Goal: Task Accomplishment & Management: Manage account settings

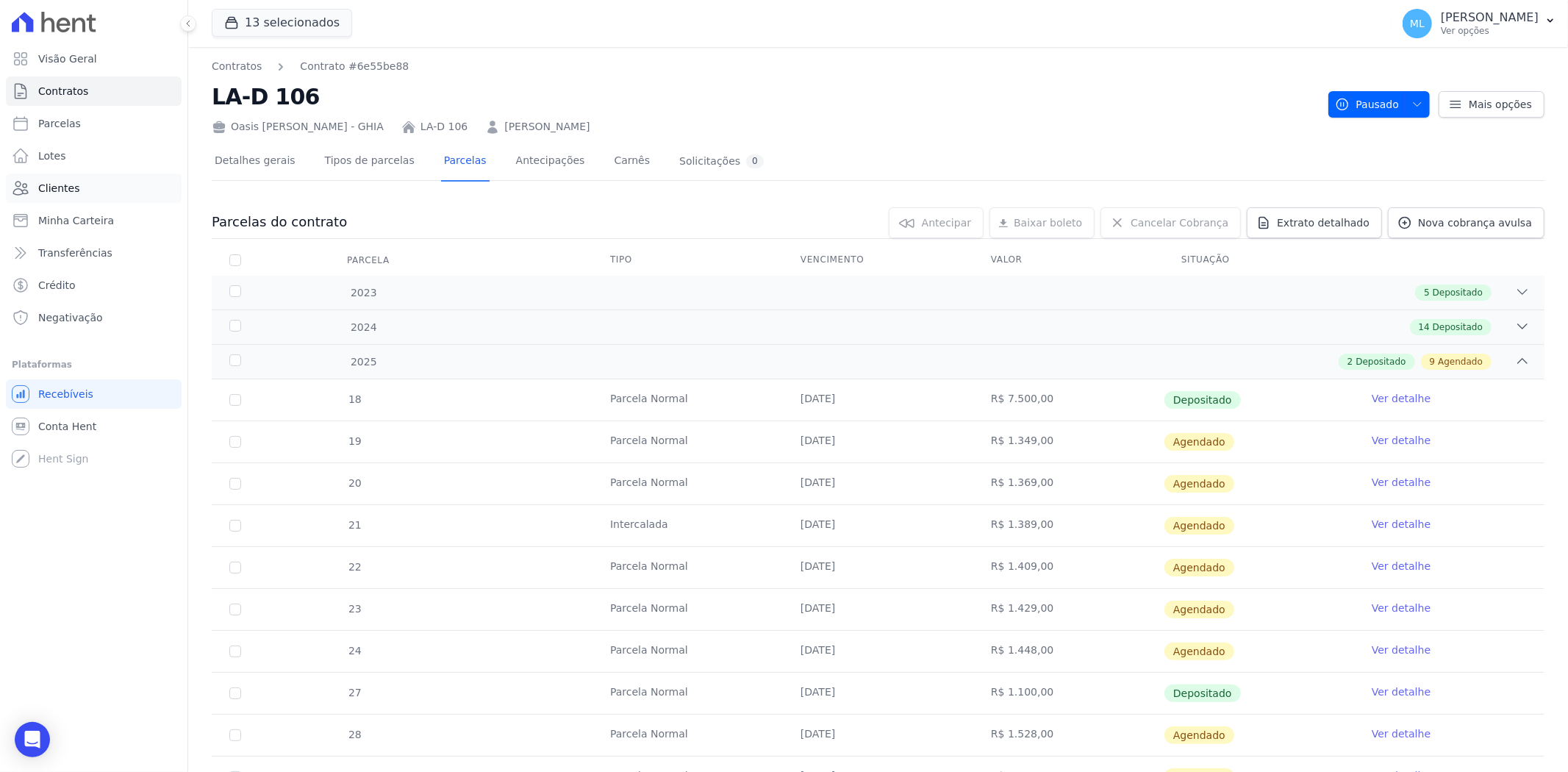
click at [116, 197] on link "Clientes" at bounding box center [94, 188] width 176 height 30
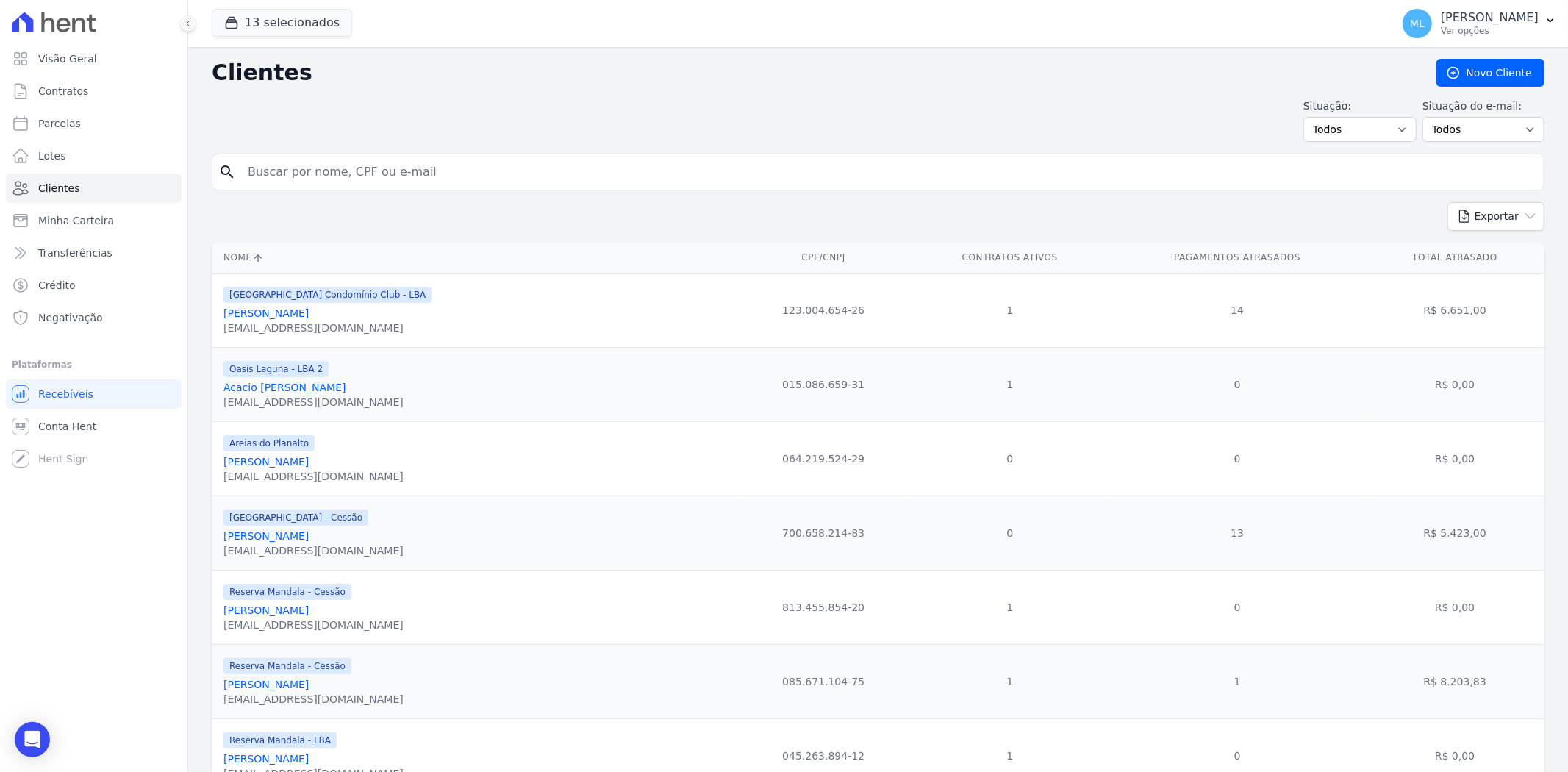
click at [344, 178] on input "search" at bounding box center [888, 172] width 1298 height 30
type input "[PERSON_NAME]"
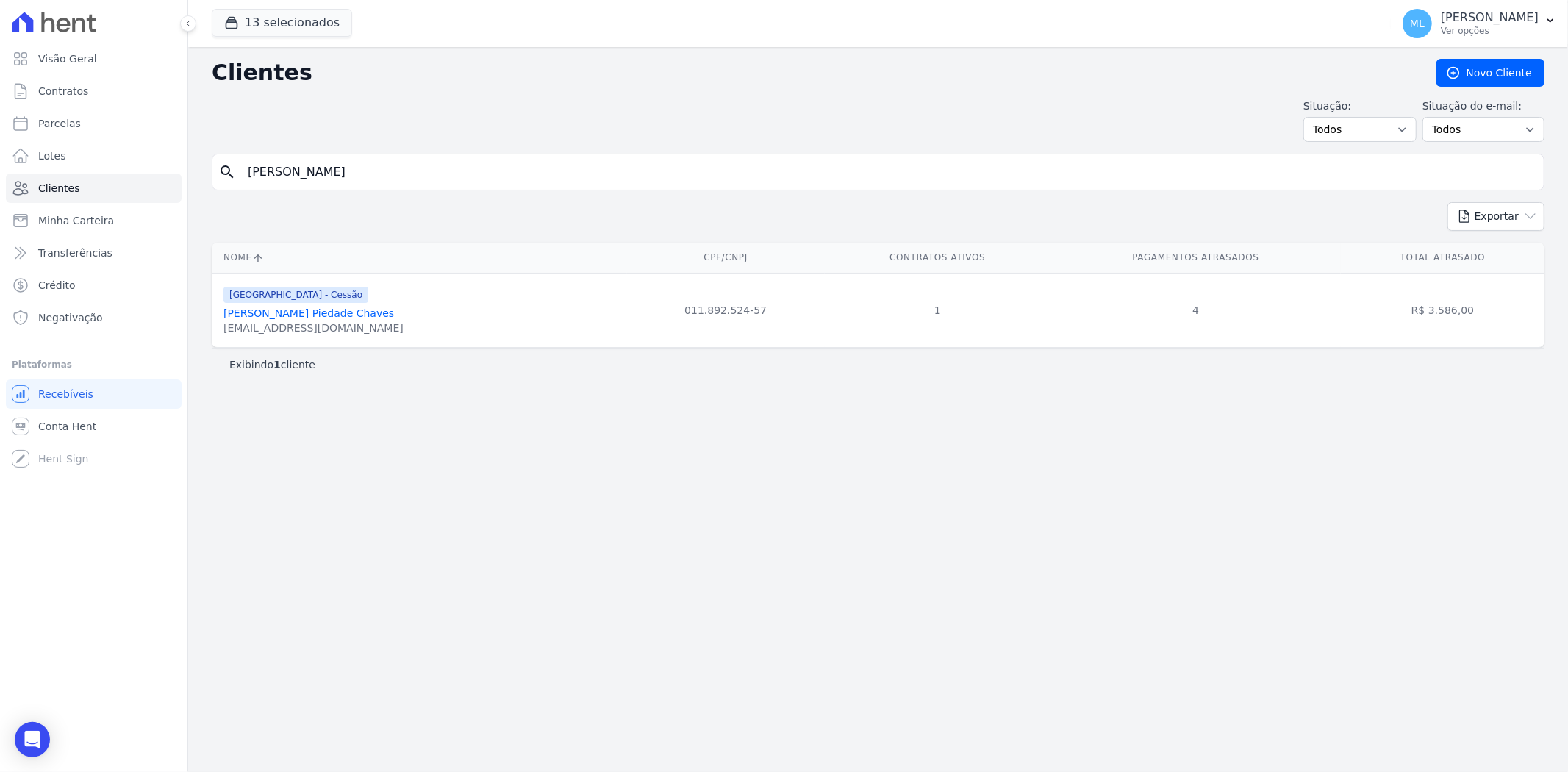
click at [321, 310] on link "[PERSON_NAME] Piedade Chaves" at bounding box center [309, 313] width 170 height 12
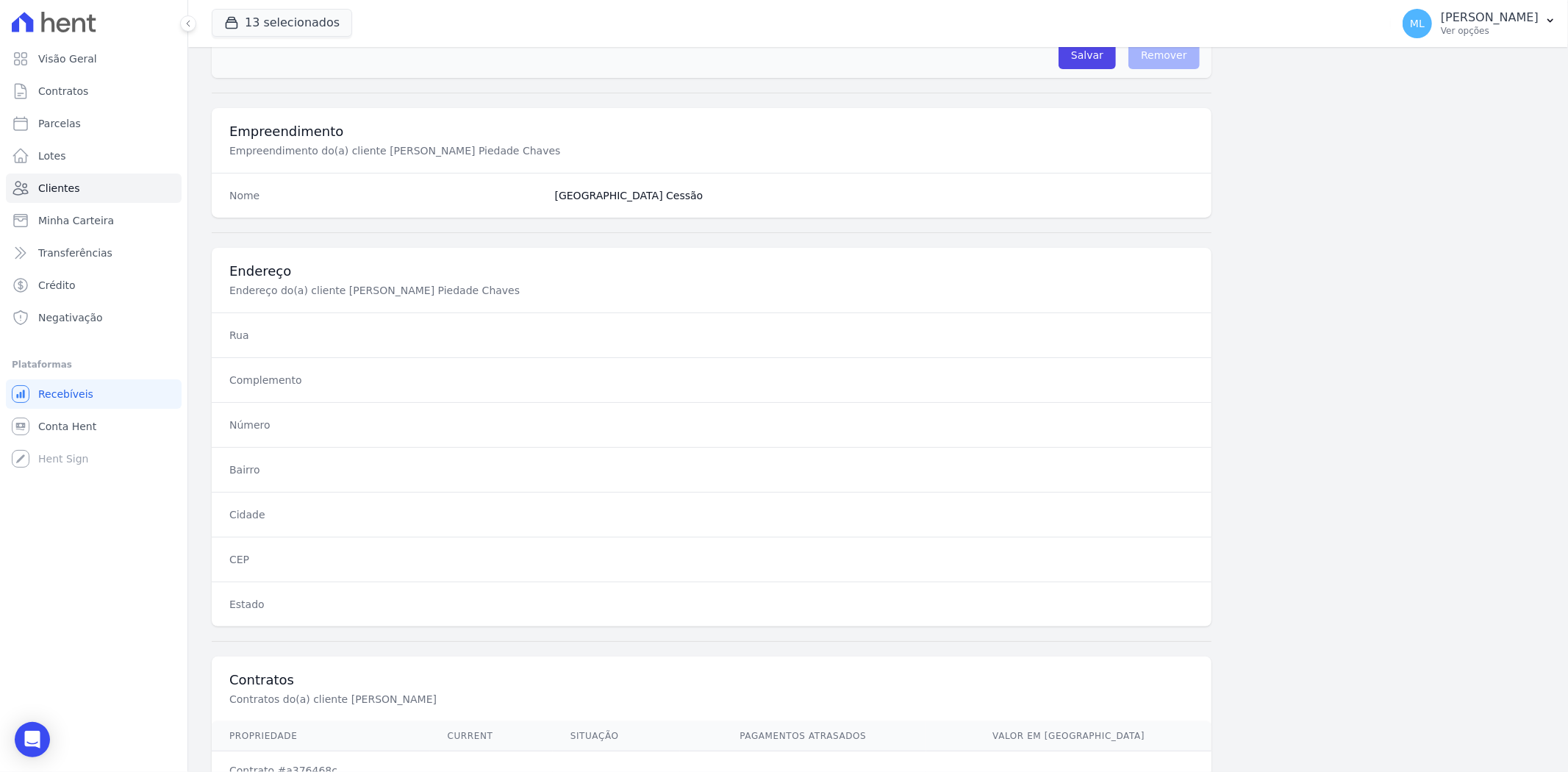
scroll to position [606, 0]
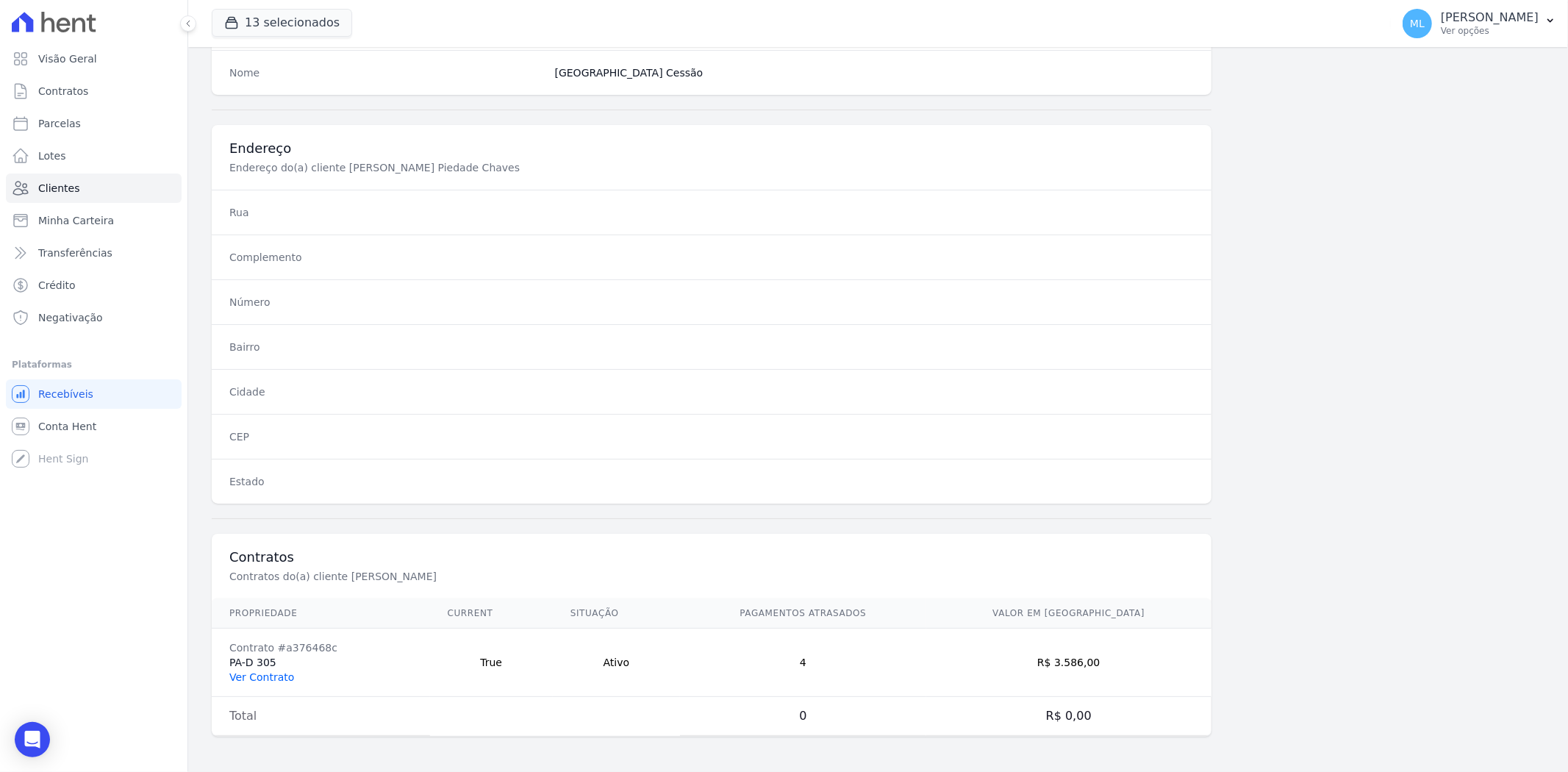
click at [255, 677] on link "Ver Contrato" at bounding box center [262, 677] width 65 height 12
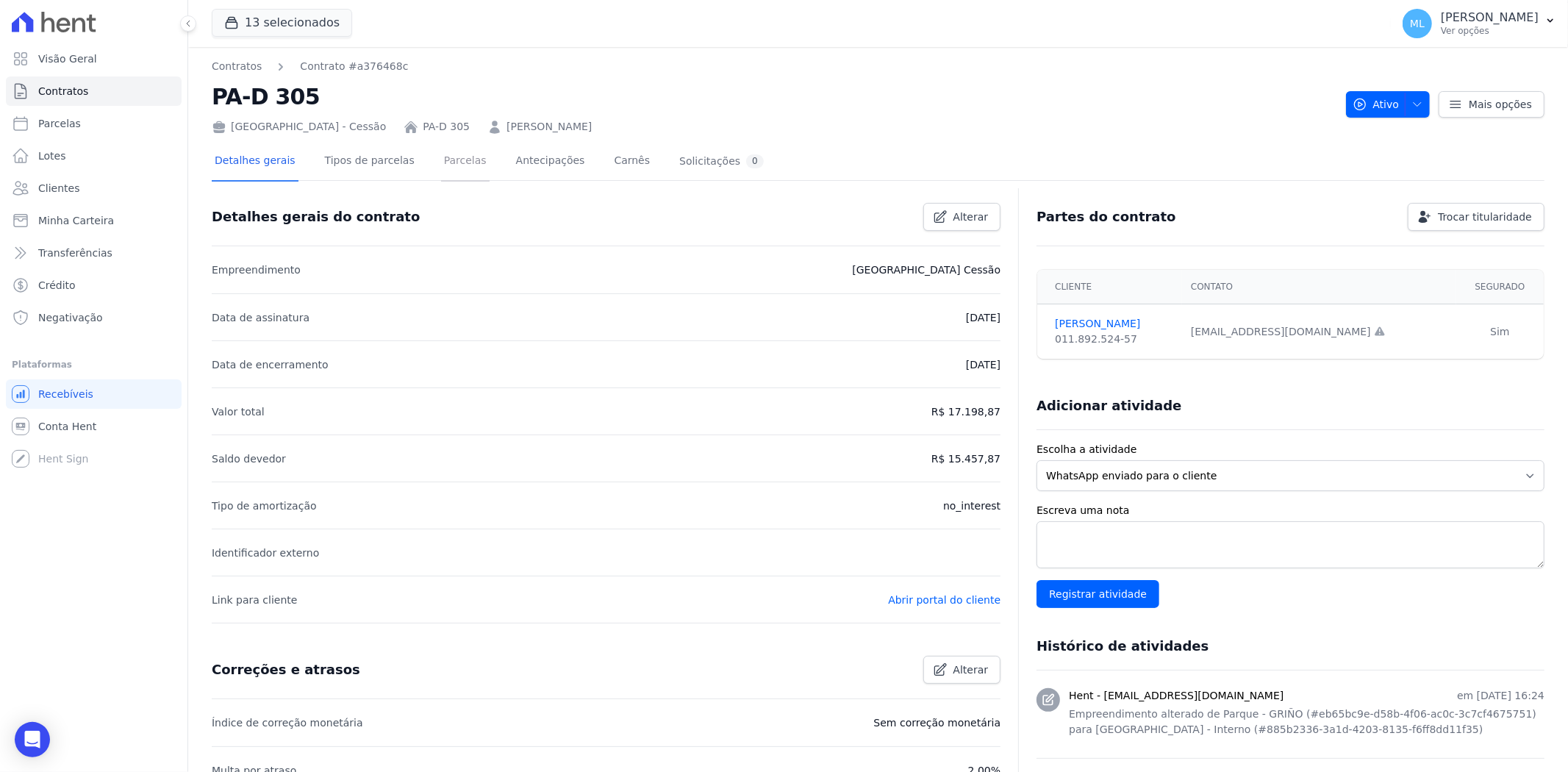
click at [442, 167] on link "Parcelas" at bounding box center [465, 163] width 48 height 39
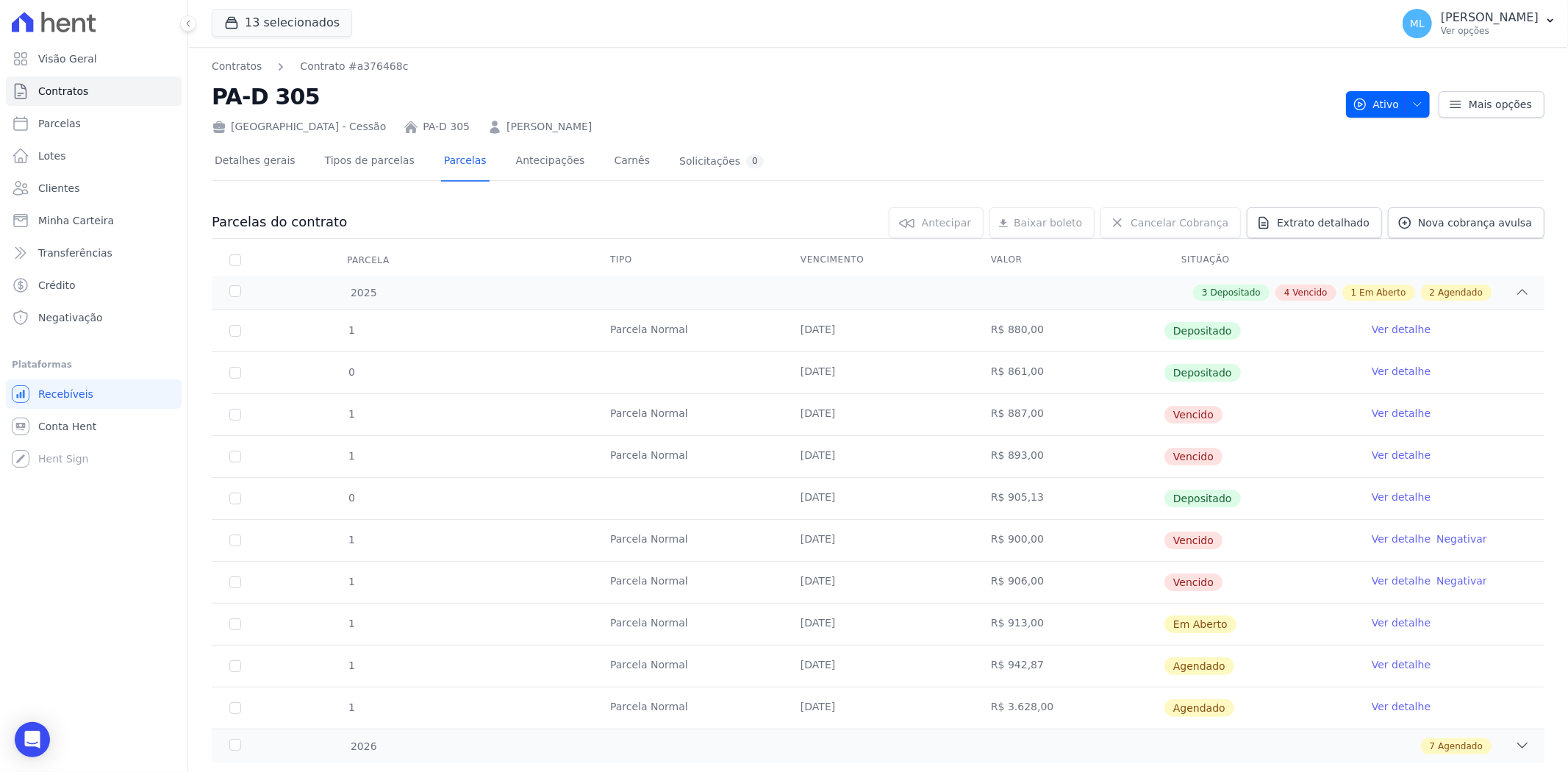
click at [1394, 412] on link "Ver detalhe" at bounding box center [1400, 413] width 59 height 15
click at [1380, 456] on link "Ver detalhe" at bounding box center [1400, 455] width 59 height 15
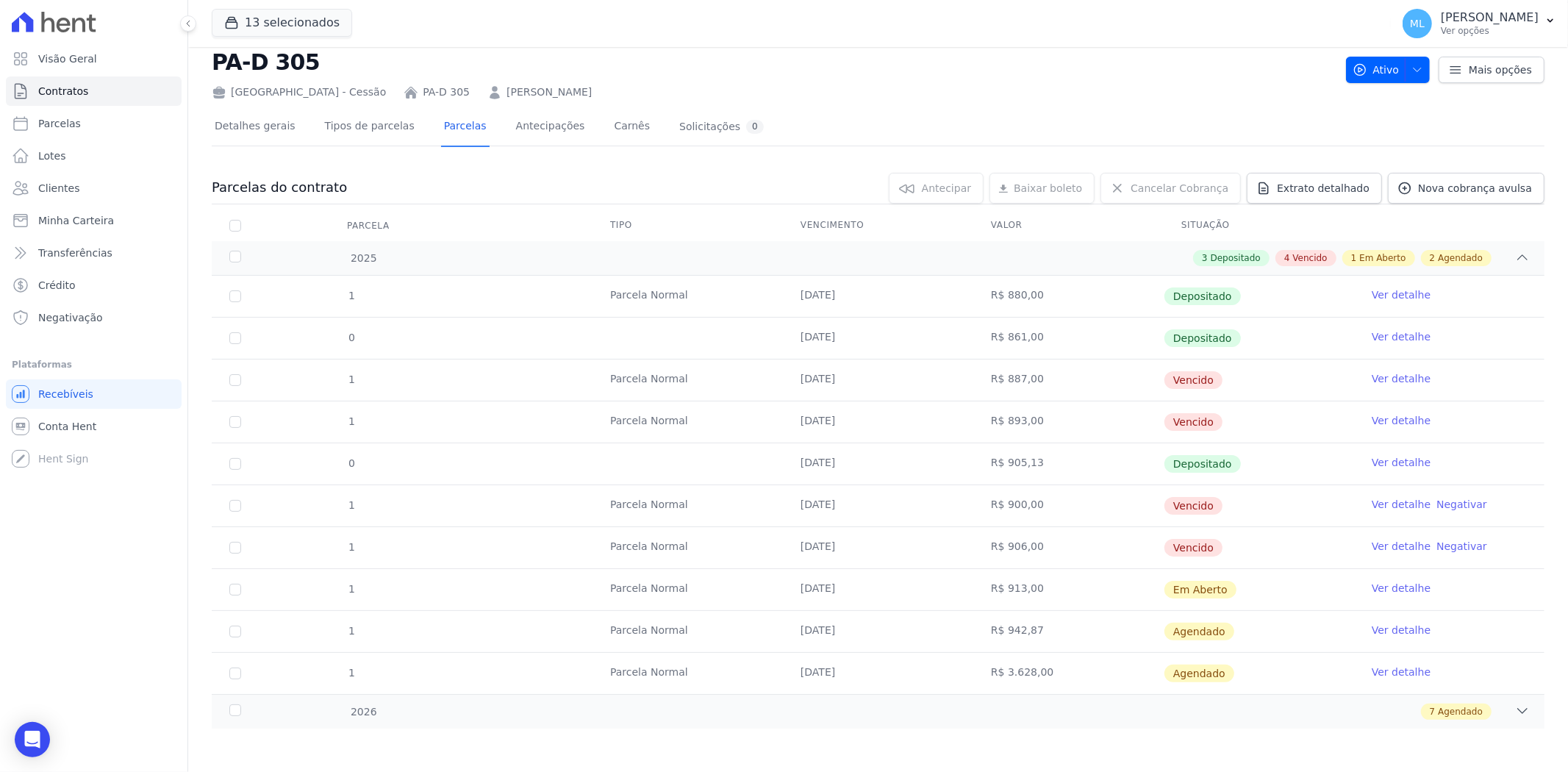
click at [1393, 507] on link "Ver detalhe" at bounding box center [1400, 504] width 59 height 15
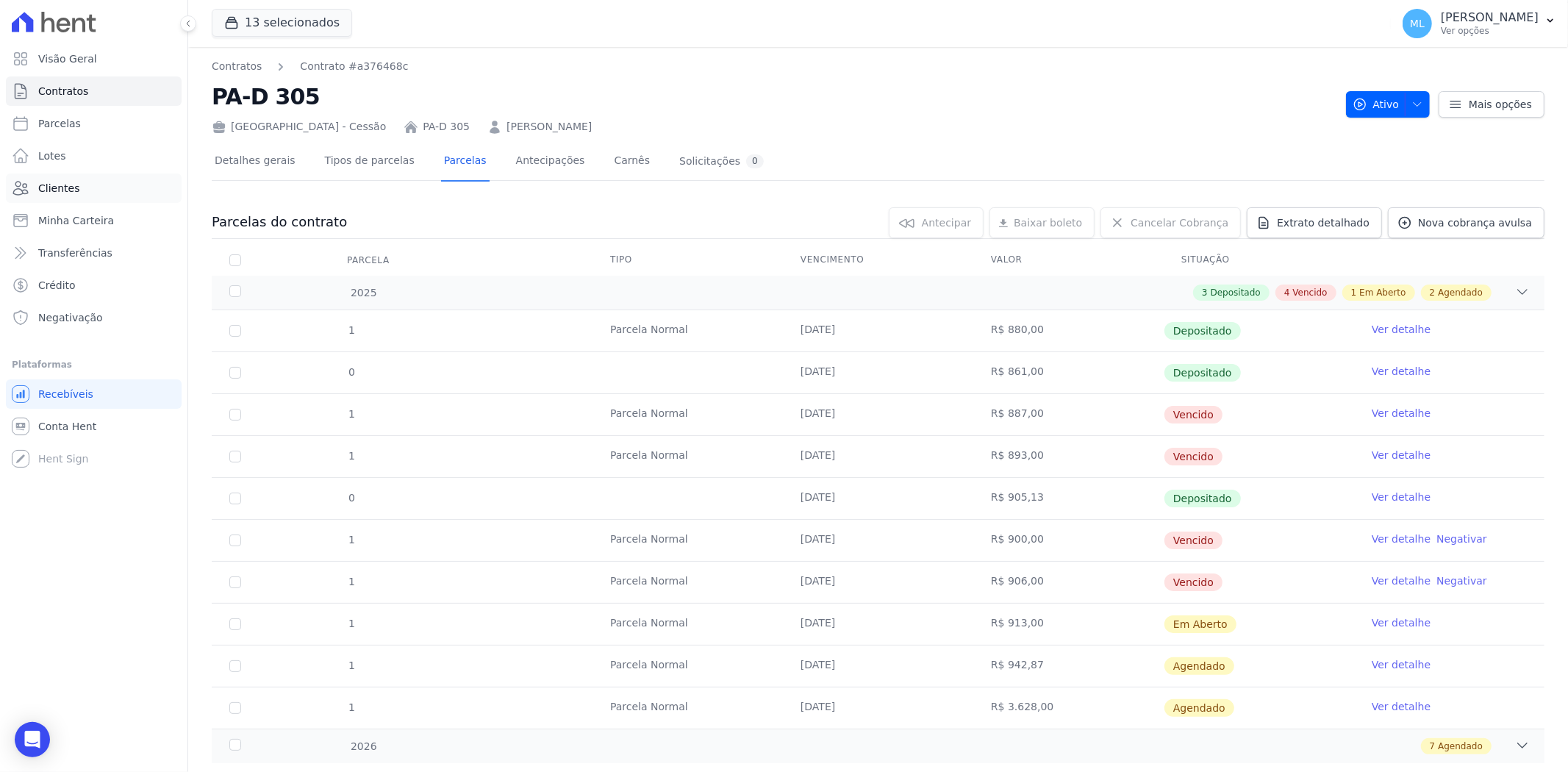
click at [120, 190] on link "Clientes" at bounding box center [94, 188] width 176 height 30
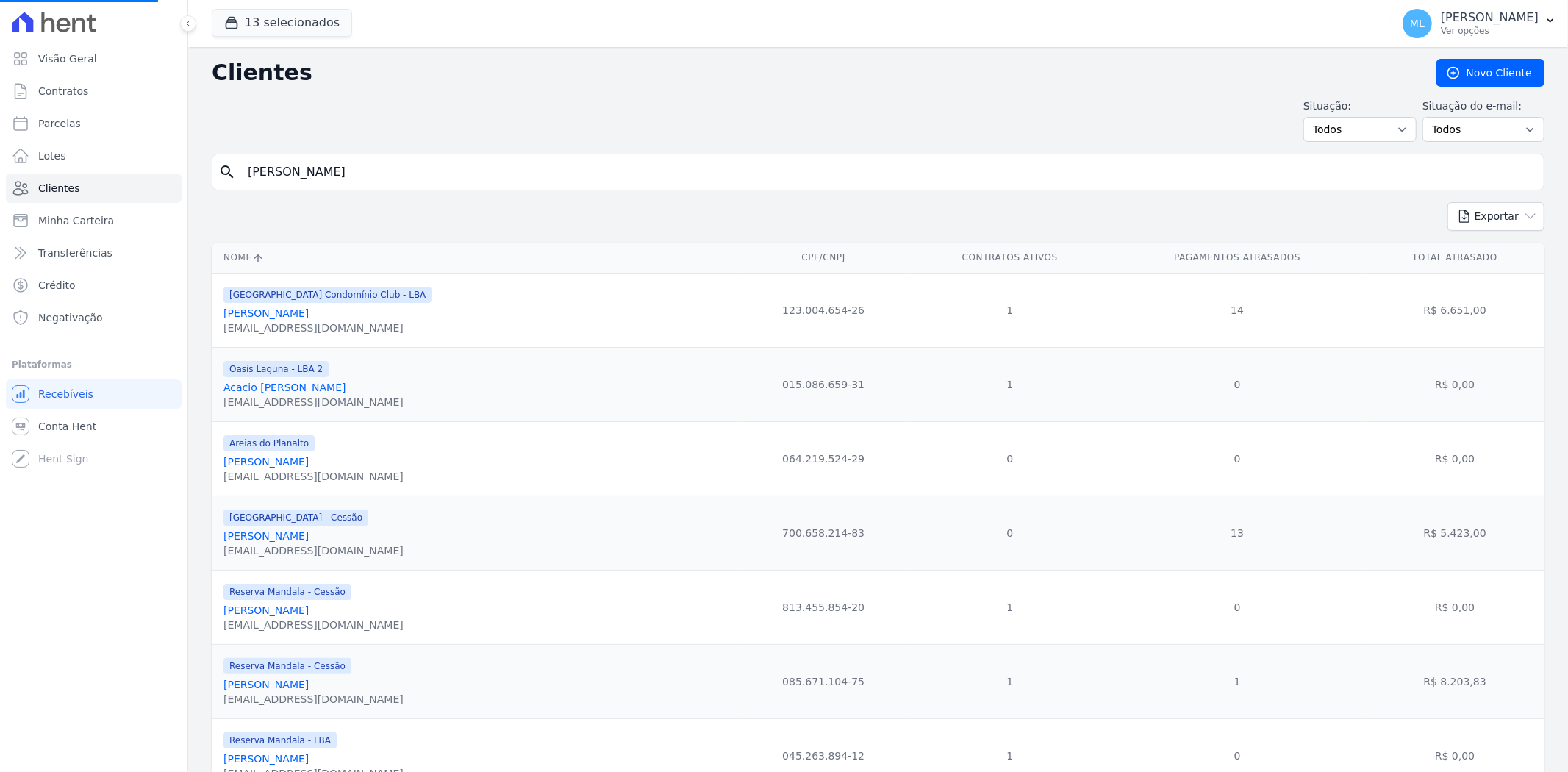
click at [425, 178] on input "[PERSON_NAME]" at bounding box center [888, 172] width 1298 height 30
click at [425, 178] on input "search" at bounding box center [888, 172] width 1298 height 30
type input "[PERSON_NAME]"
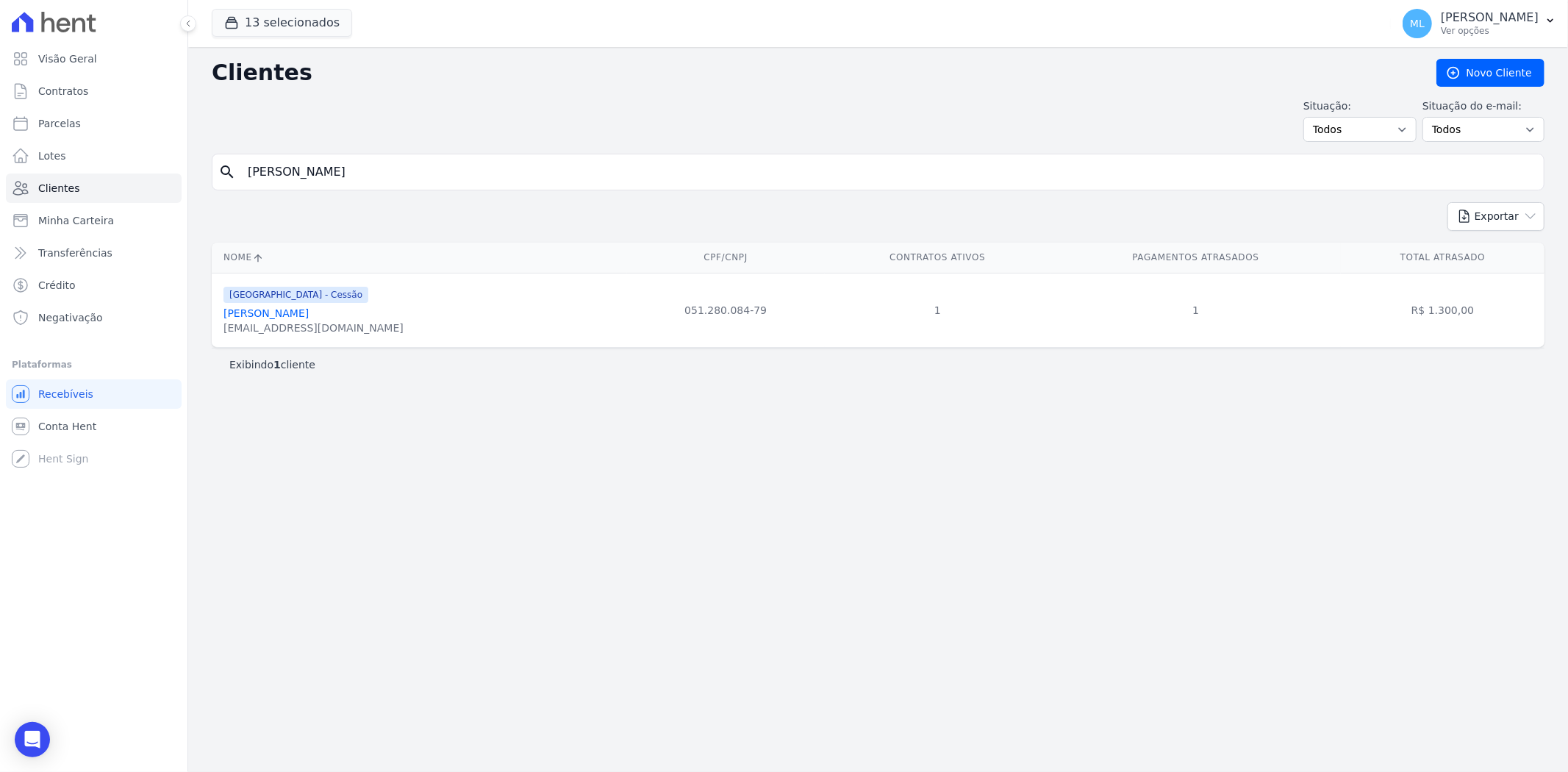
click at [309, 307] on link "[PERSON_NAME]" at bounding box center [266, 313] width 85 height 12
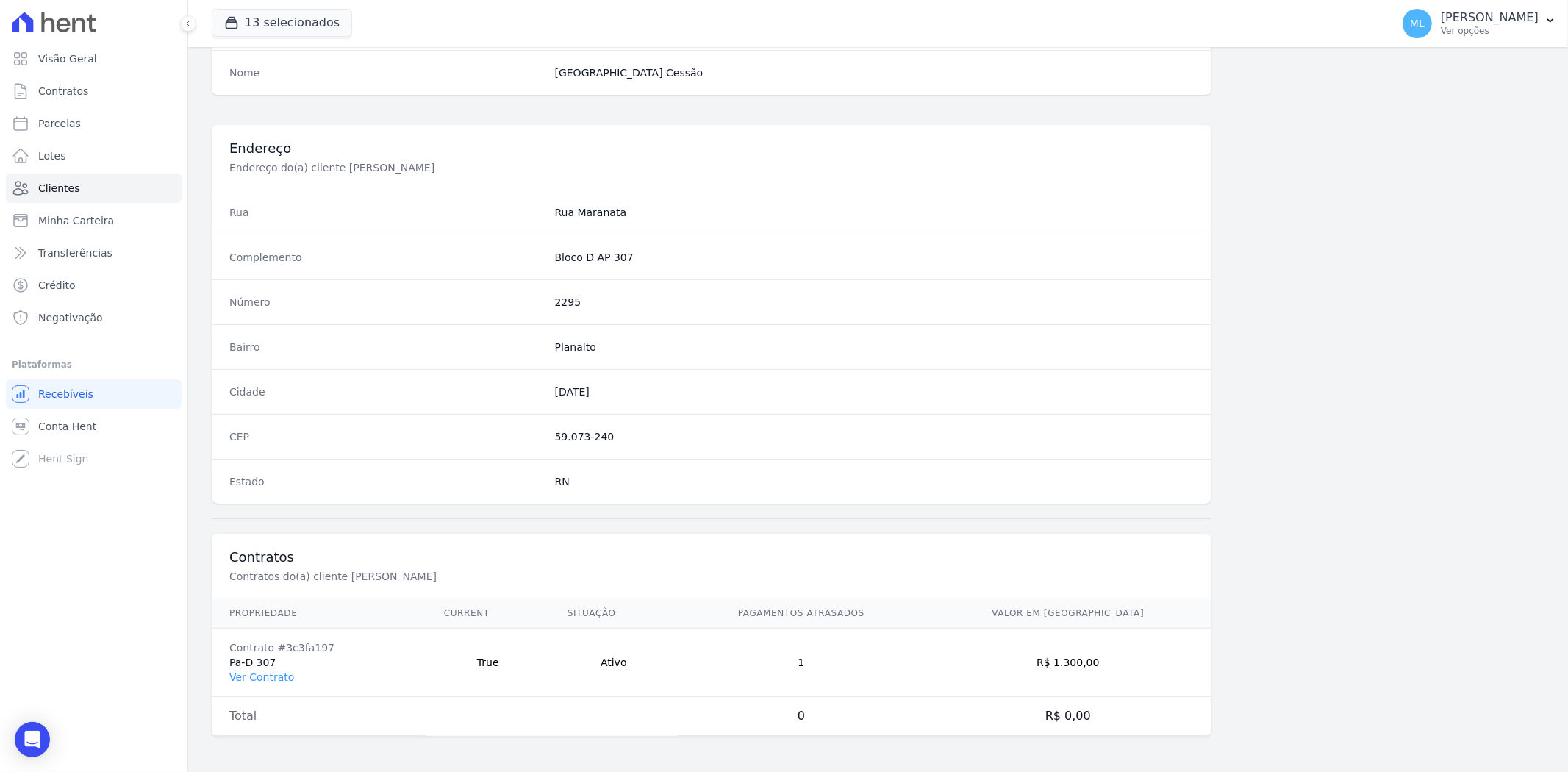
scroll to position [606, 0]
click at [267, 671] on link "Ver Contrato" at bounding box center [262, 677] width 65 height 12
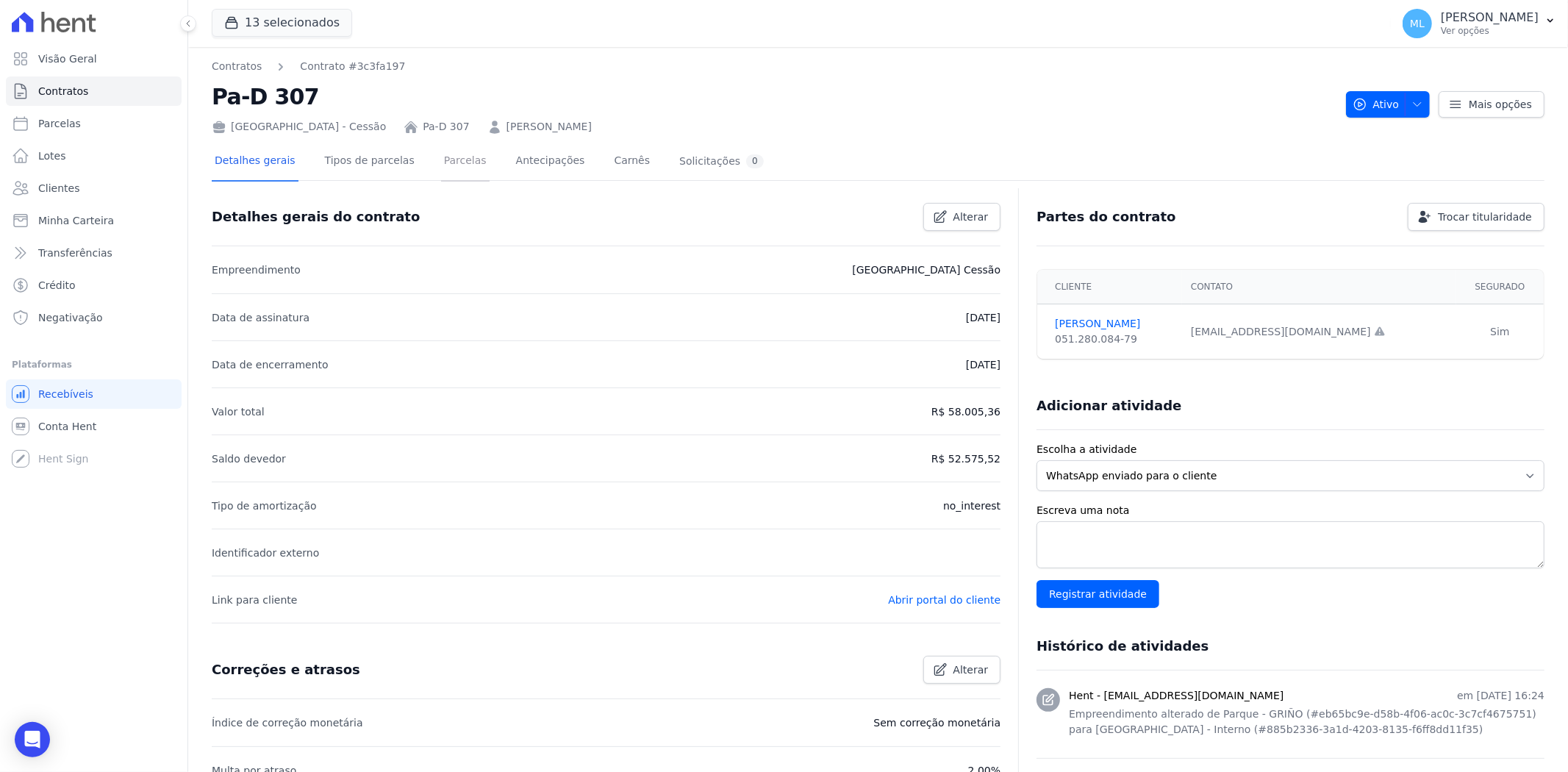
click at [443, 165] on link "Parcelas" at bounding box center [465, 163] width 48 height 39
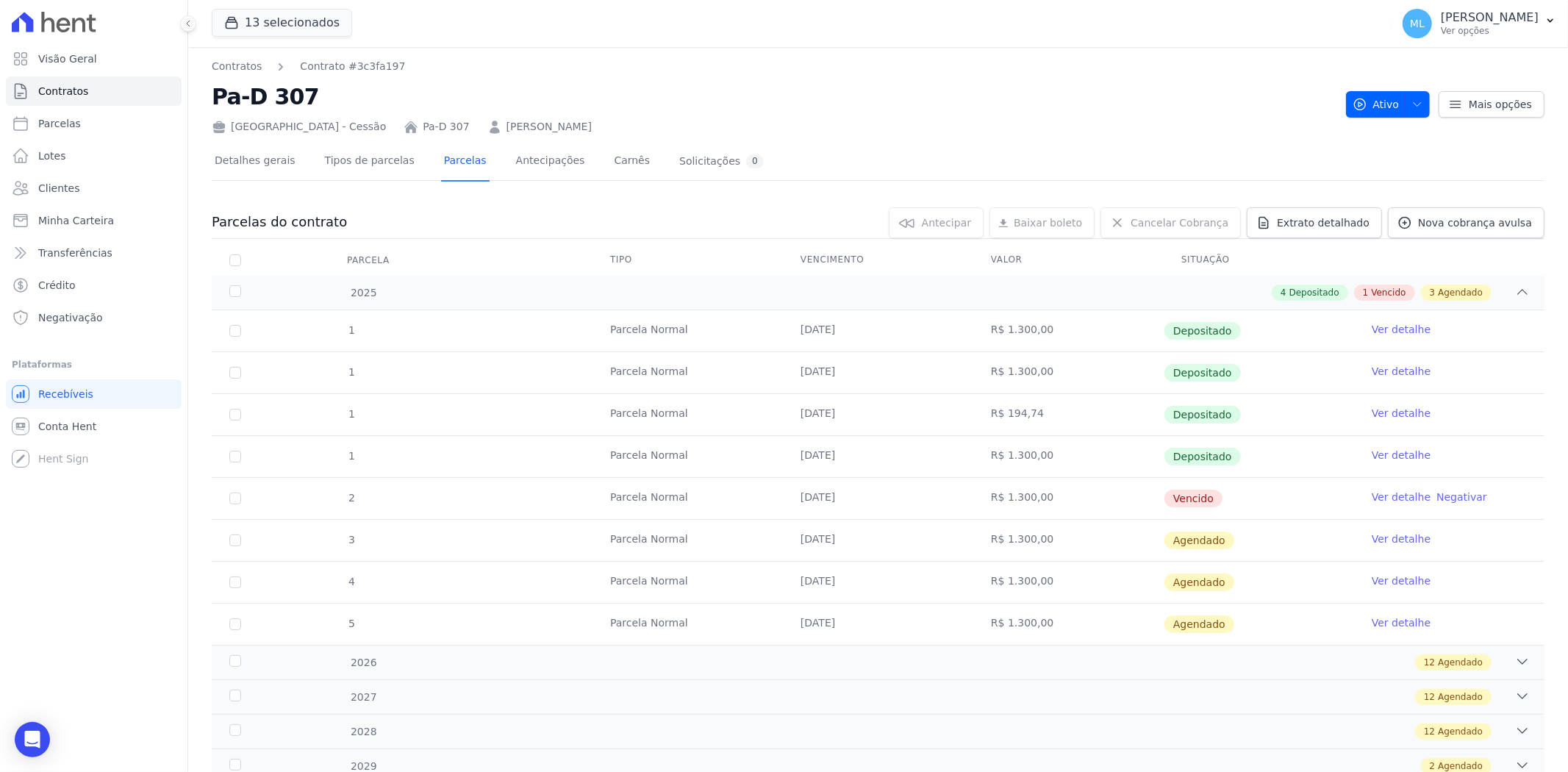
click at [1372, 493] on link "Ver detalhe" at bounding box center [1400, 497] width 59 height 15
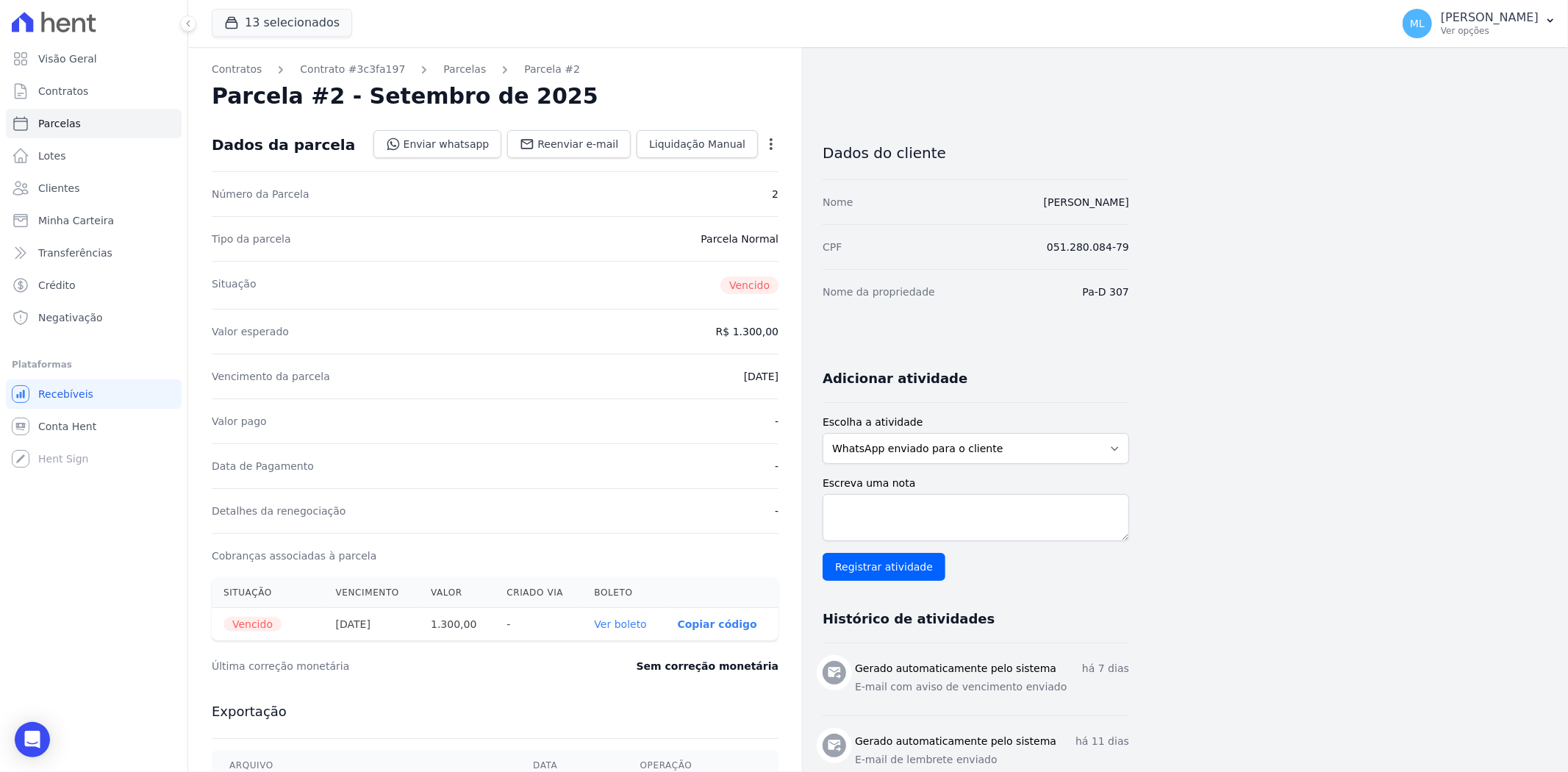
click at [618, 620] on link "Ver boleto" at bounding box center [620, 624] width 52 height 12
click at [106, 180] on link "Clientes" at bounding box center [94, 188] width 176 height 30
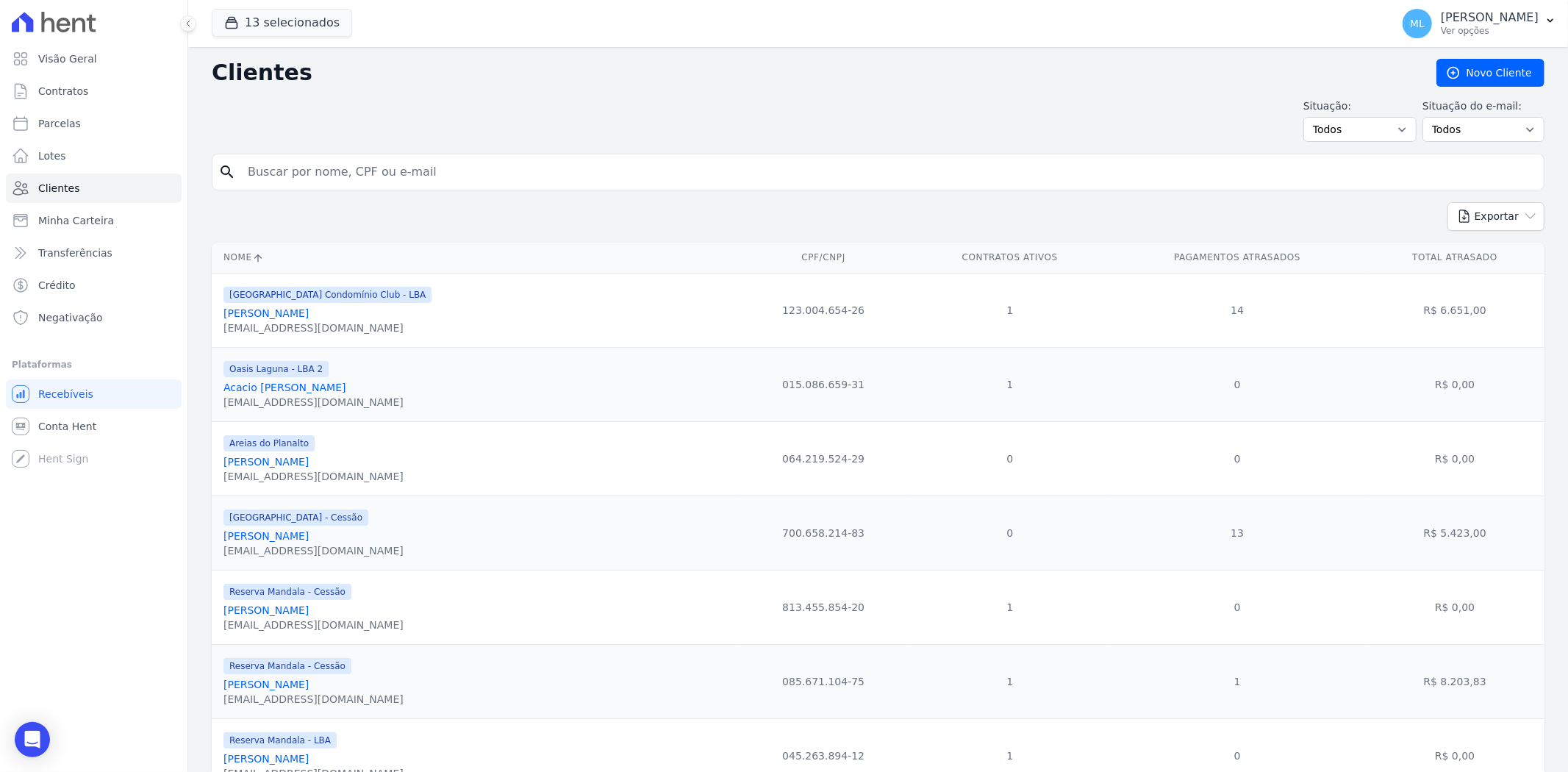
click at [388, 173] on input "search" at bounding box center [888, 172] width 1298 height 30
type input "[PERSON_NAME]"
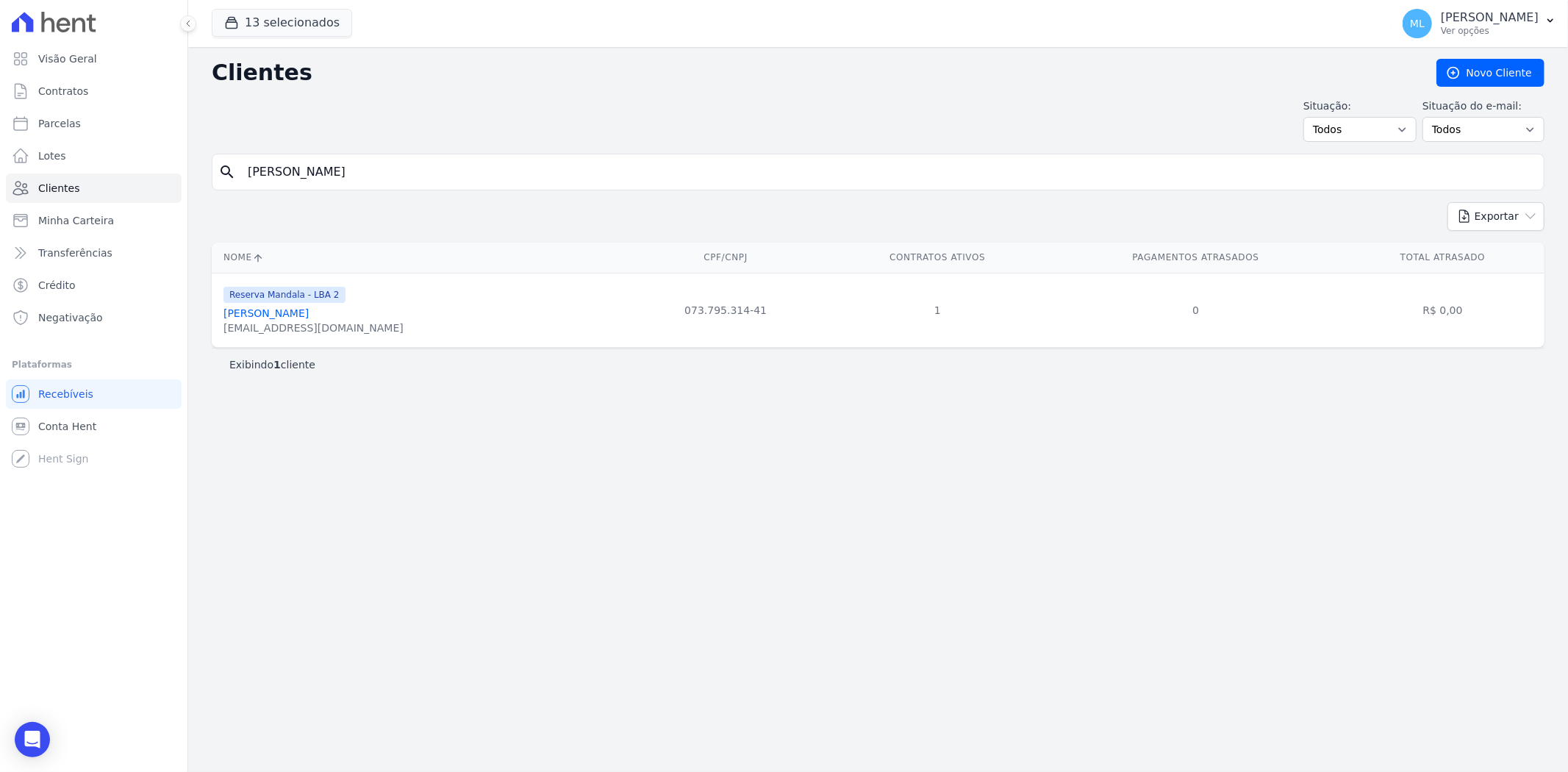
click at [309, 307] on link "[PERSON_NAME]" at bounding box center [266, 313] width 85 height 12
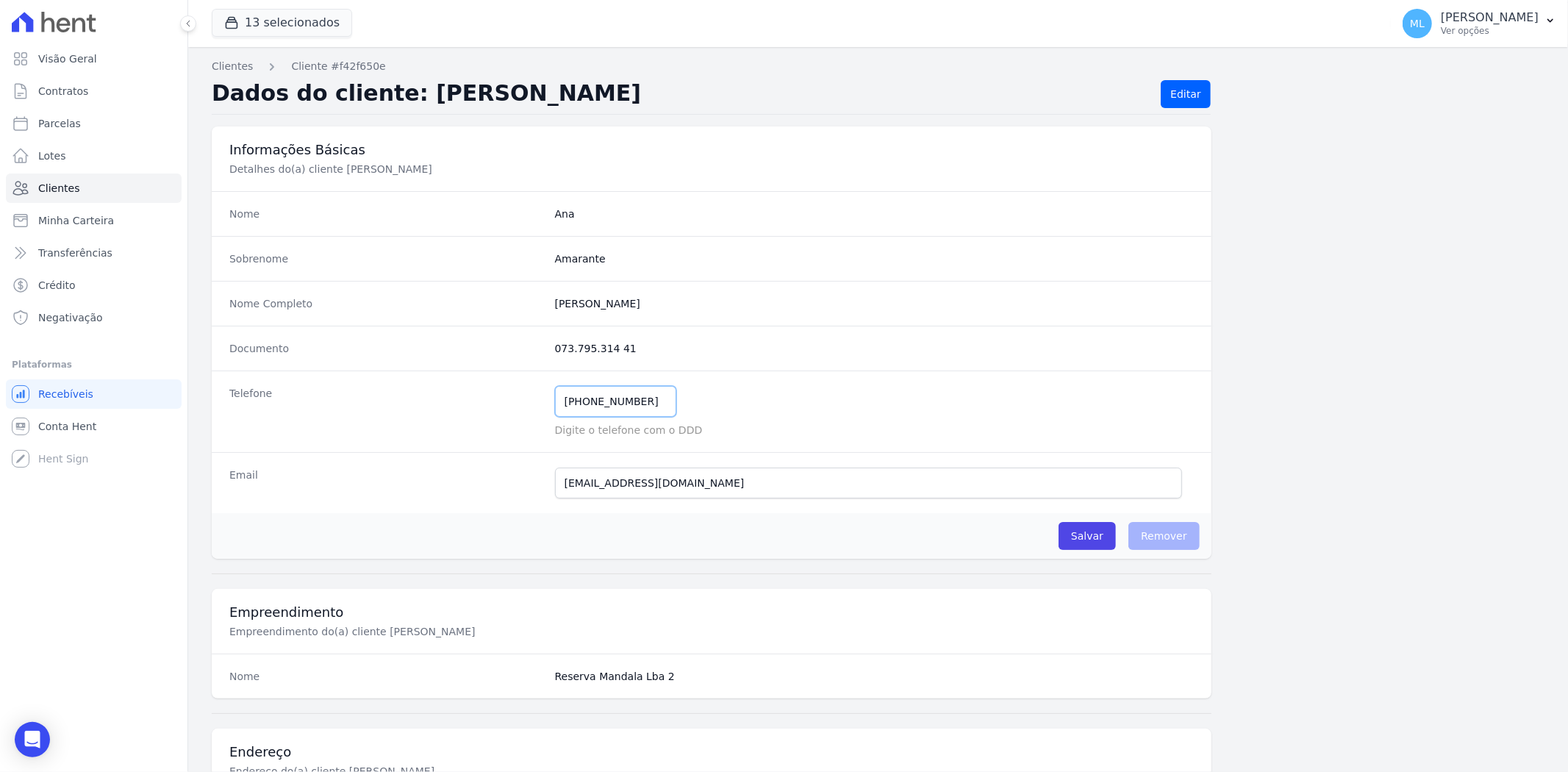
drag, startPoint x: 546, startPoint y: 398, endPoint x: 496, endPoint y: 391, distance: 50.5
click at [495, 398] on div "Telefone [PHONE_NUMBER] Mensagem de SMS ainda não enviada.. Mensagem de [PERSON…" at bounding box center [711, 411] width 999 height 81
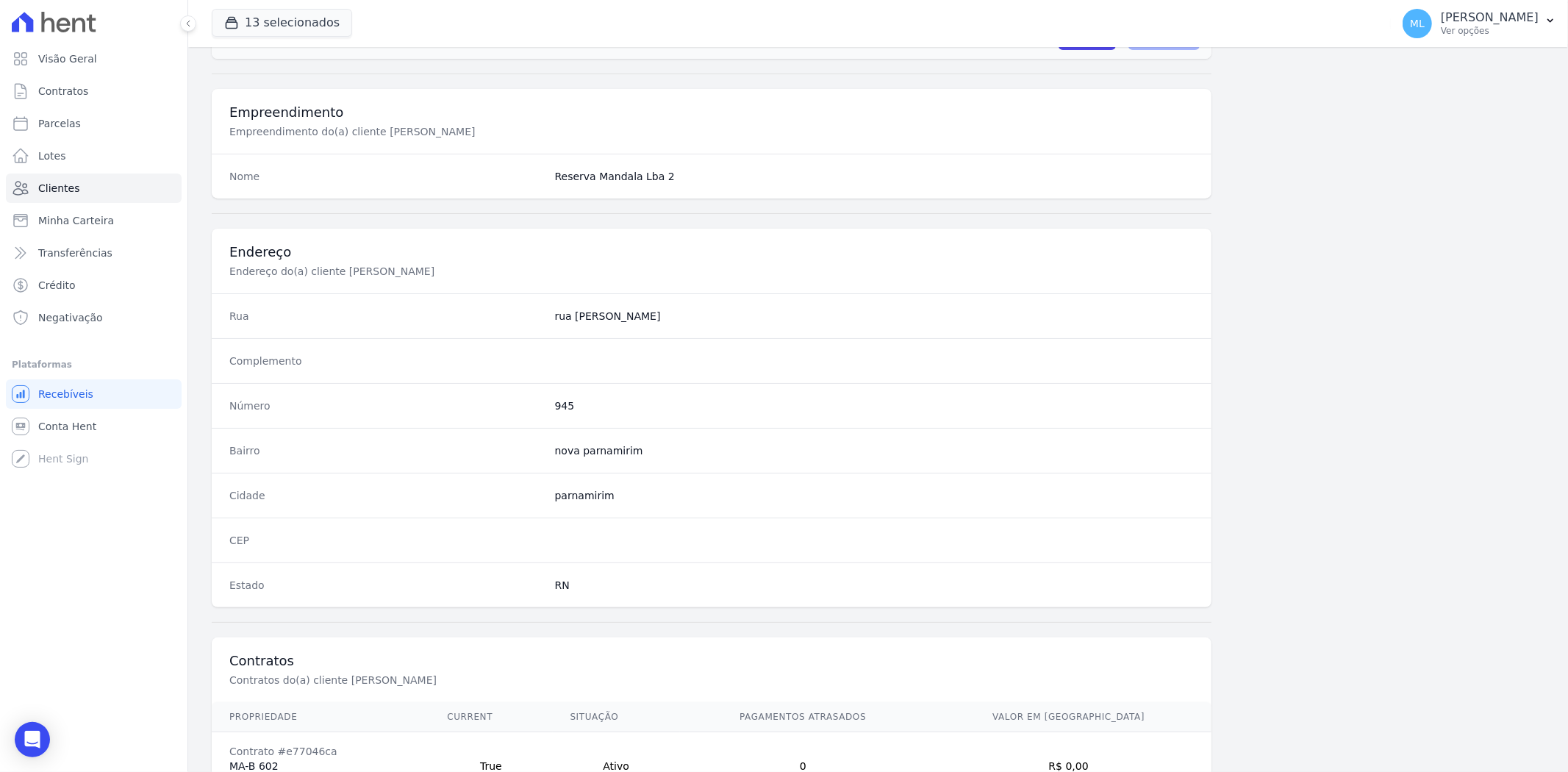
scroll to position [606, 0]
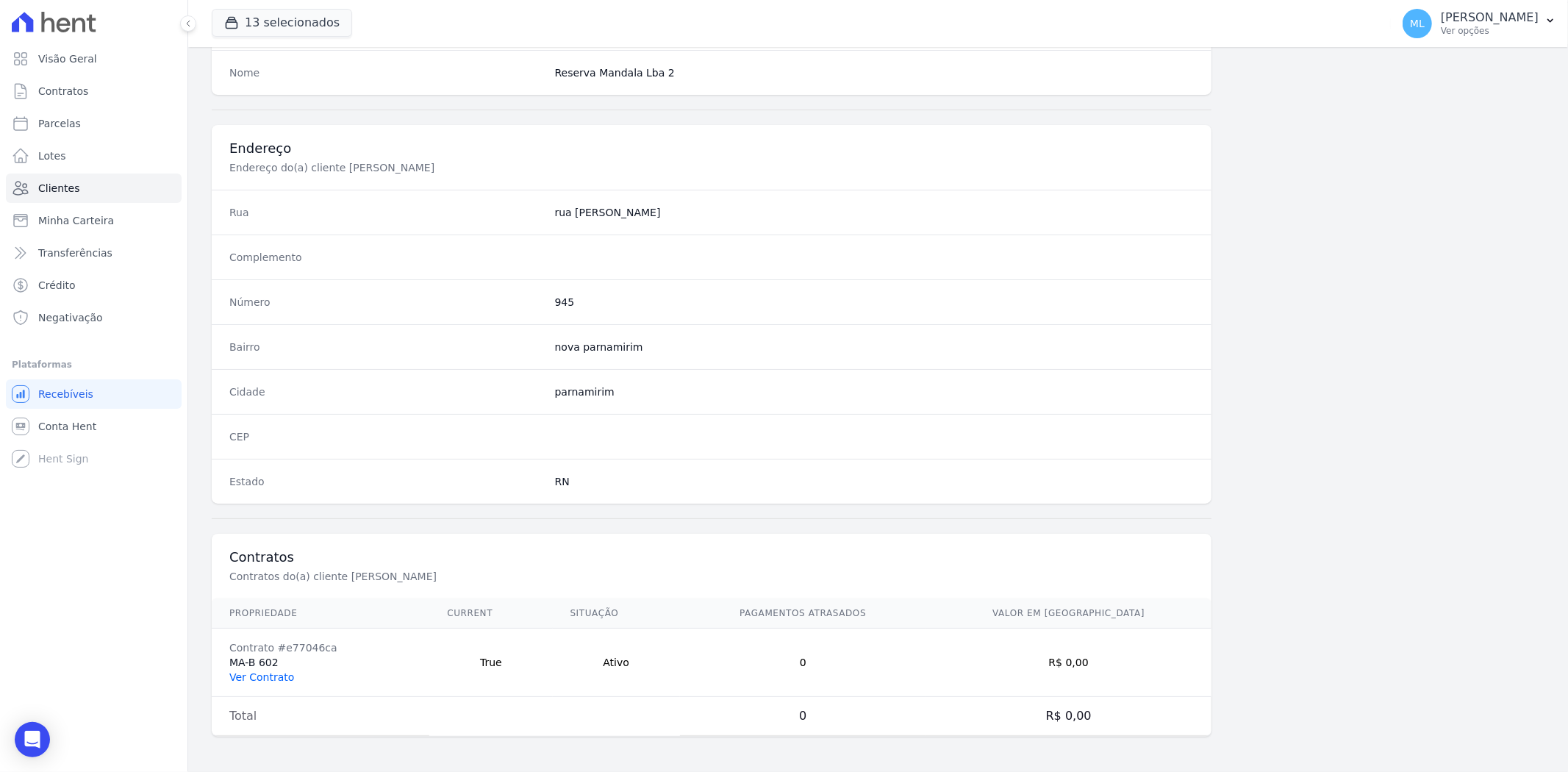
click at [285, 679] on link "Ver Contrato" at bounding box center [262, 677] width 65 height 12
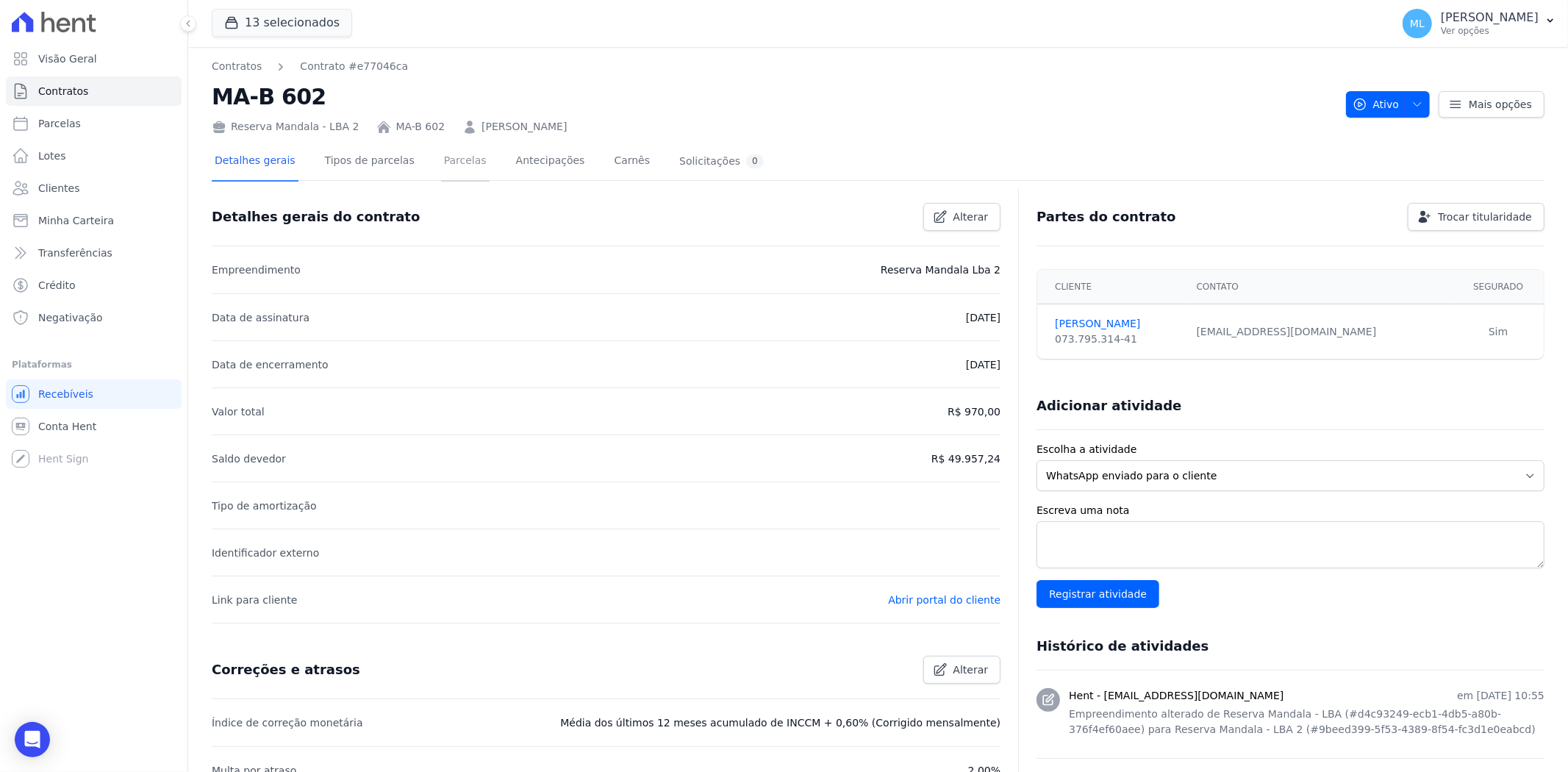
click at [441, 158] on link "Parcelas" at bounding box center [465, 163] width 48 height 39
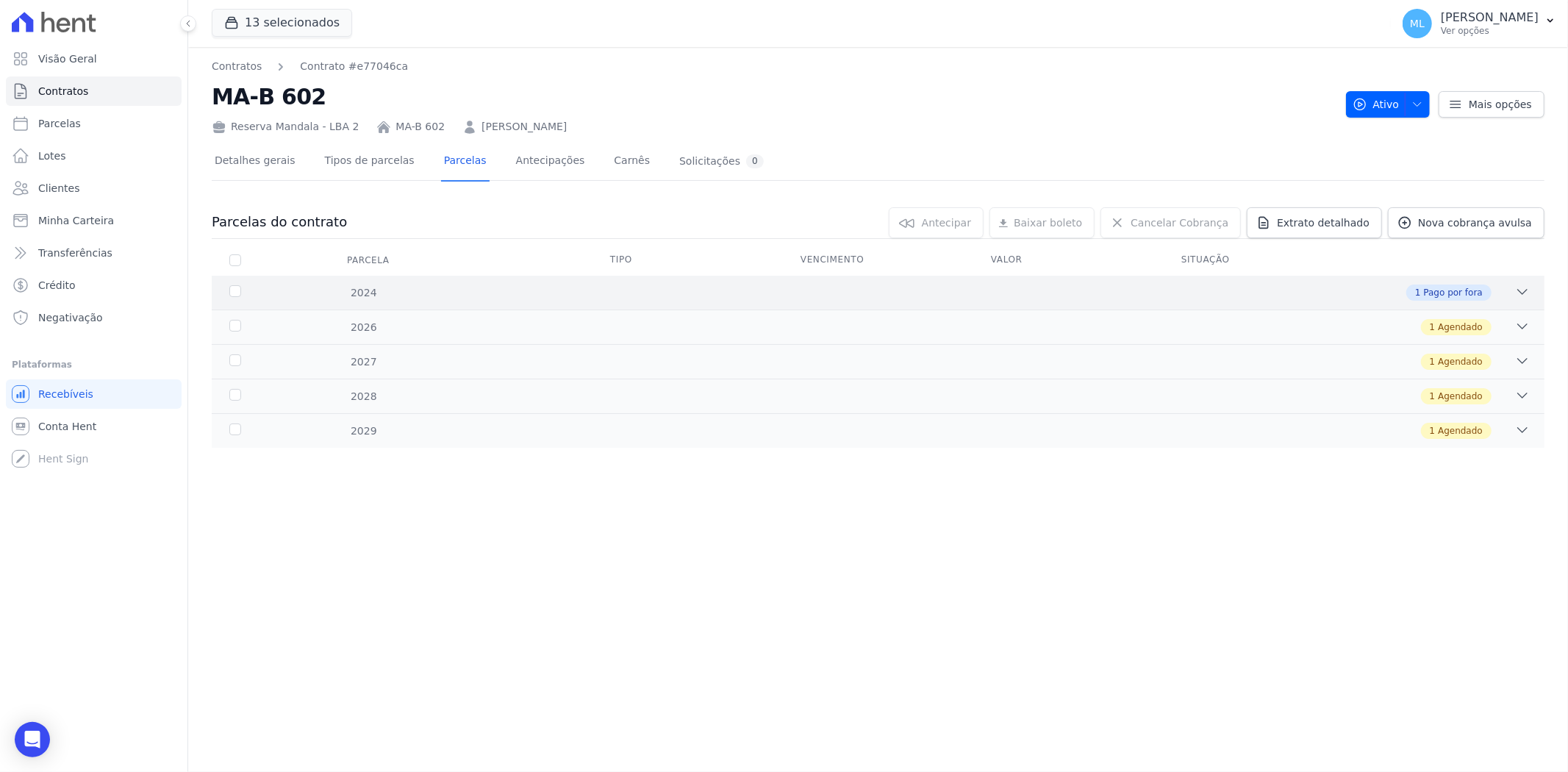
click at [338, 288] on div "2024" at bounding box center [288, 293] width 123 height 16
click at [412, 368] on div "1 Agendado" at bounding box center [944, 369] width 1173 height 16
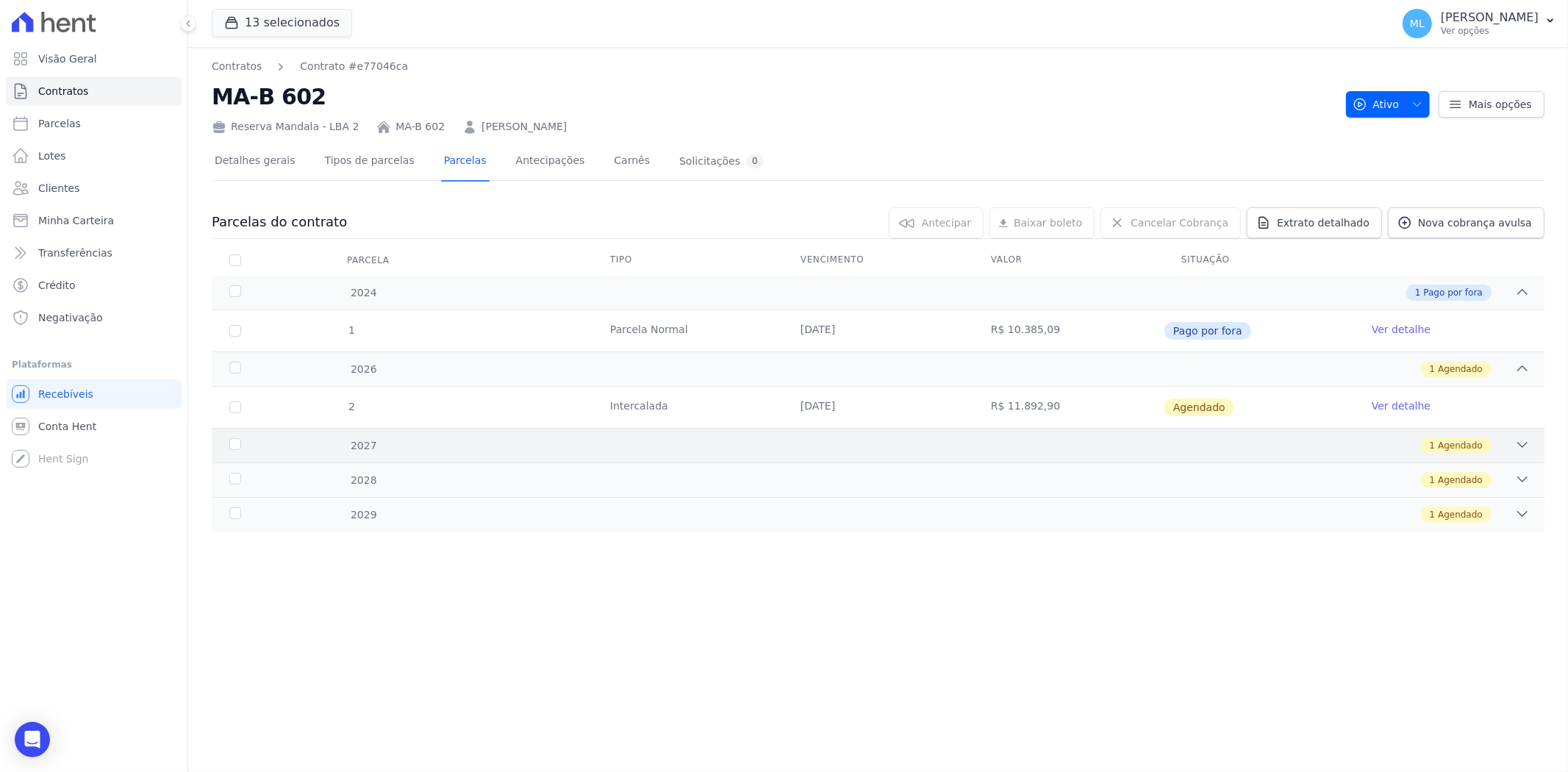
click at [425, 436] on div "2027 1 Agendado" at bounding box center [878, 445] width 1333 height 34
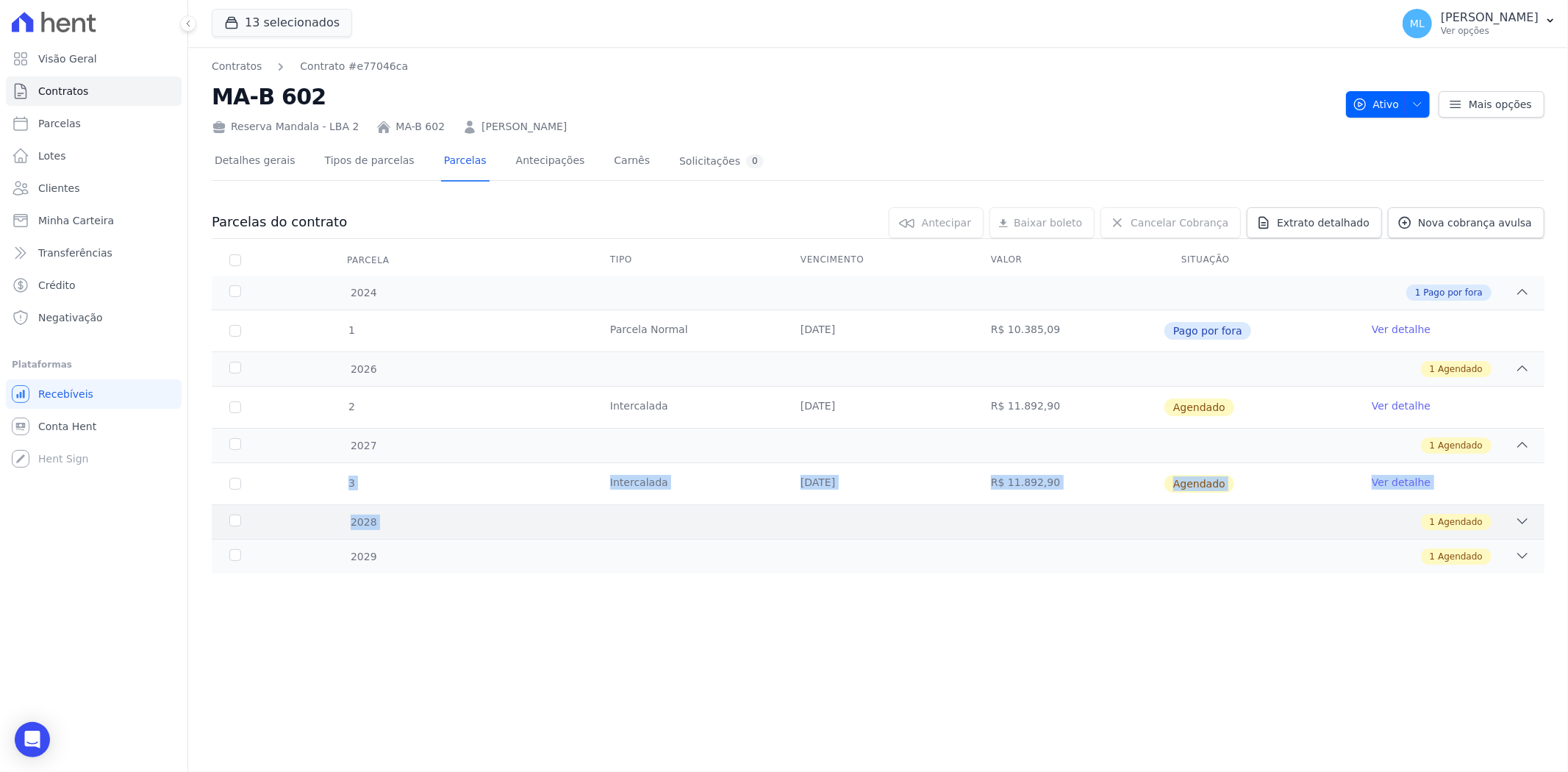
click at [432, 515] on div "2024 1 Pago por fora 1 [GEOGRAPHIC_DATA] [DATE] R$ 10.385,09 Pago por fora Ver …" at bounding box center [878, 424] width 1333 height 298
click at [434, 525] on div "1 Agendado" at bounding box center [944, 522] width 1173 height 16
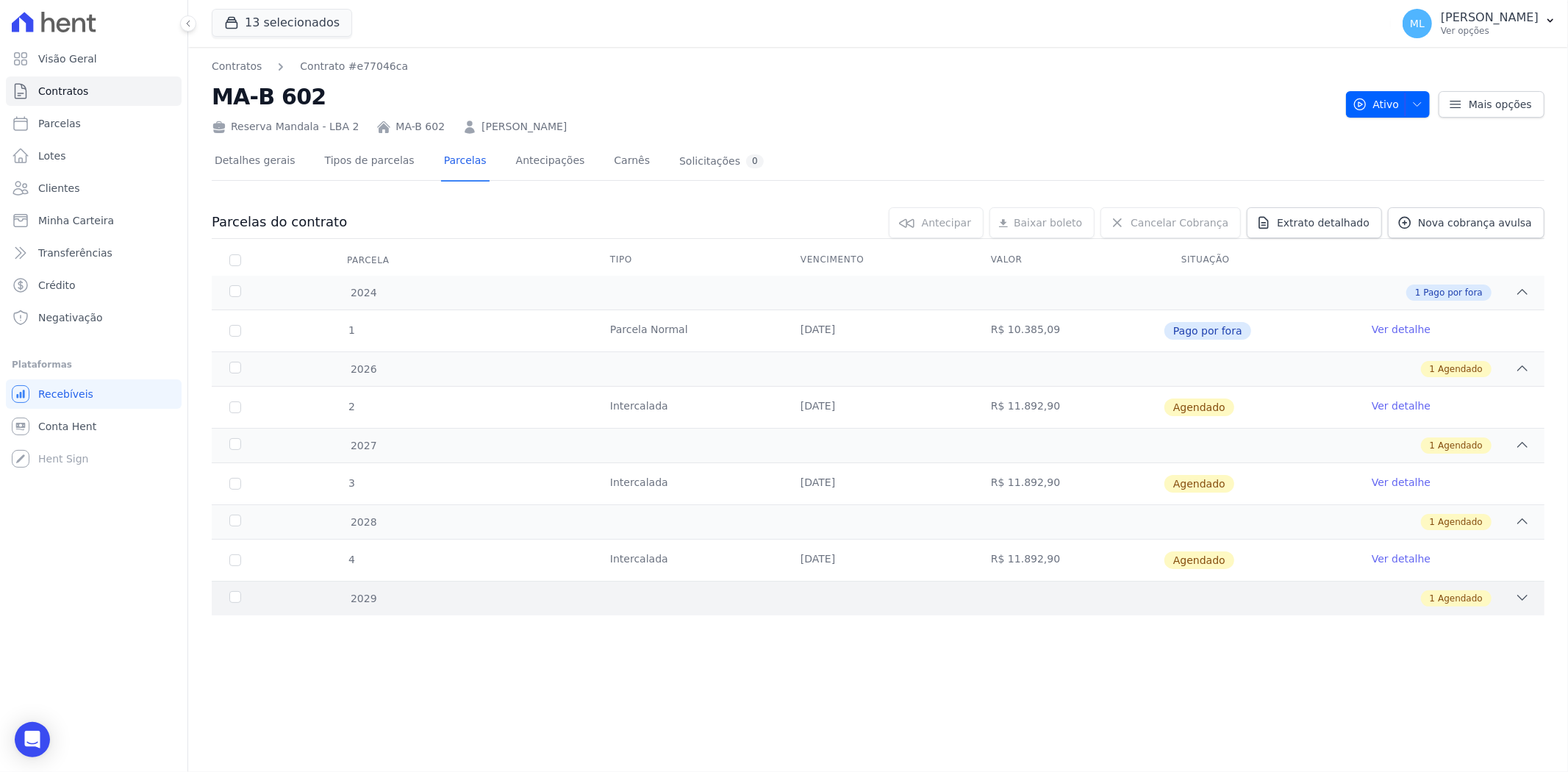
click at [469, 588] on div "2029 1 Agendado" at bounding box center [878, 598] width 1333 height 34
click at [70, 59] on span "Visão Geral" at bounding box center [67, 59] width 59 height 15
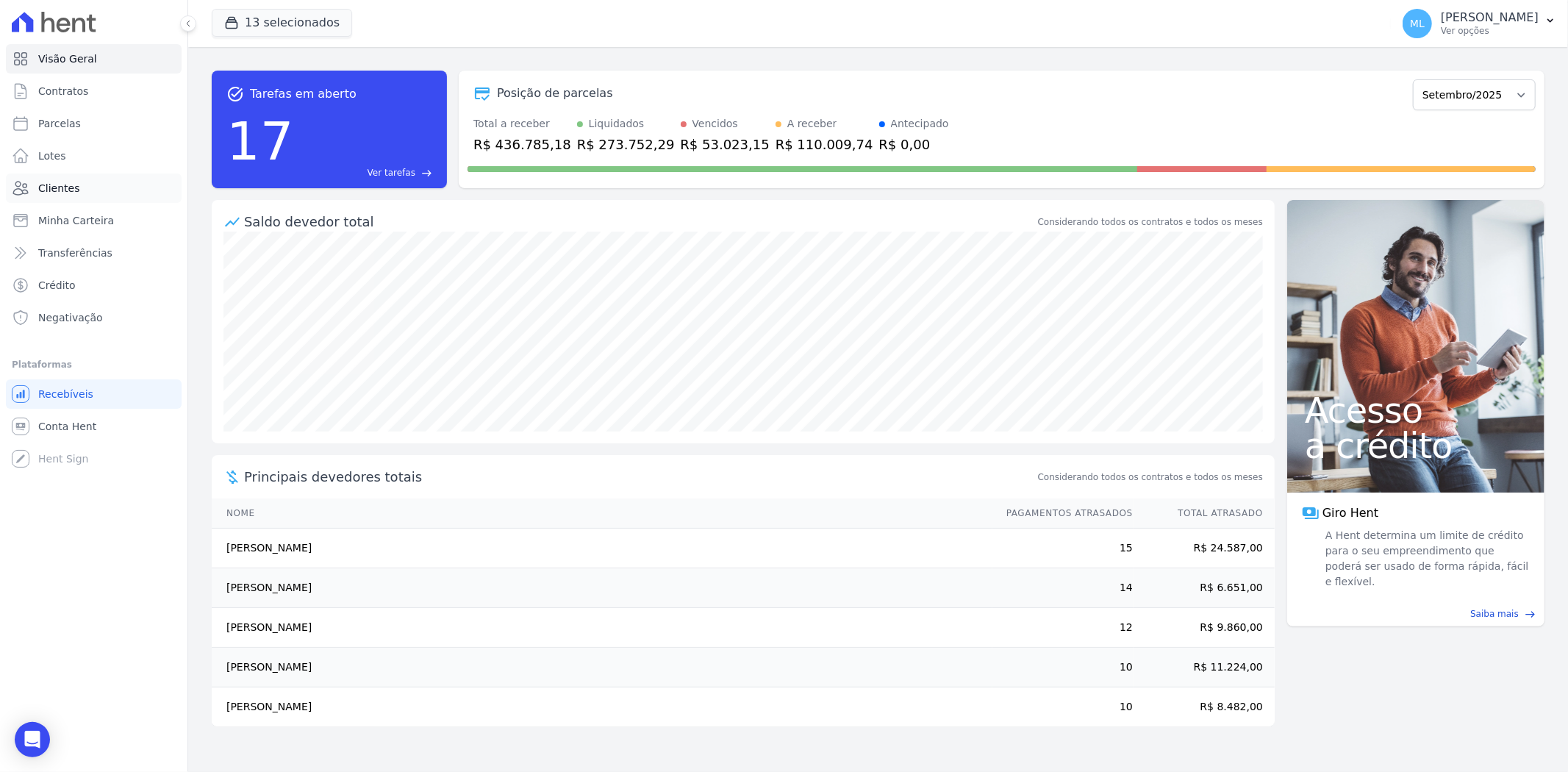
click at [98, 179] on link "Clientes" at bounding box center [94, 188] width 176 height 30
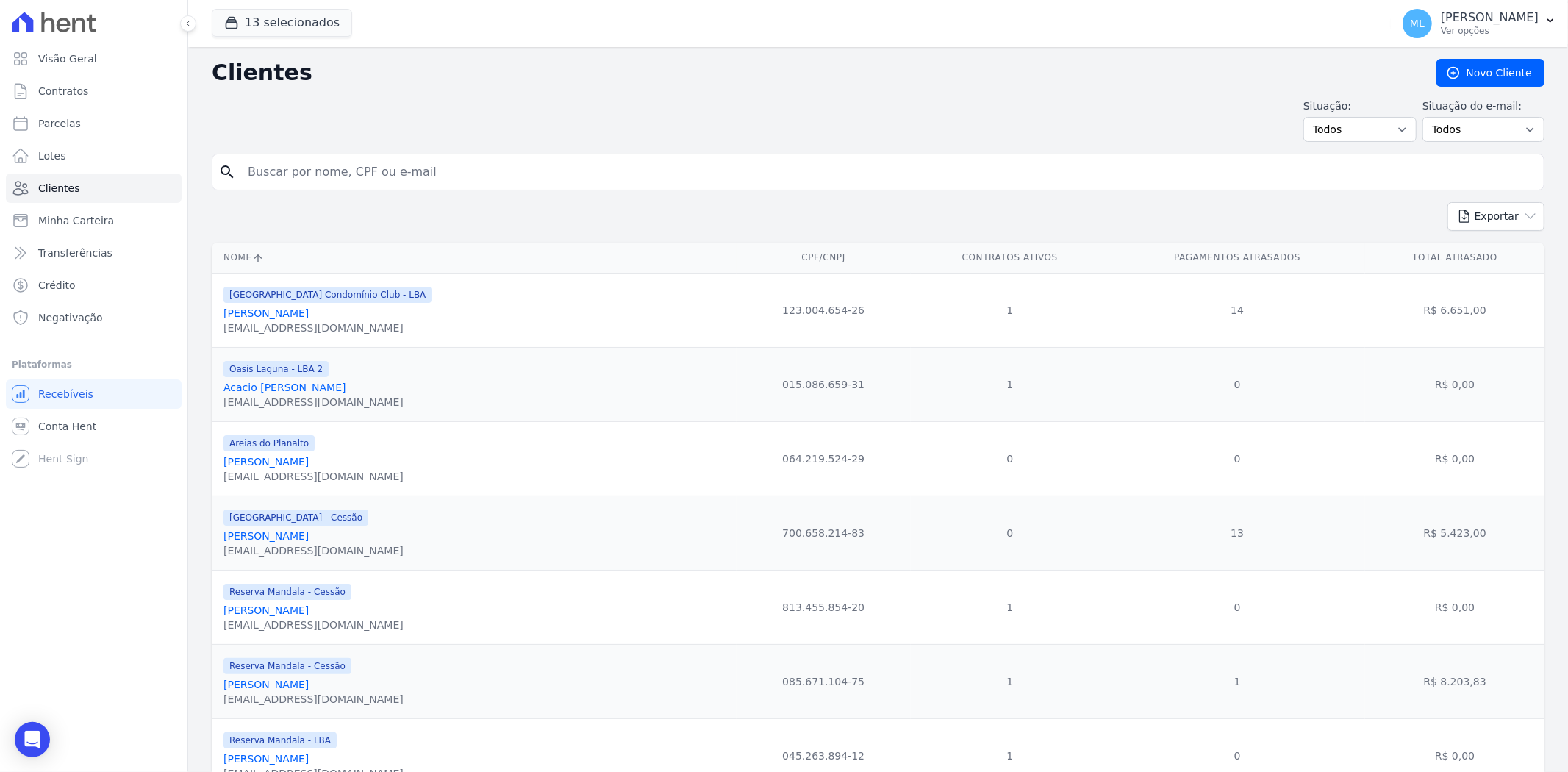
click at [455, 174] on input "search" at bounding box center [888, 172] width 1298 height 30
type input "[PERSON_NAME]"
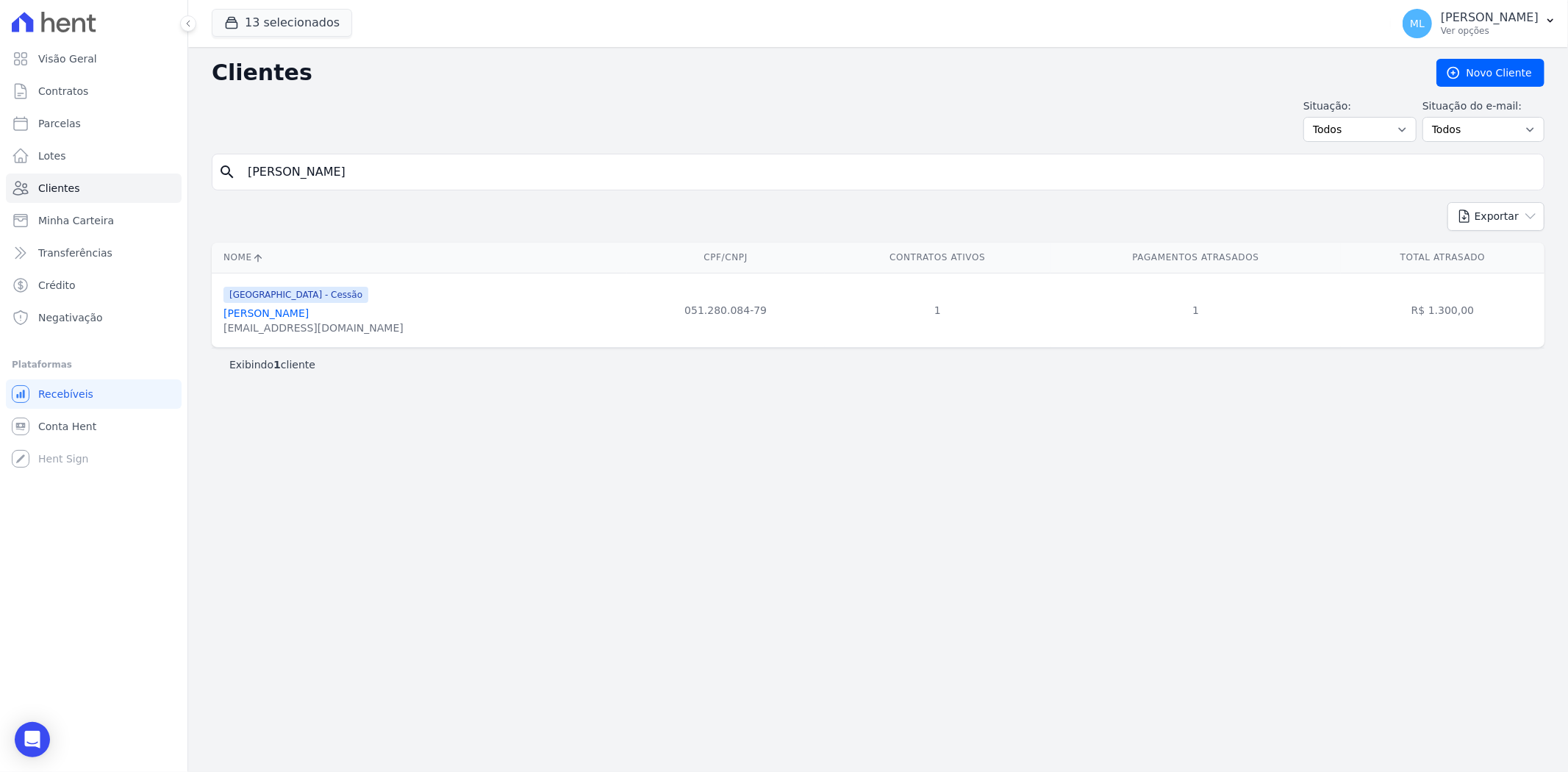
click at [309, 315] on link "[PERSON_NAME]" at bounding box center [266, 313] width 85 height 12
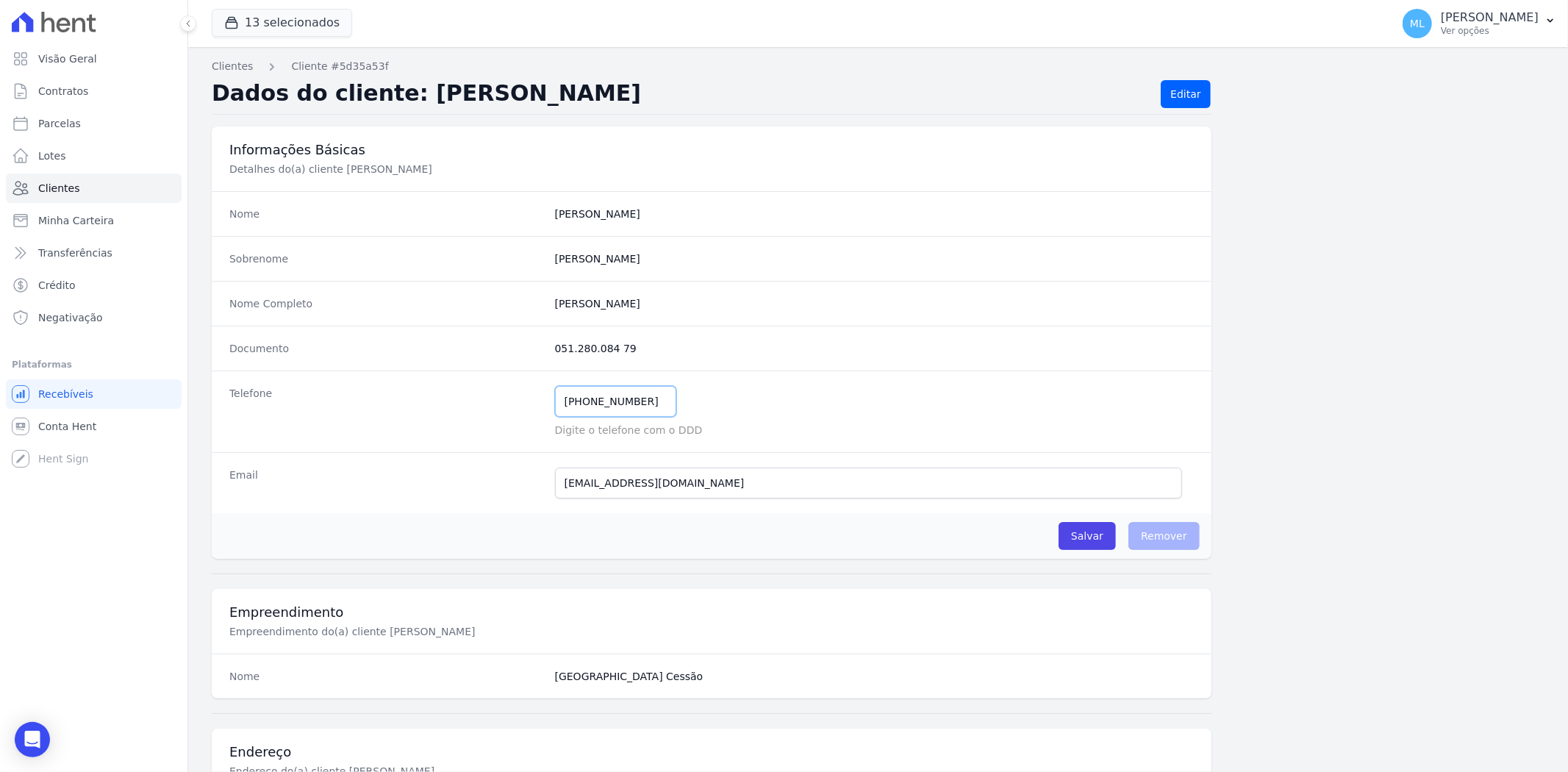
drag, startPoint x: 637, startPoint y: 405, endPoint x: 492, endPoint y: 402, distance: 145.0
click at [494, 403] on div "Telefone [PHONE_NUMBER] Mensagem de SMS ainda não enviada.. Mensagem de [PERSON…" at bounding box center [711, 411] width 999 height 81
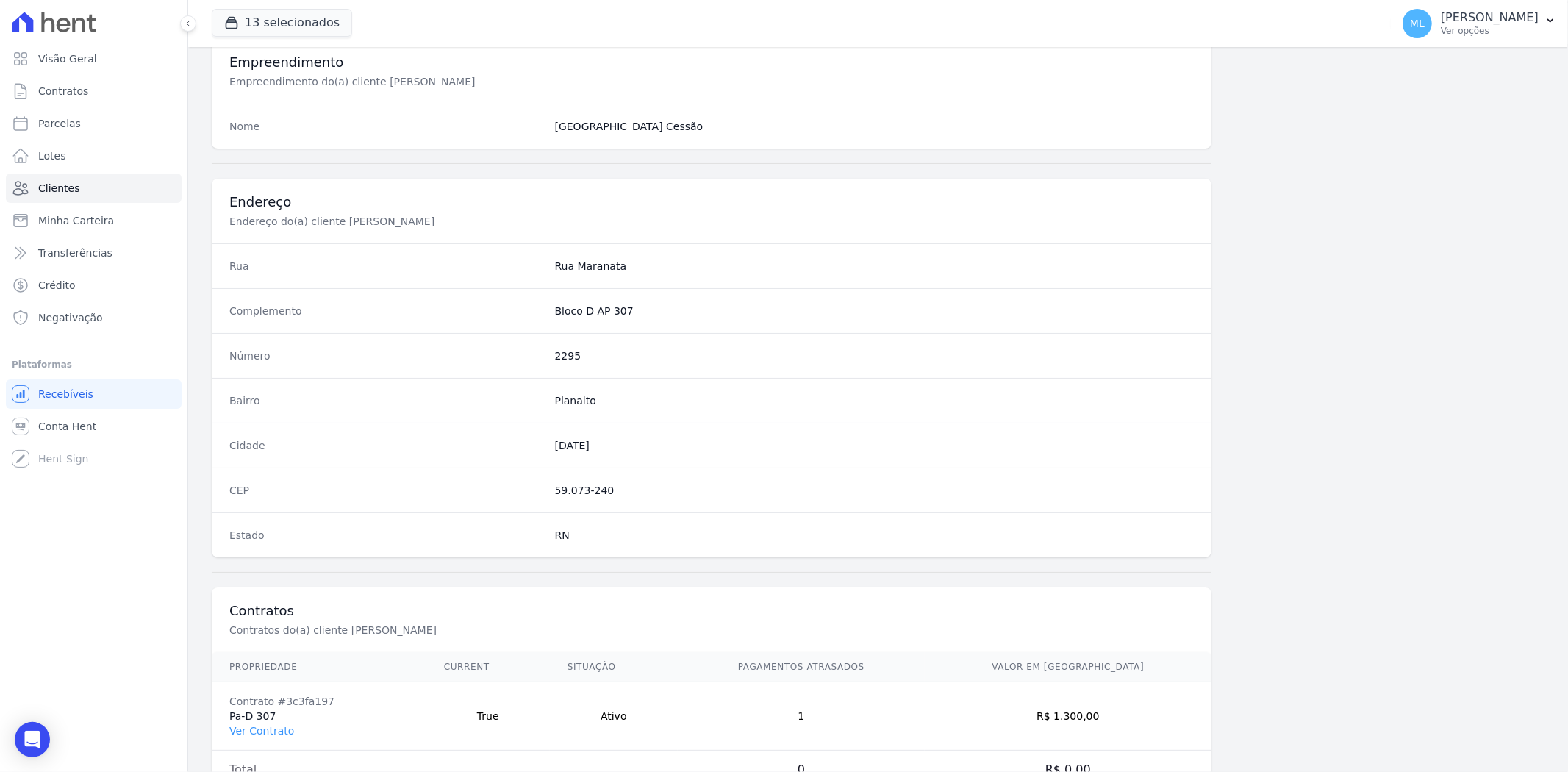
scroll to position [606, 0]
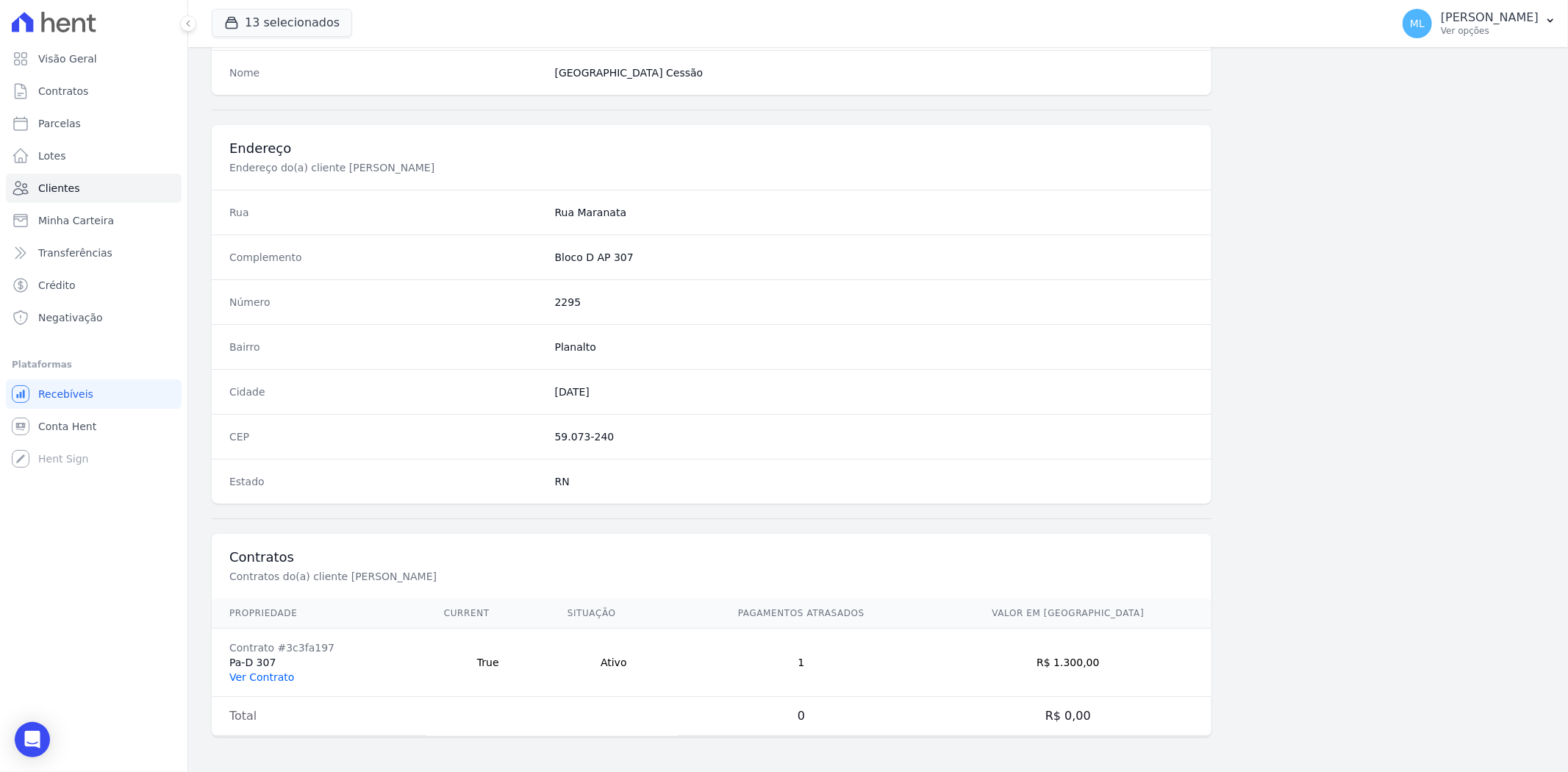
click at [268, 677] on link "Ver Contrato" at bounding box center [262, 677] width 65 height 12
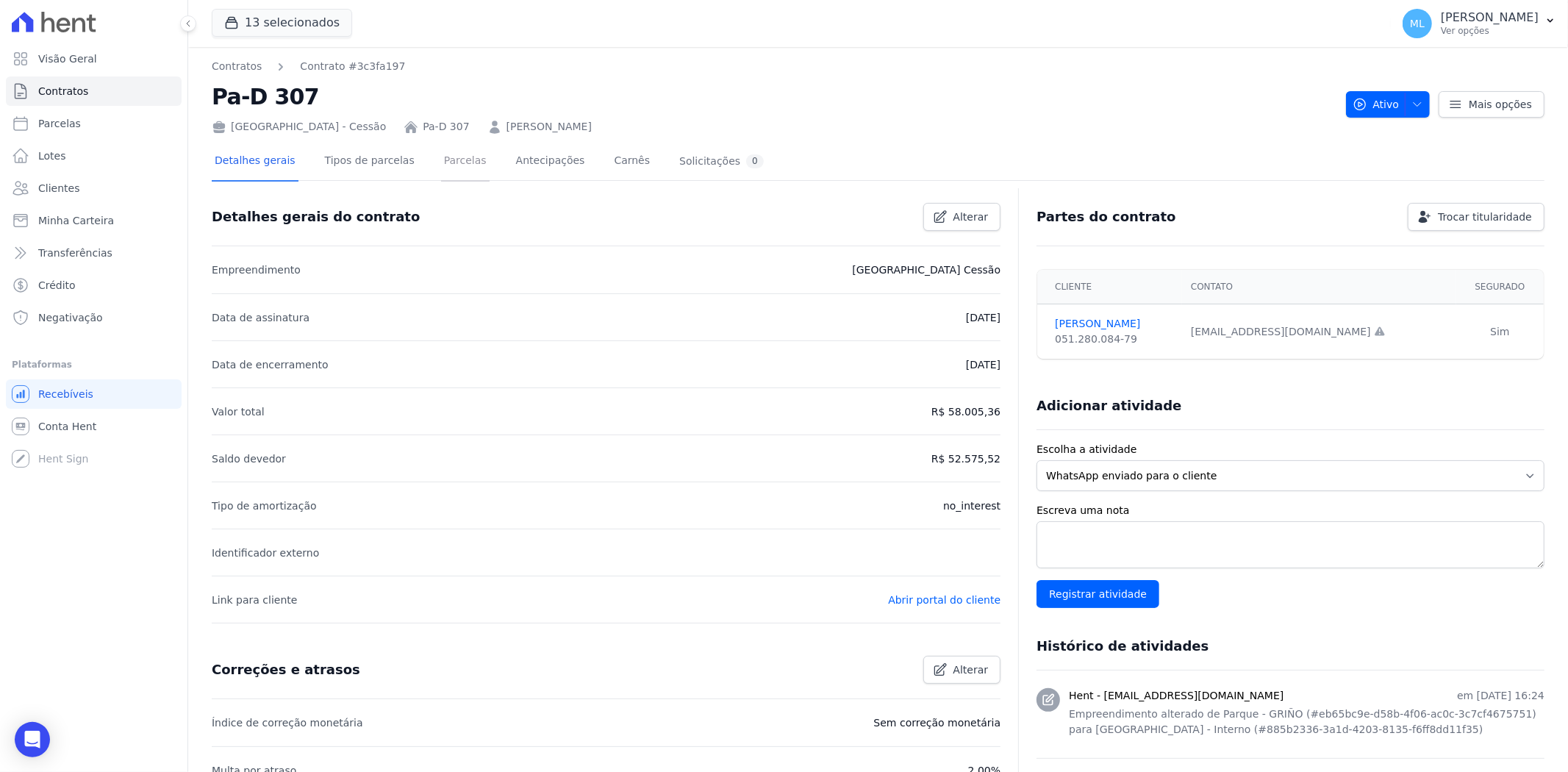
click at [441, 162] on link "Parcelas" at bounding box center [465, 163] width 48 height 39
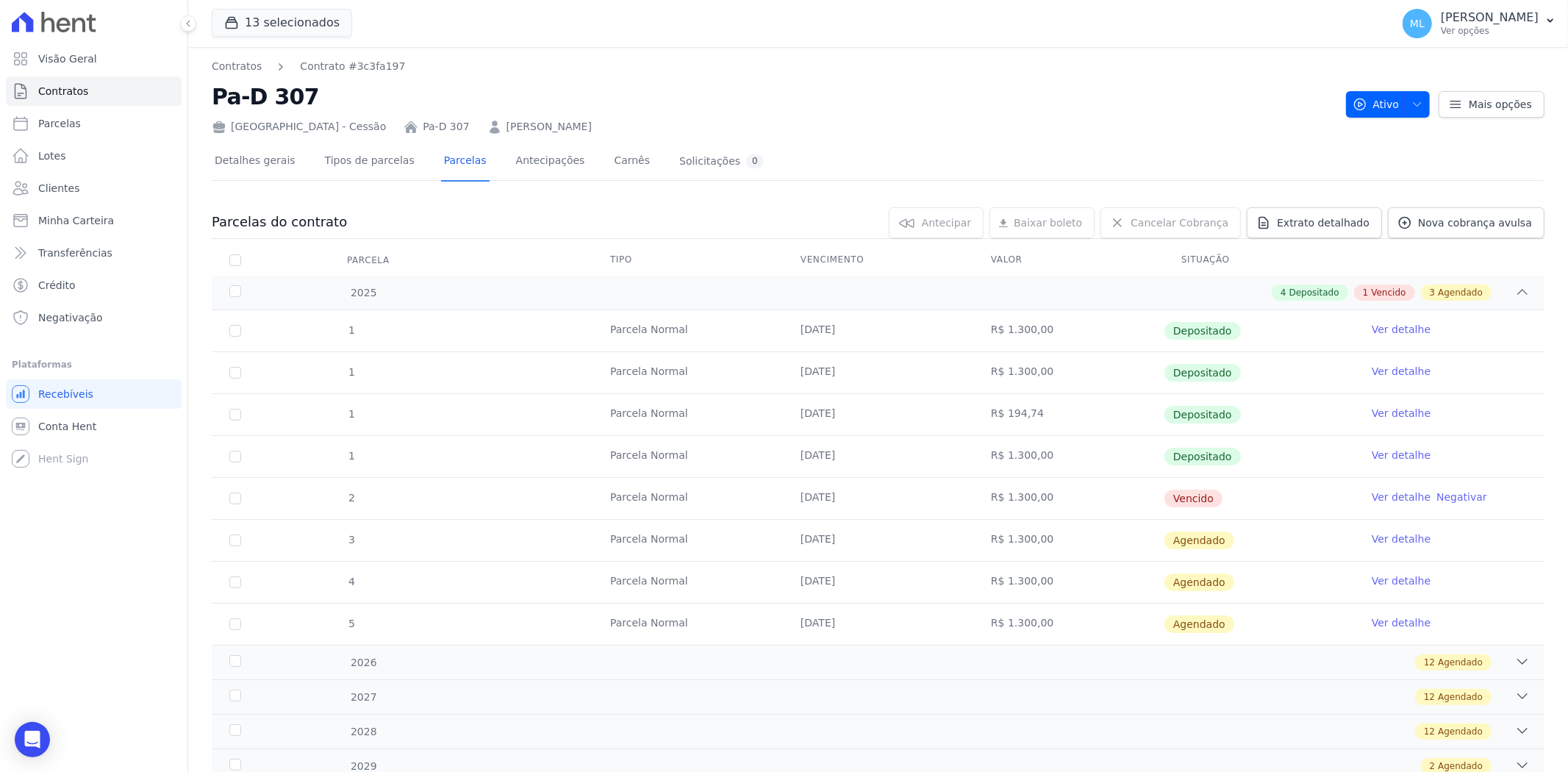
click at [1387, 499] on link "Ver detalhe" at bounding box center [1400, 497] width 59 height 15
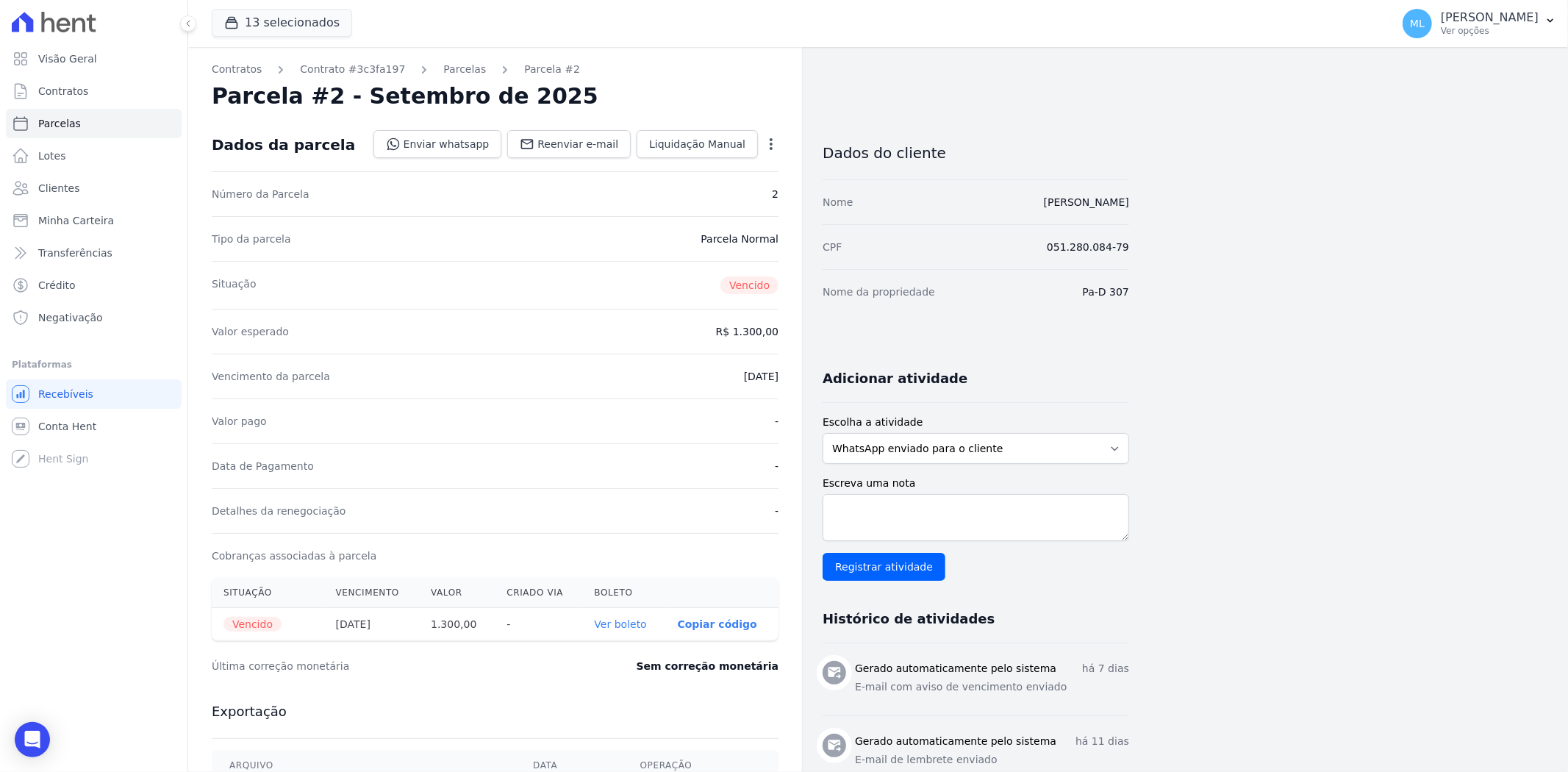
click at [615, 621] on link "Ver boleto" at bounding box center [620, 624] width 52 height 12
click at [98, 180] on link "Clientes" at bounding box center [94, 188] width 176 height 30
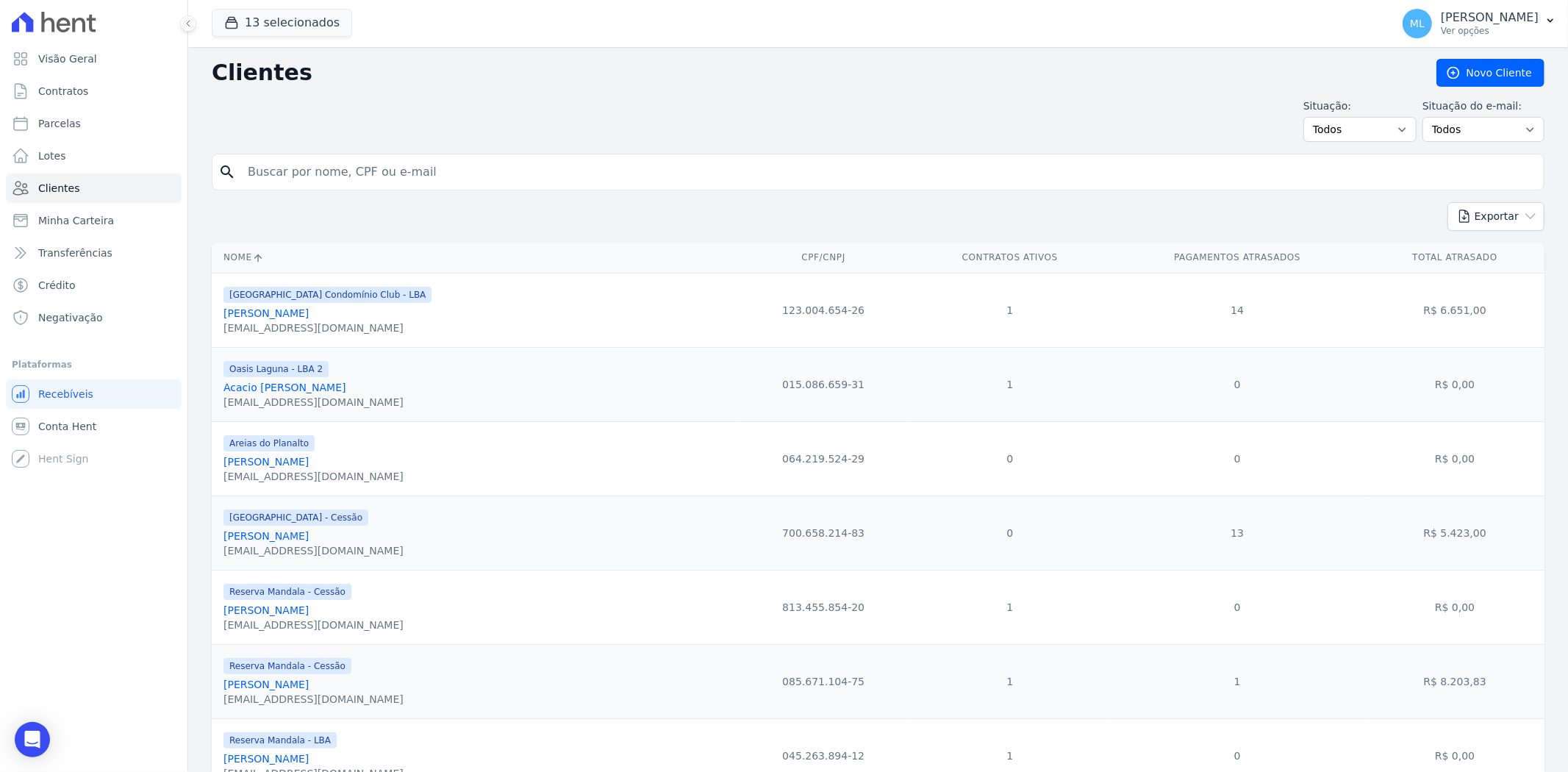
click at [478, 173] on input "search" at bounding box center [888, 172] width 1298 height 30
type input "janaina"
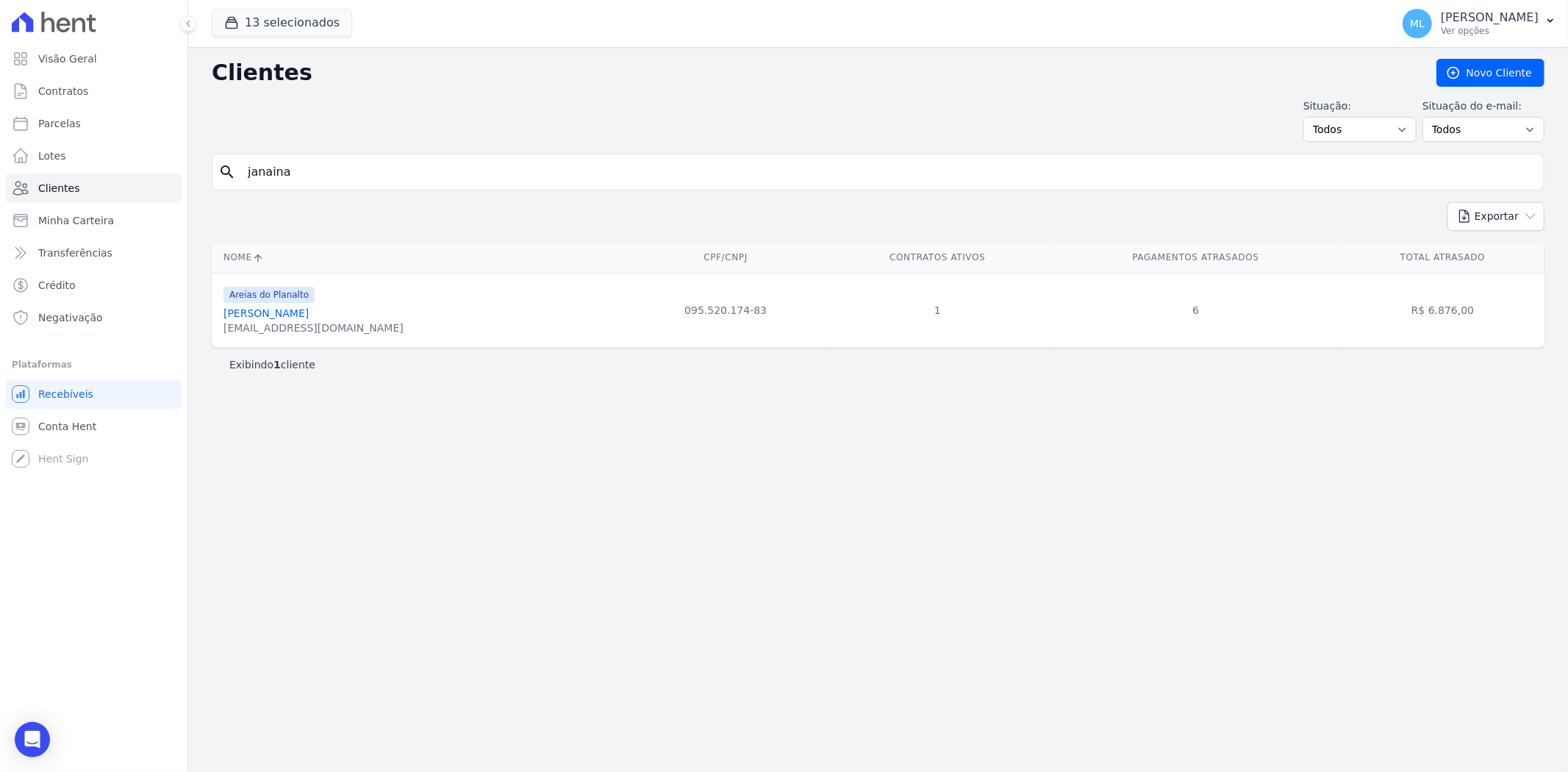
click at [309, 314] on link "[PERSON_NAME]" at bounding box center [266, 313] width 85 height 12
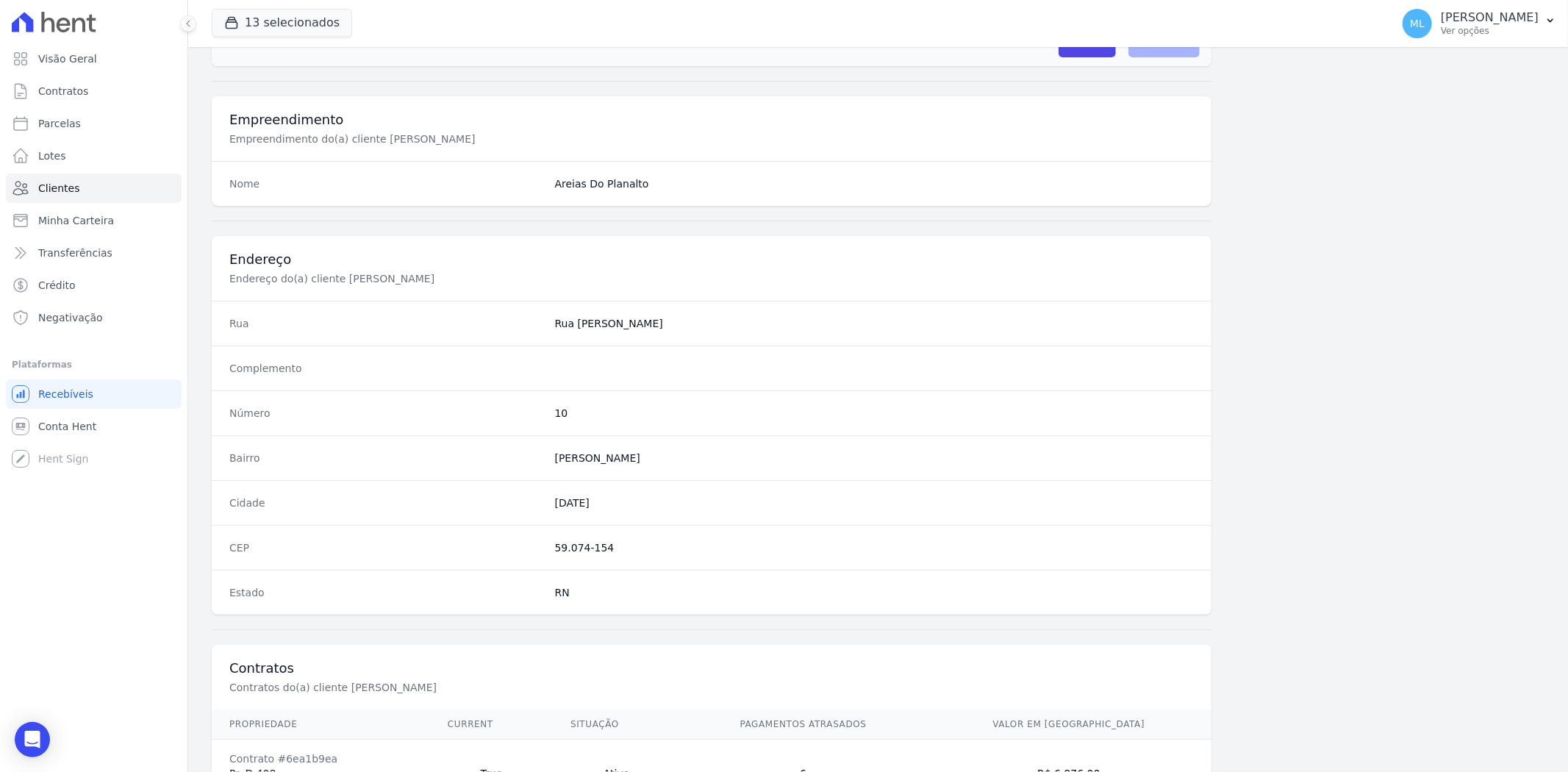
scroll to position [606, 0]
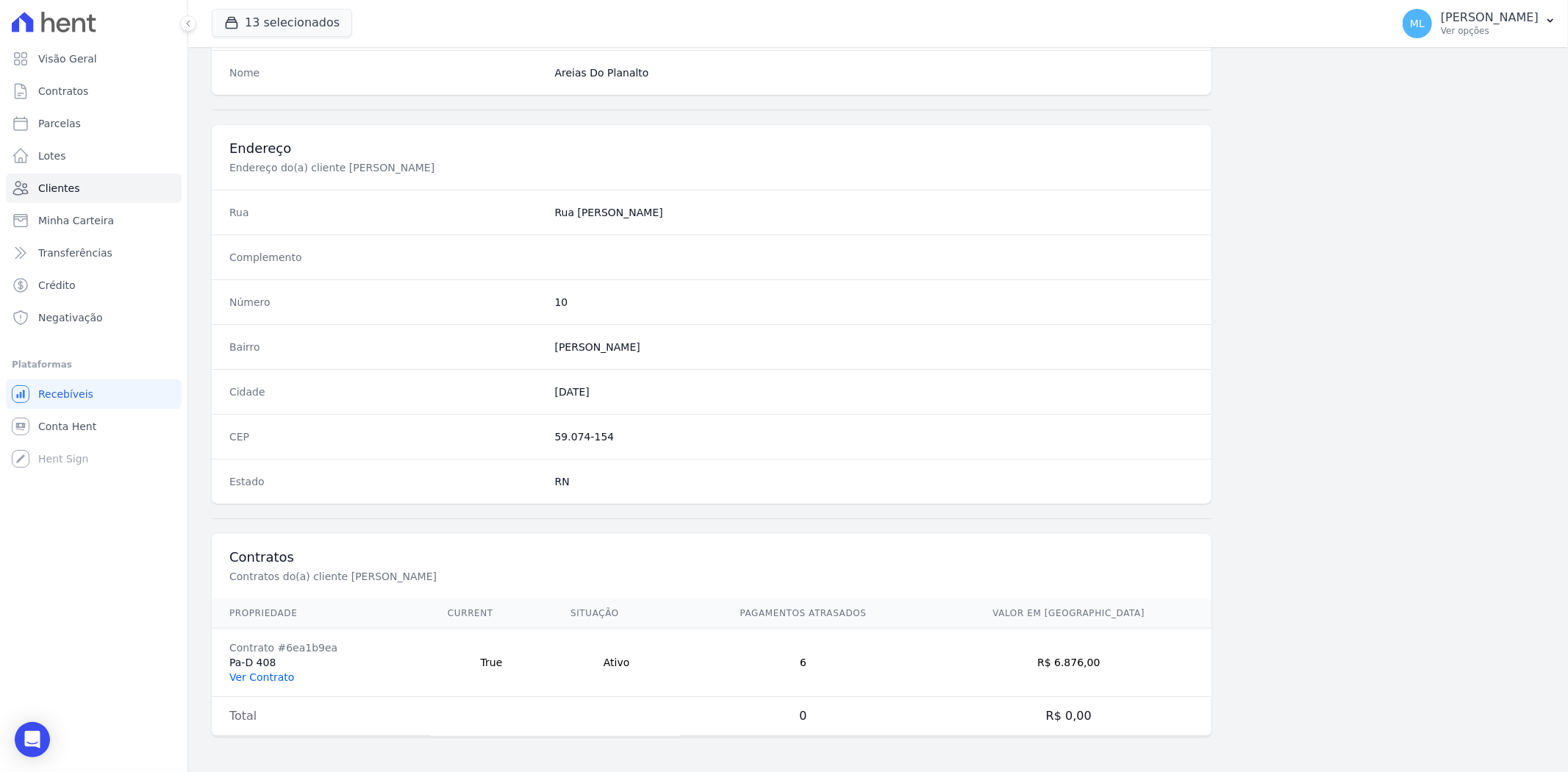
click at [259, 678] on link "Ver Contrato" at bounding box center [262, 677] width 65 height 12
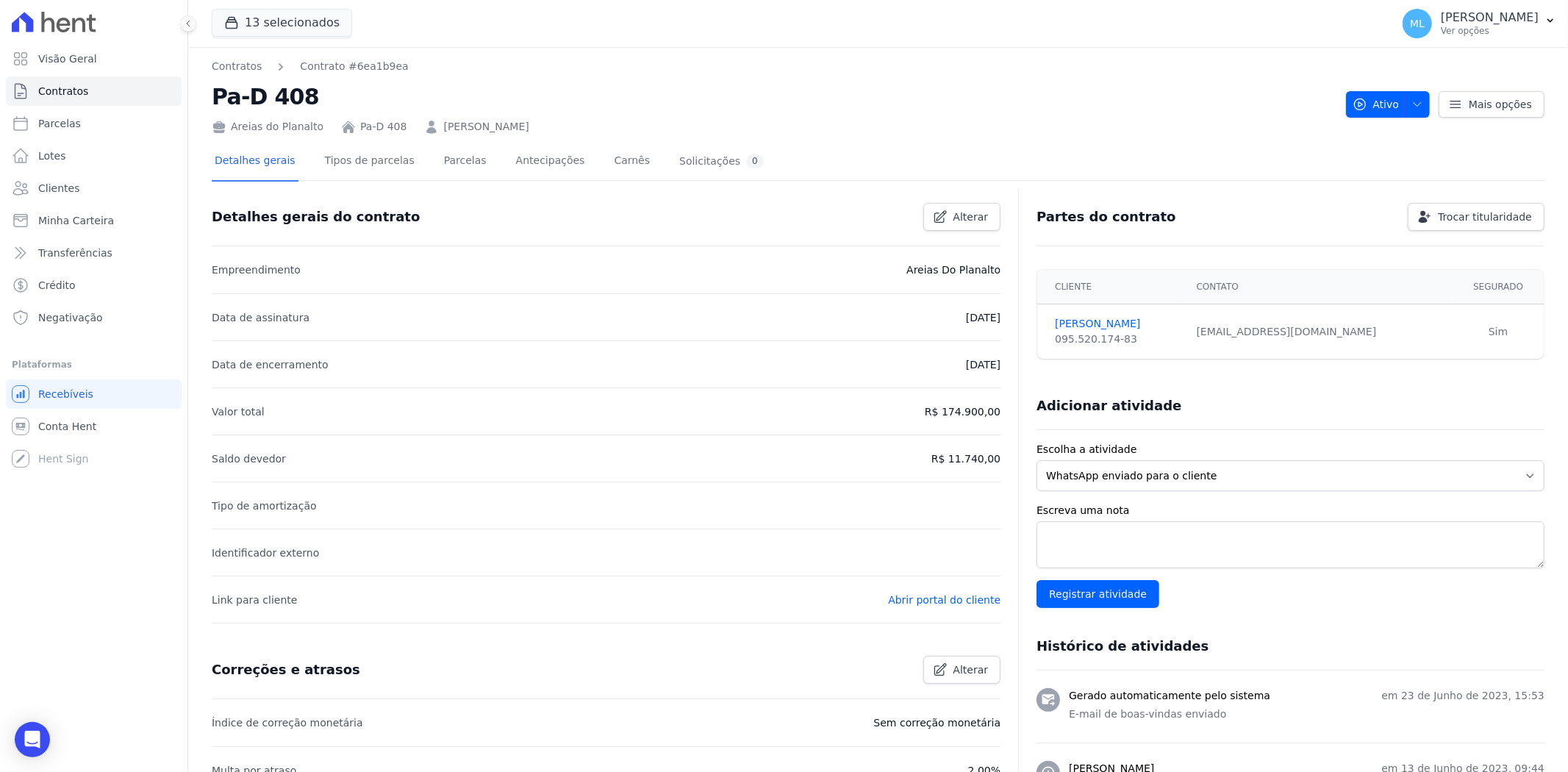
click at [458, 129] on link "[PERSON_NAME]" at bounding box center [485, 127] width 85 height 16
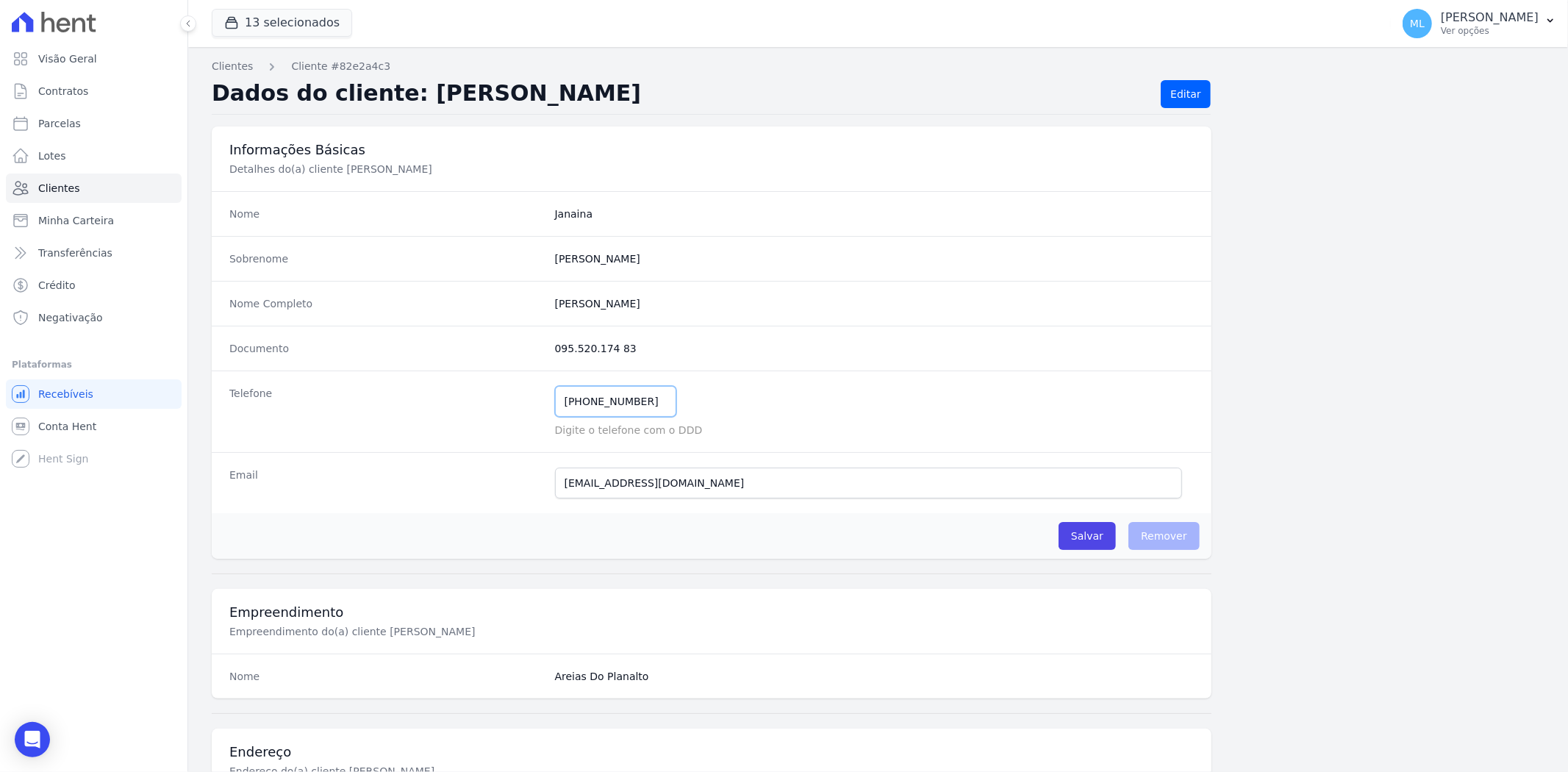
drag, startPoint x: 644, startPoint y: 403, endPoint x: 442, endPoint y: 406, distance: 202.0
click at [442, 406] on div "Telefone [PHONE_NUMBER] Mensagem de SMS ainda não enviada.. Mensagem de [PERSON…" at bounding box center [711, 411] width 999 height 81
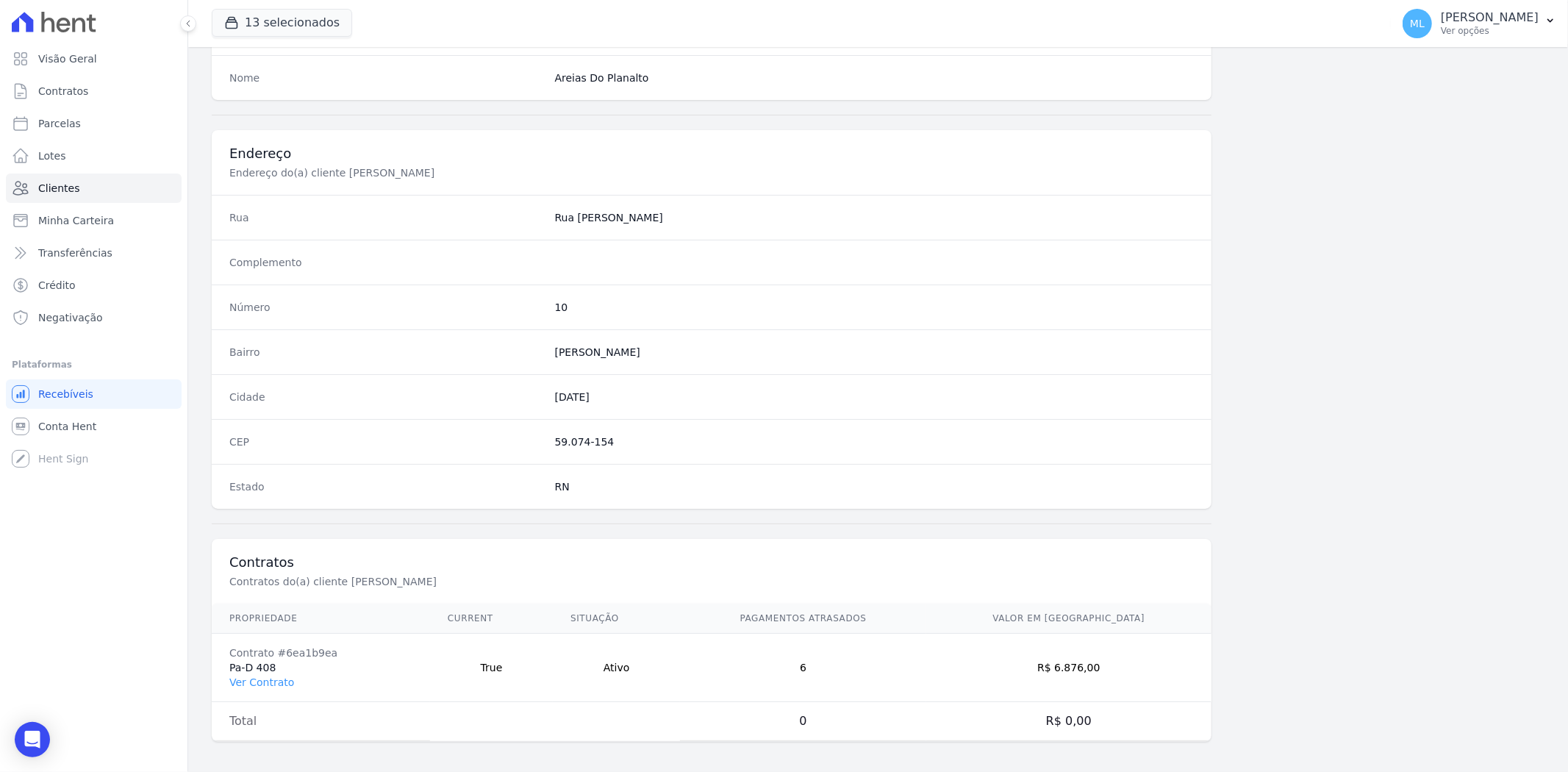
scroll to position [606, 0]
click at [274, 664] on td "Contrato #6ea1b9ea Pa-D 408 Ver Contrato" at bounding box center [320, 662] width 218 height 68
click at [277, 677] on link "Ver Contrato" at bounding box center [262, 677] width 65 height 12
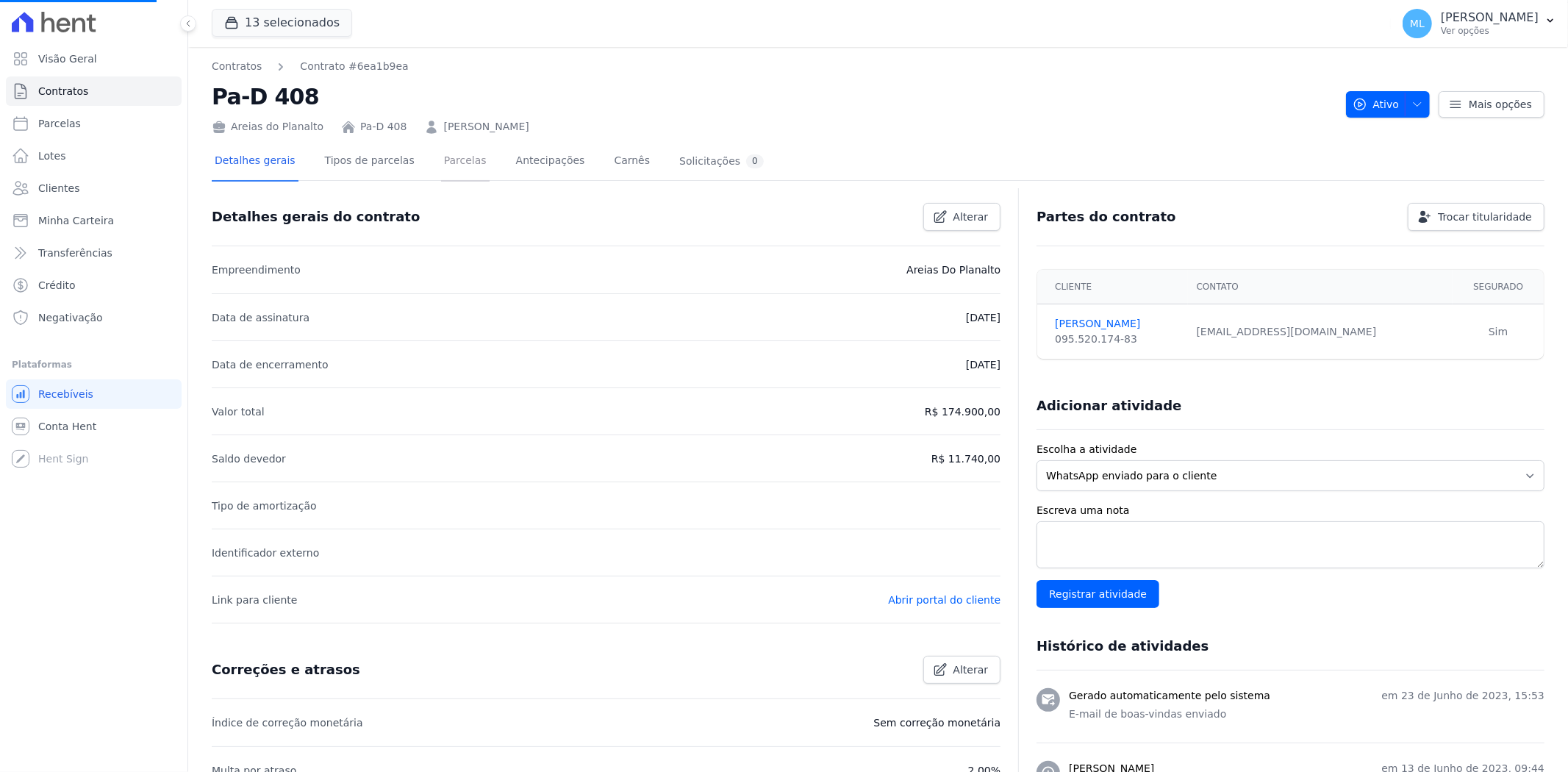
click at [441, 151] on link "Parcelas" at bounding box center [465, 163] width 48 height 39
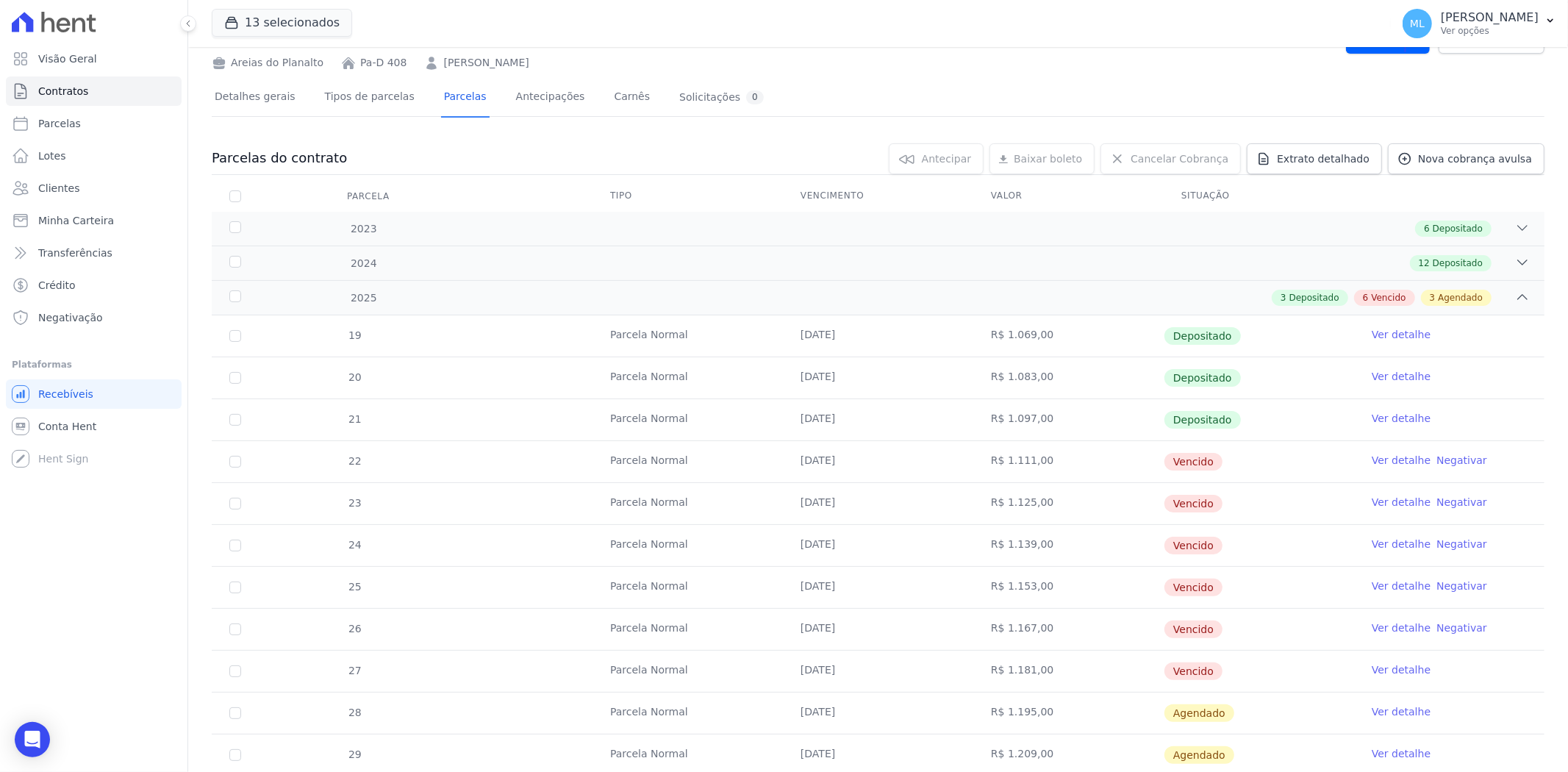
scroll to position [188, 0]
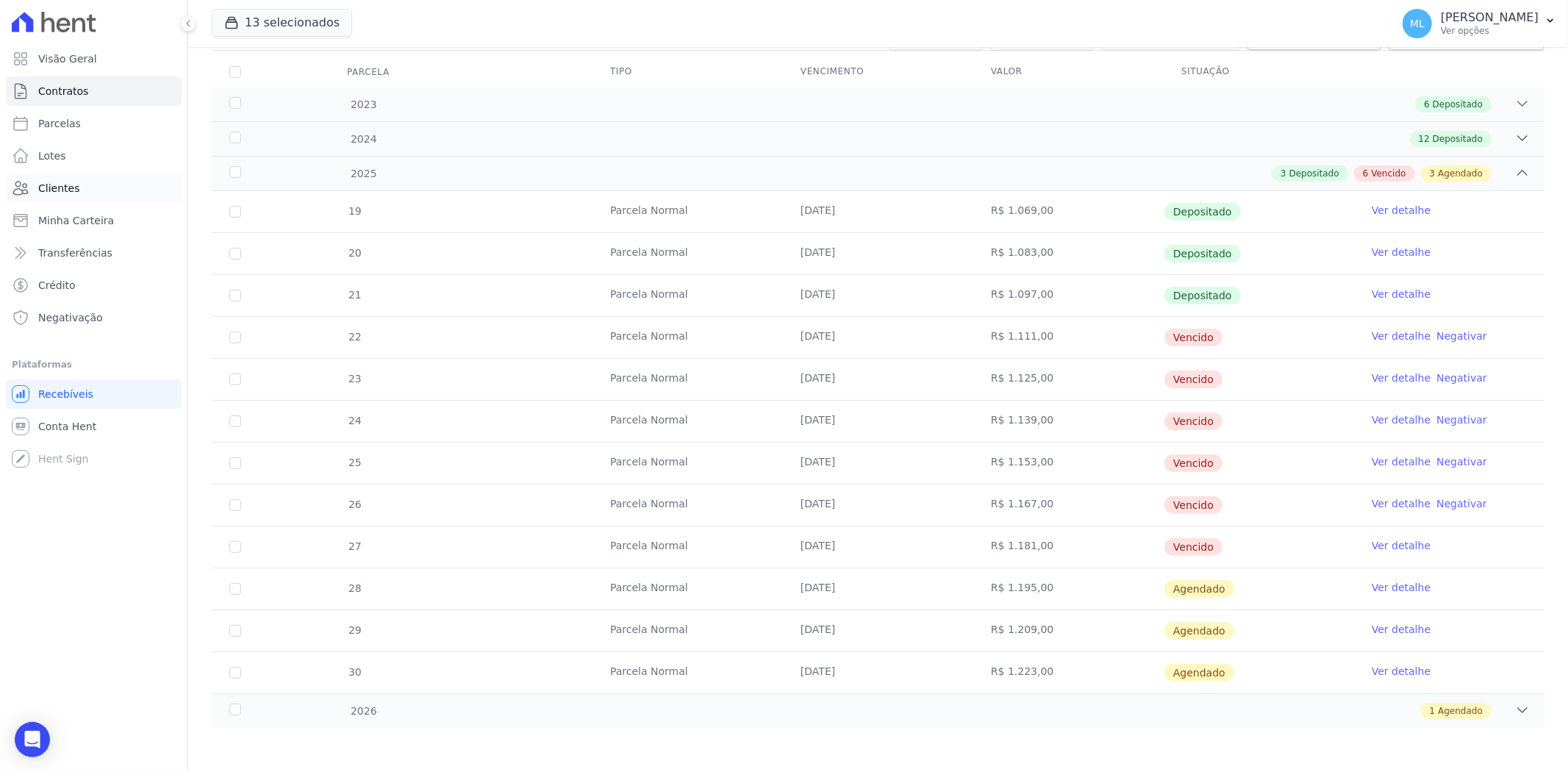
click at [94, 174] on link "Clientes" at bounding box center [94, 188] width 176 height 30
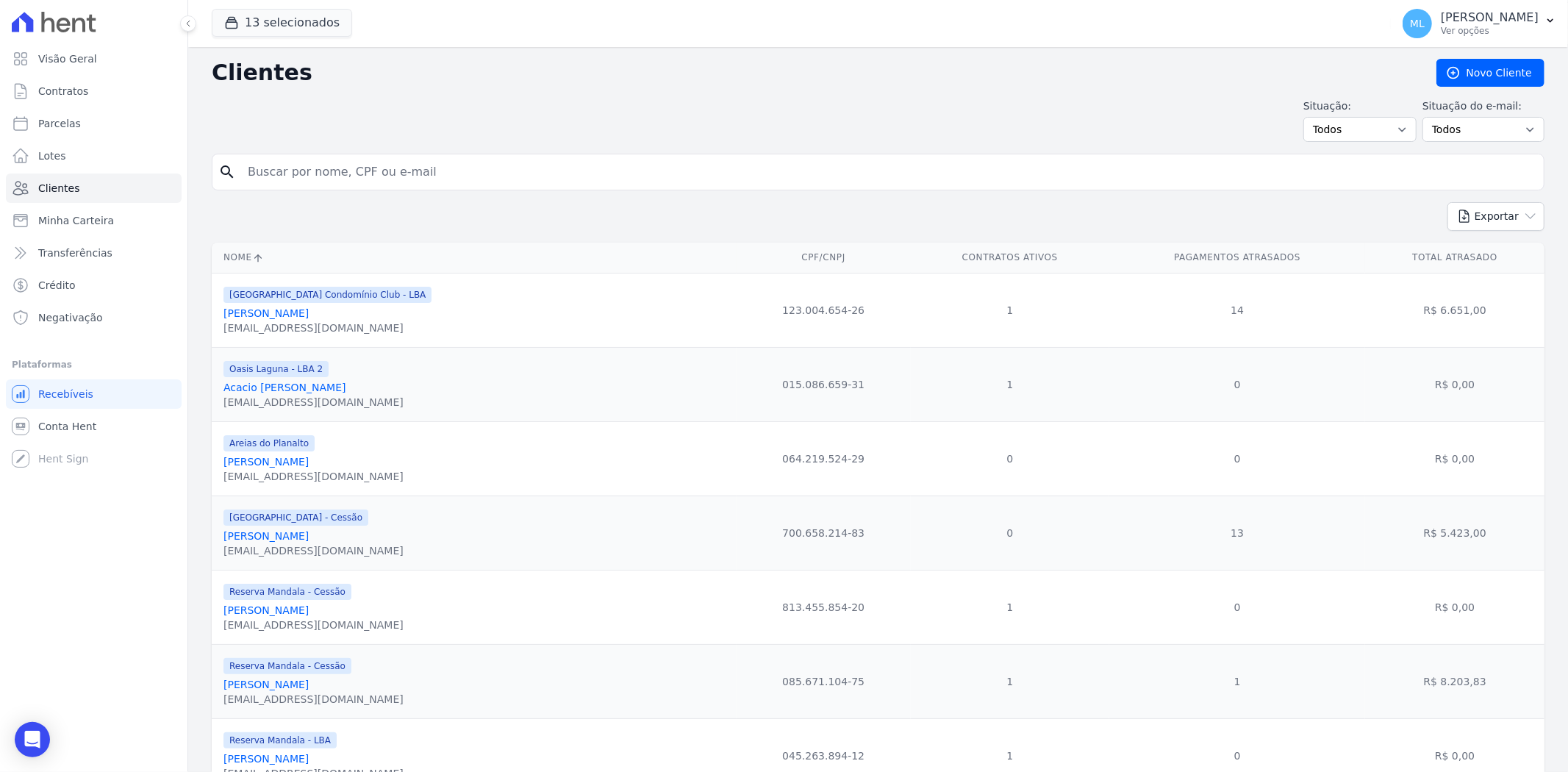
click at [405, 166] on input "search" at bounding box center [888, 172] width 1298 height 30
type input "[PERSON_NAME]"
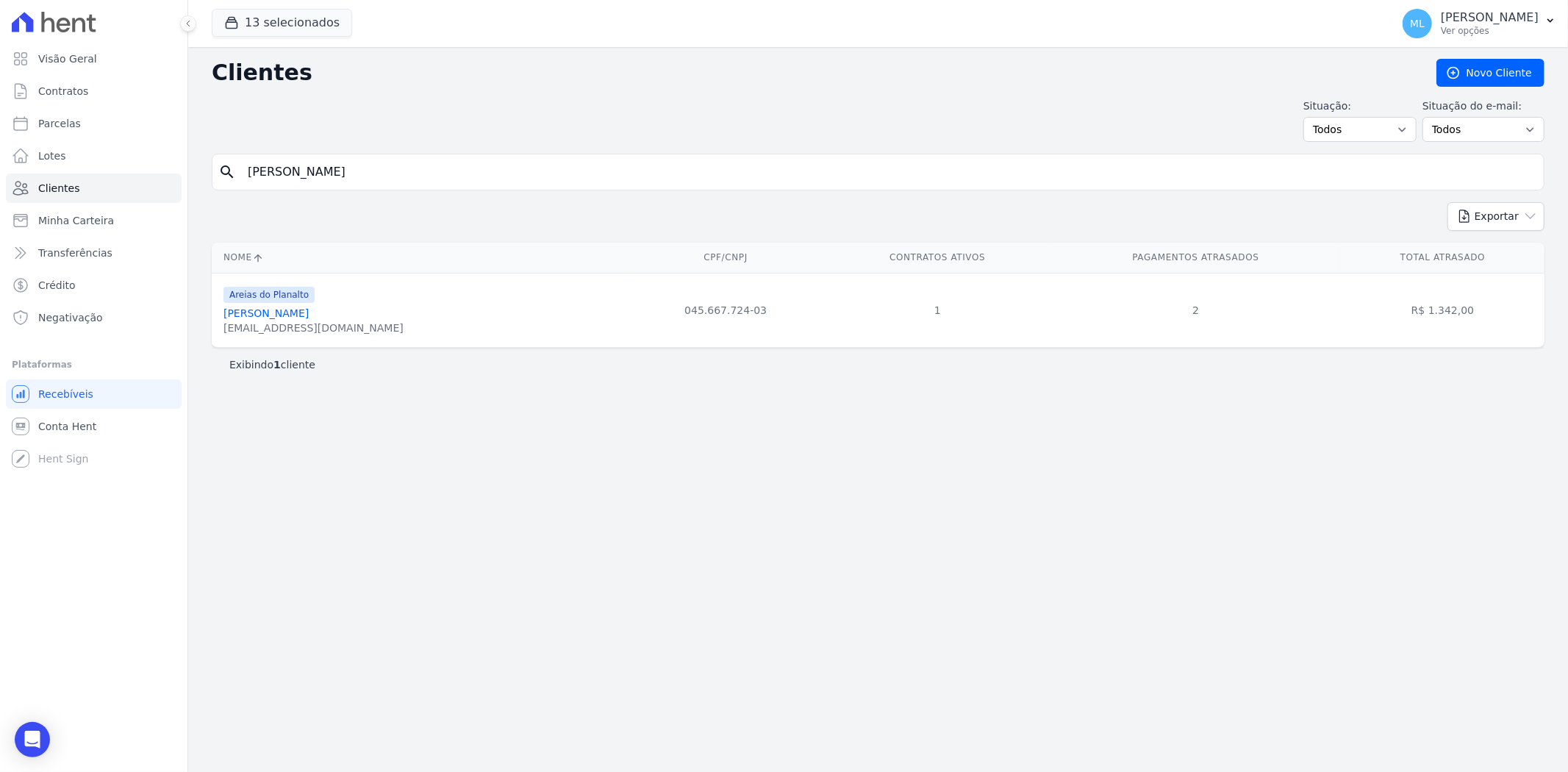
click at [309, 314] on link "[PERSON_NAME]" at bounding box center [266, 313] width 85 height 12
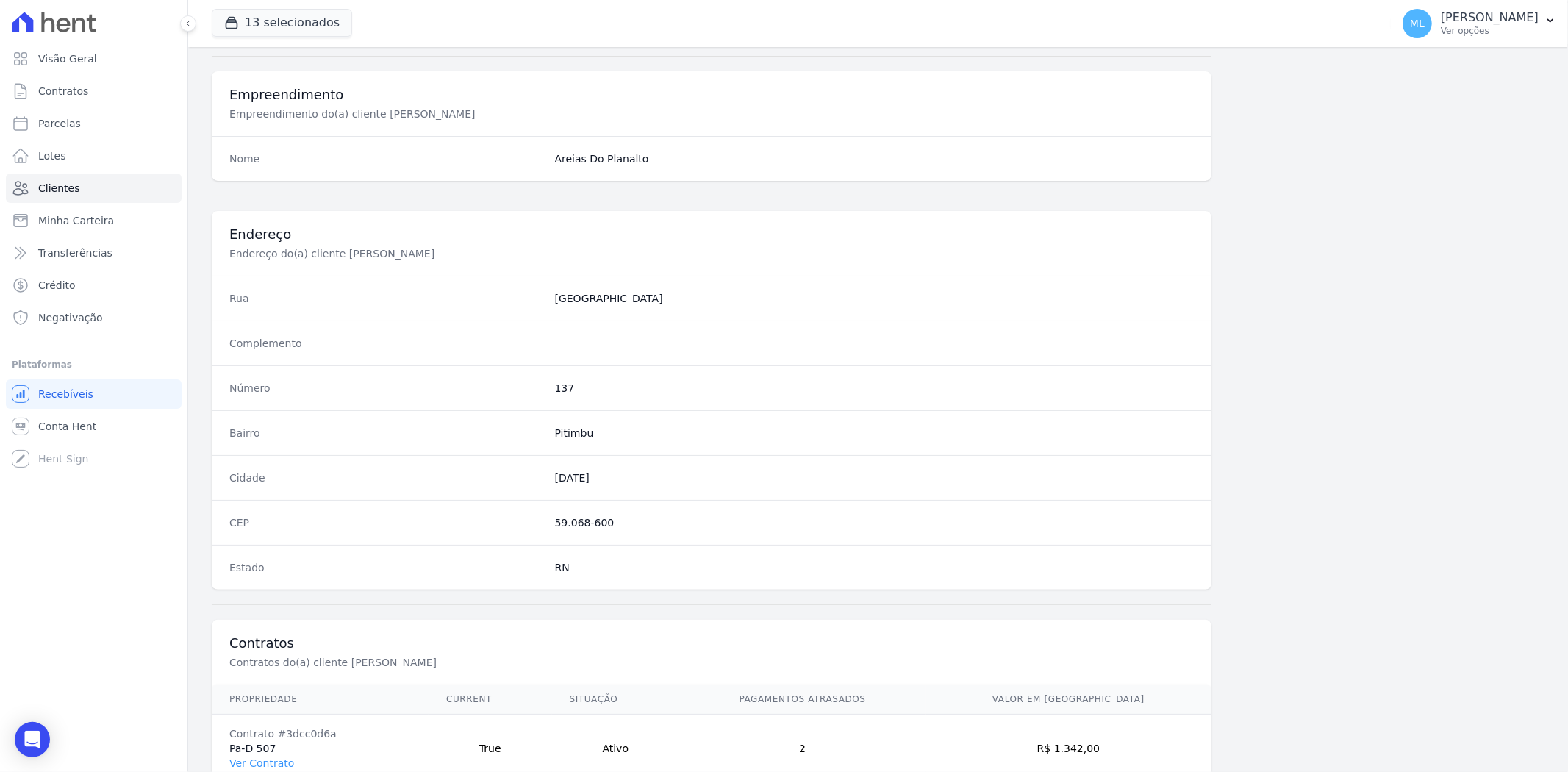
scroll to position [606, 0]
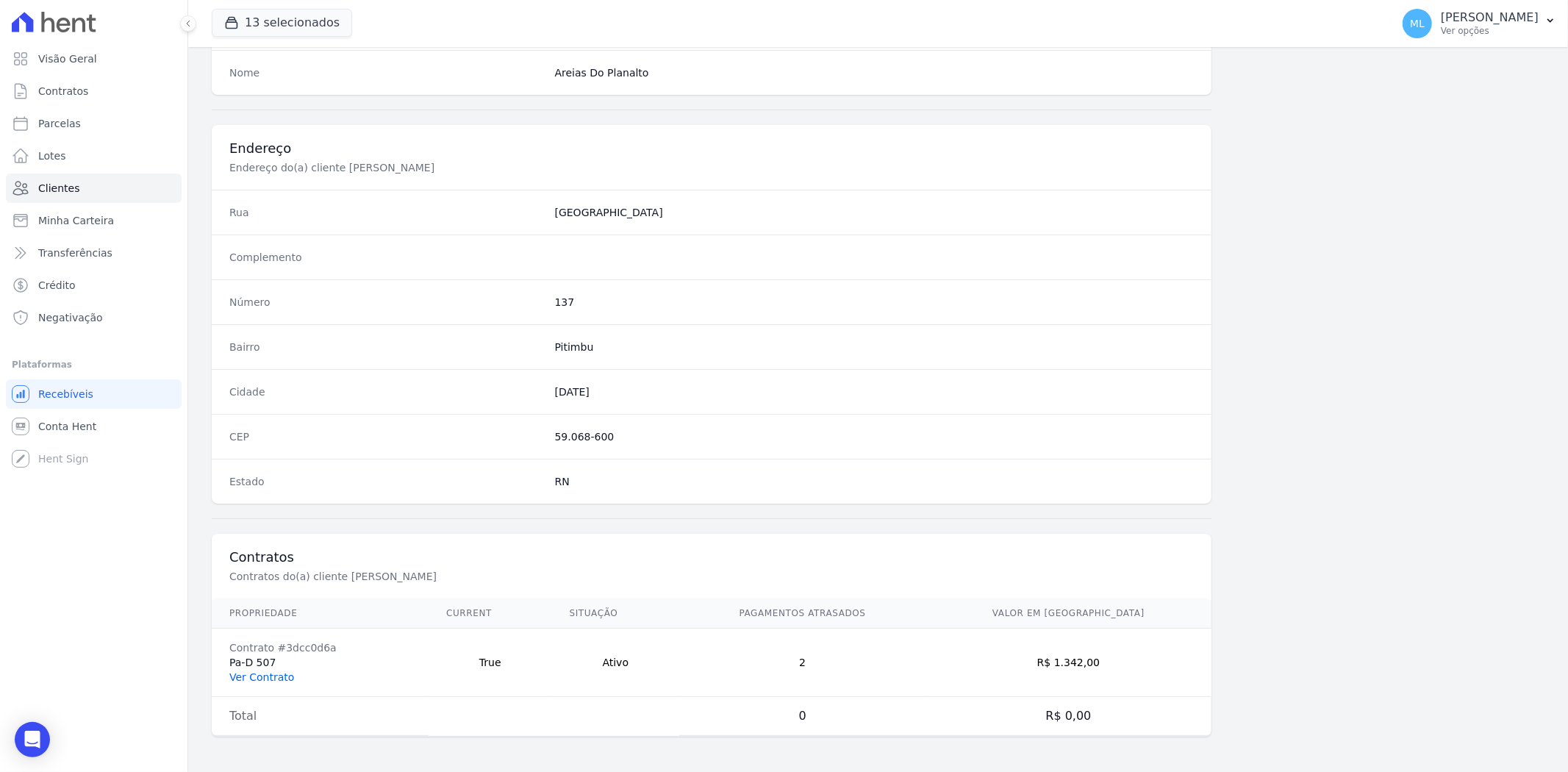
click at [273, 677] on link "Ver Contrato" at bounding box center [262, 677] width 65 height 12
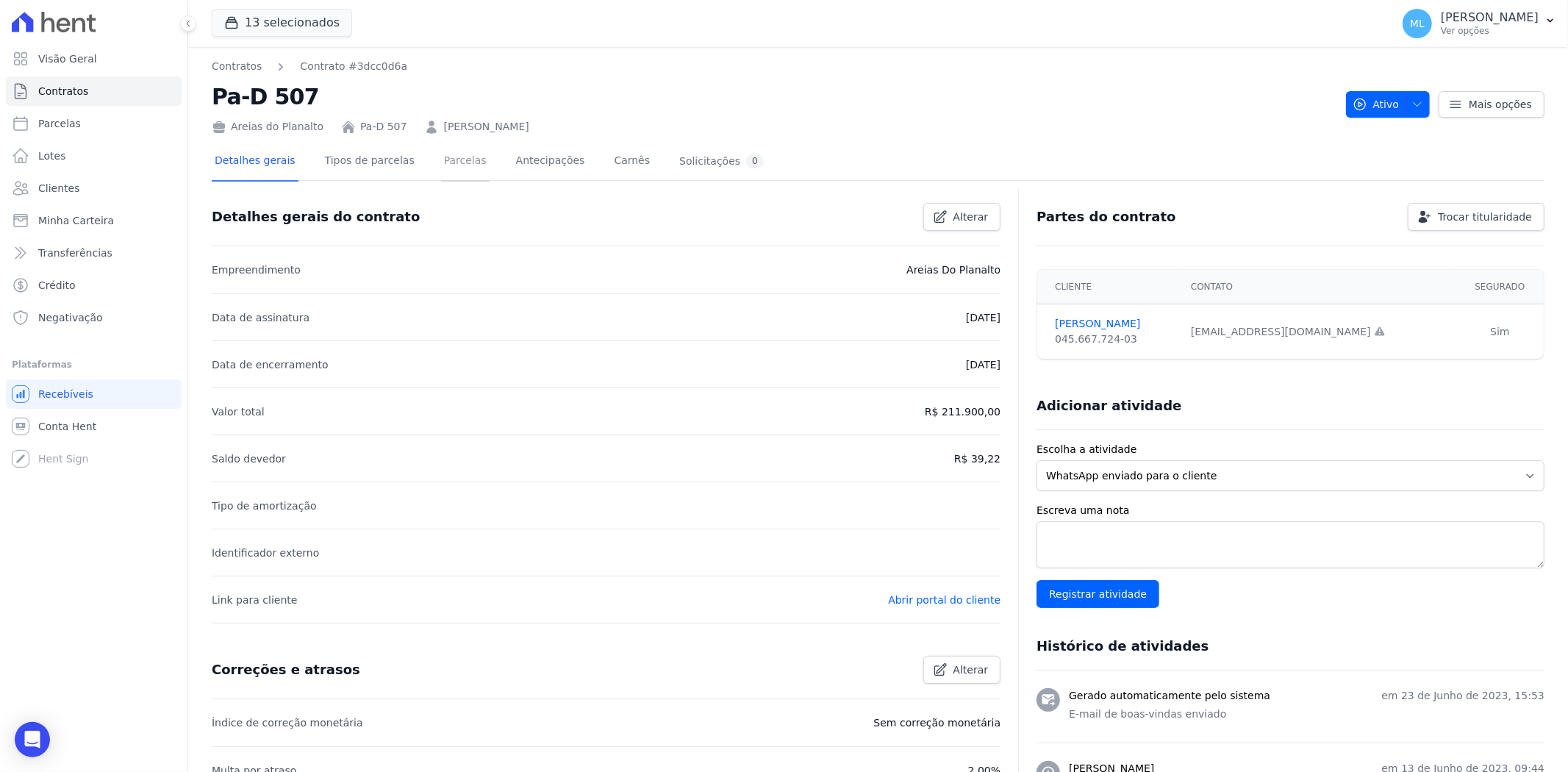
click at [441, 166] on link "Parcelas" at bounding box center [465, 163] width 48 height 39
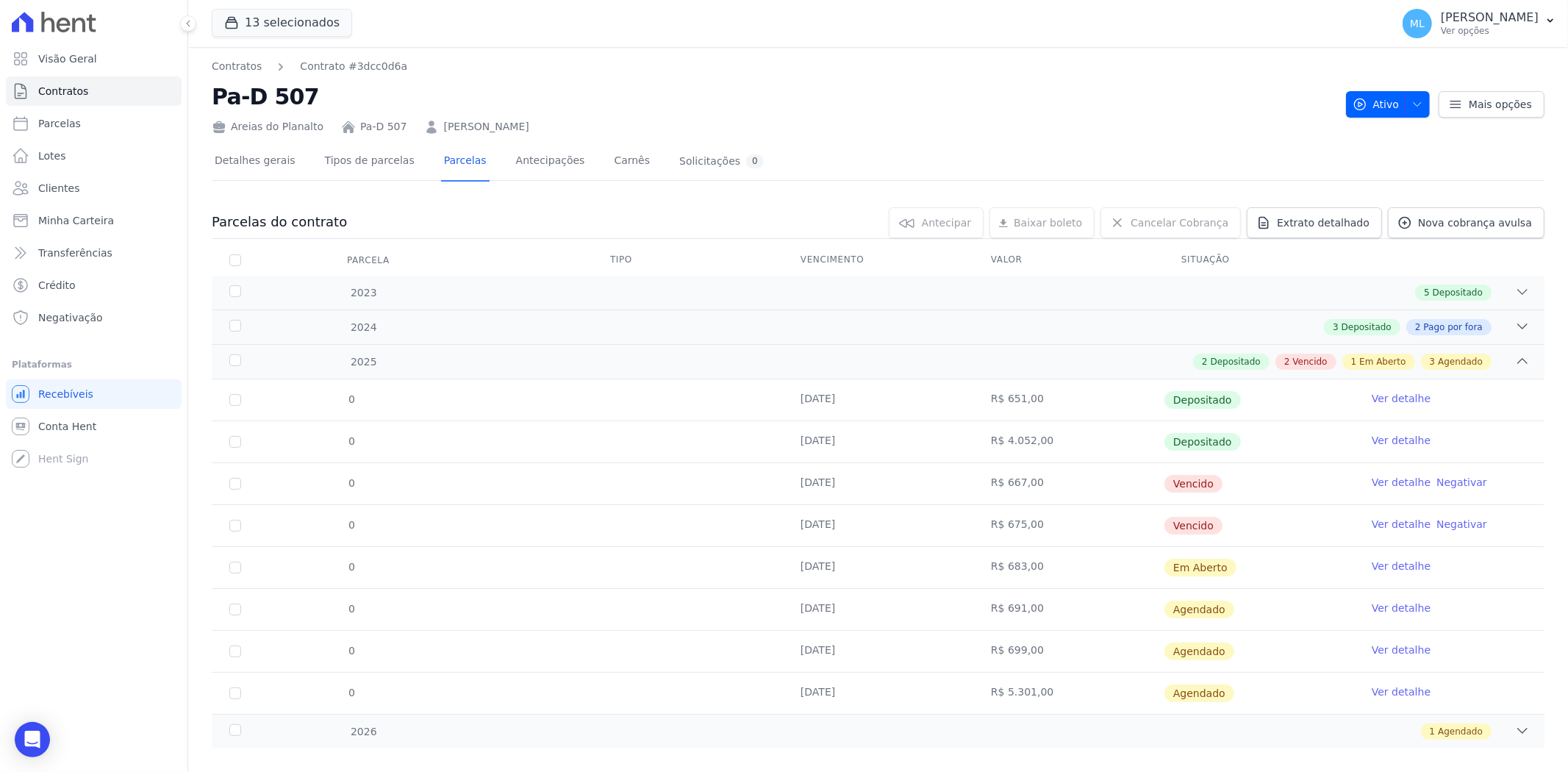
click at [476, 130] on link "[PERSON_NAME]" at bounding box center [485, 127] width 85 height 16
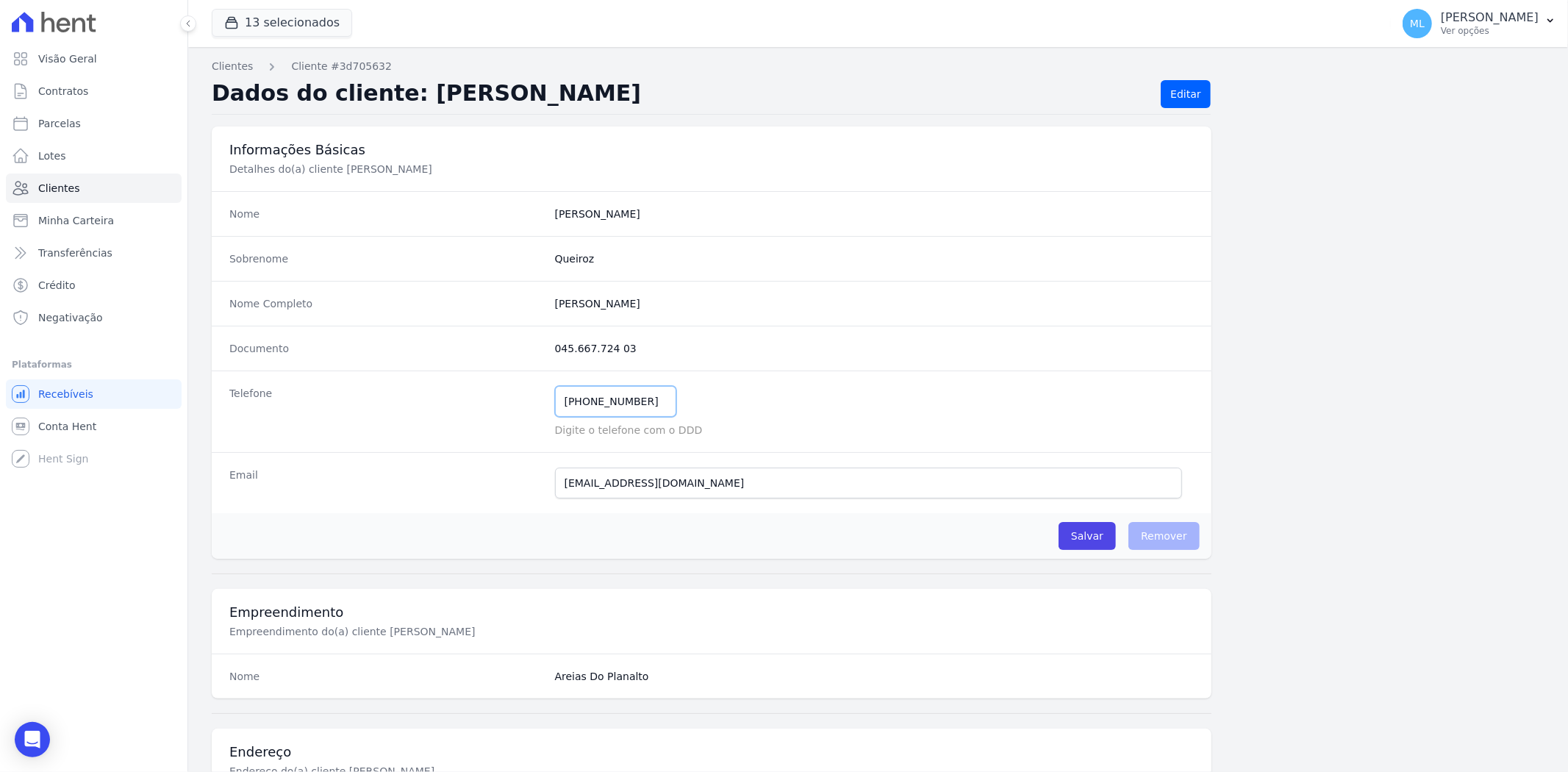
drag, startPoint x: 650, startPoint y: 402, endPoint x: 516, endPoint y: 403, distance: 134.0
click at [520, 403] on div "Telefone [PHONE_NUMBER] Mensagem de SMS ainda não enviada.. Mensagem de [PERSON…" at bounding box center [711, 411] width 999 height 81
click at [127, 191] on link "Clientes" at bounding box center [94, 188] width 176 height 30
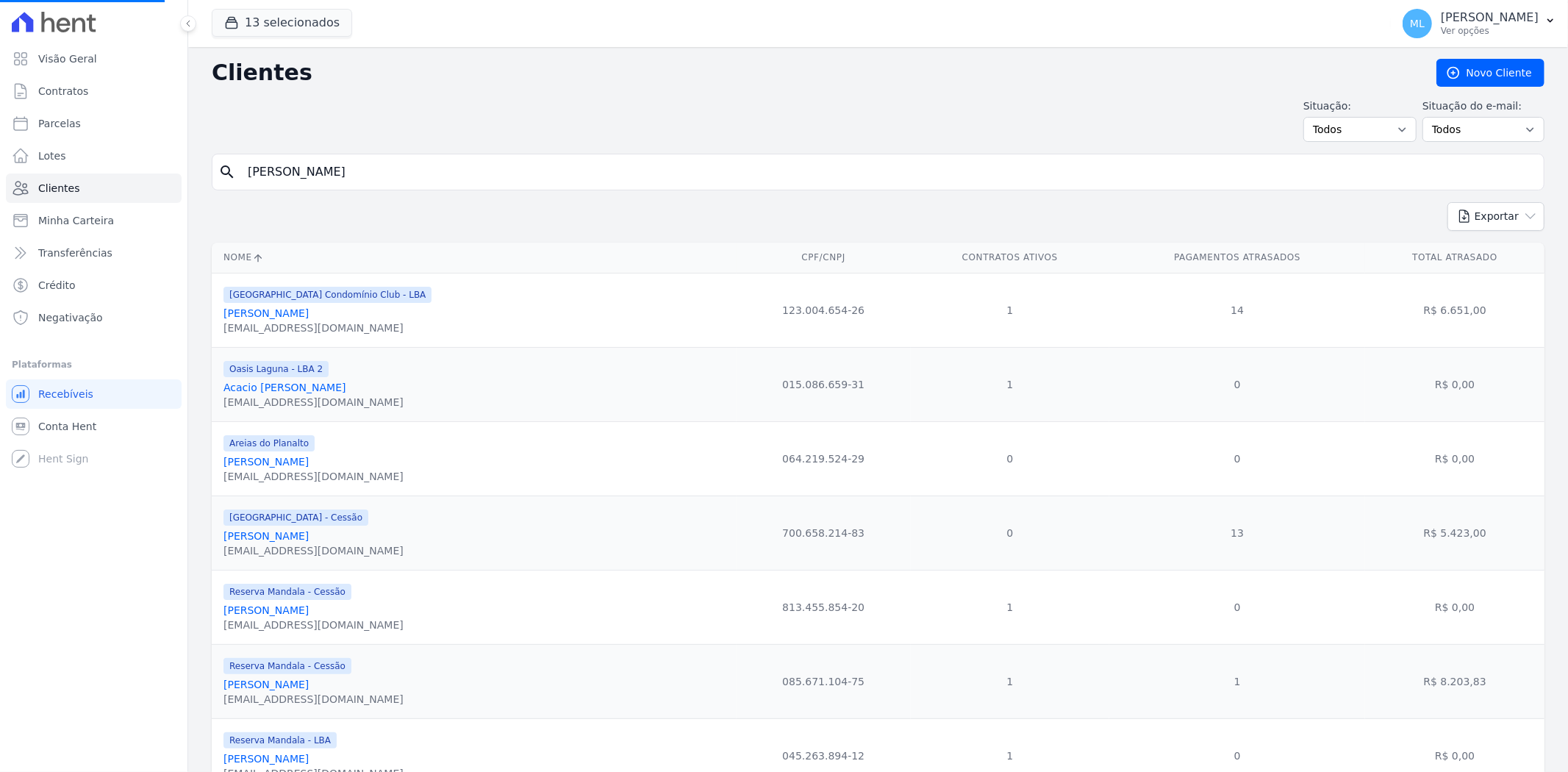
click at [535, 166] on input "[PERSON_NAME]" at bounding box center [888, 172] width 1298 height 30
drag, startPoint x: 535, startPoint y: 166, endPoint x: 465, endPoint y: 167, distance: 70.0
click at [466, 167] on input "search" at bounding box center [888, 172] width 1298 height 30
type input "valdiney"
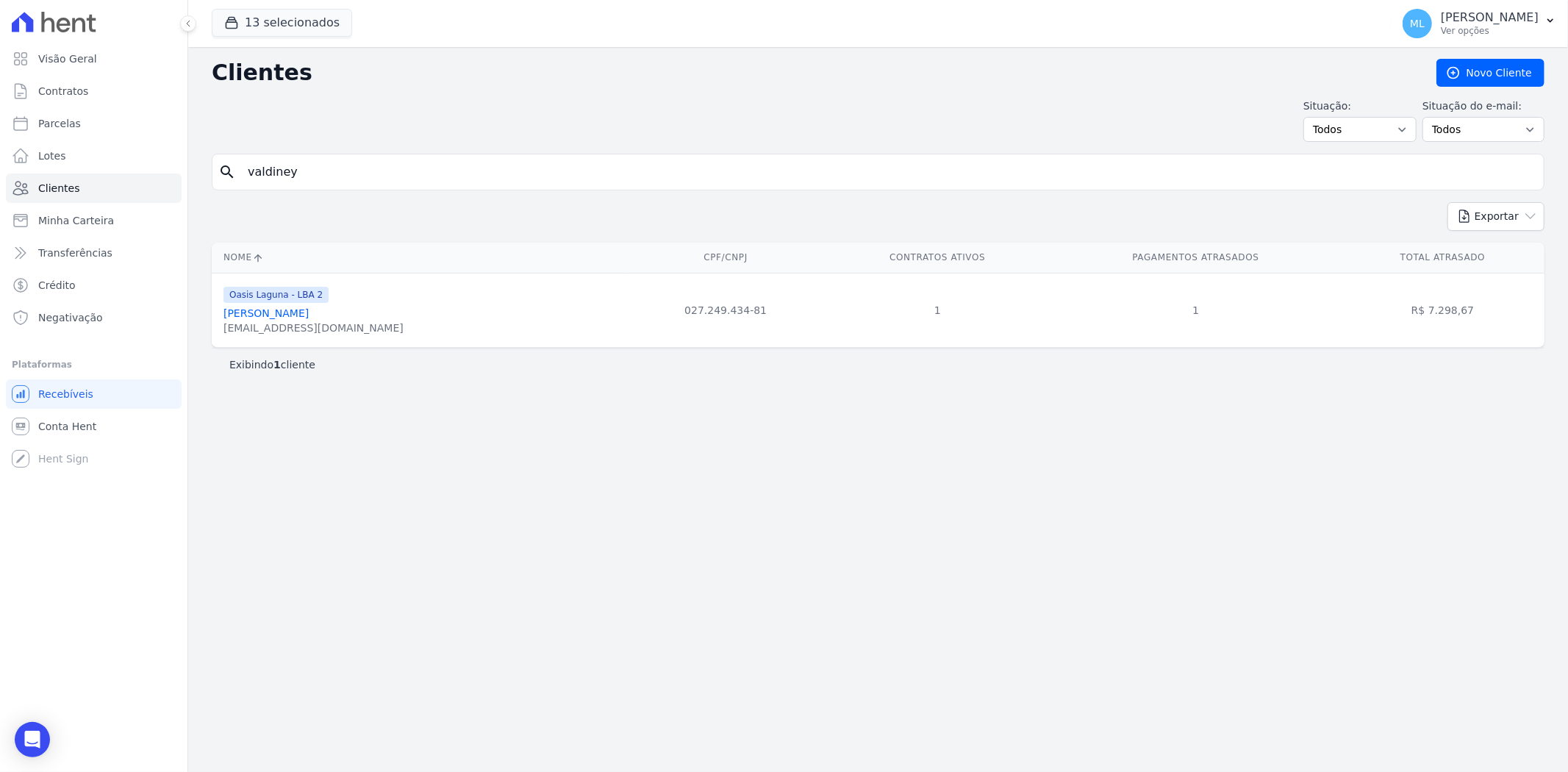
click at [309, 310] on link "[PERSON_NAME]" at bounding box center [266, 313] width 85 height 12
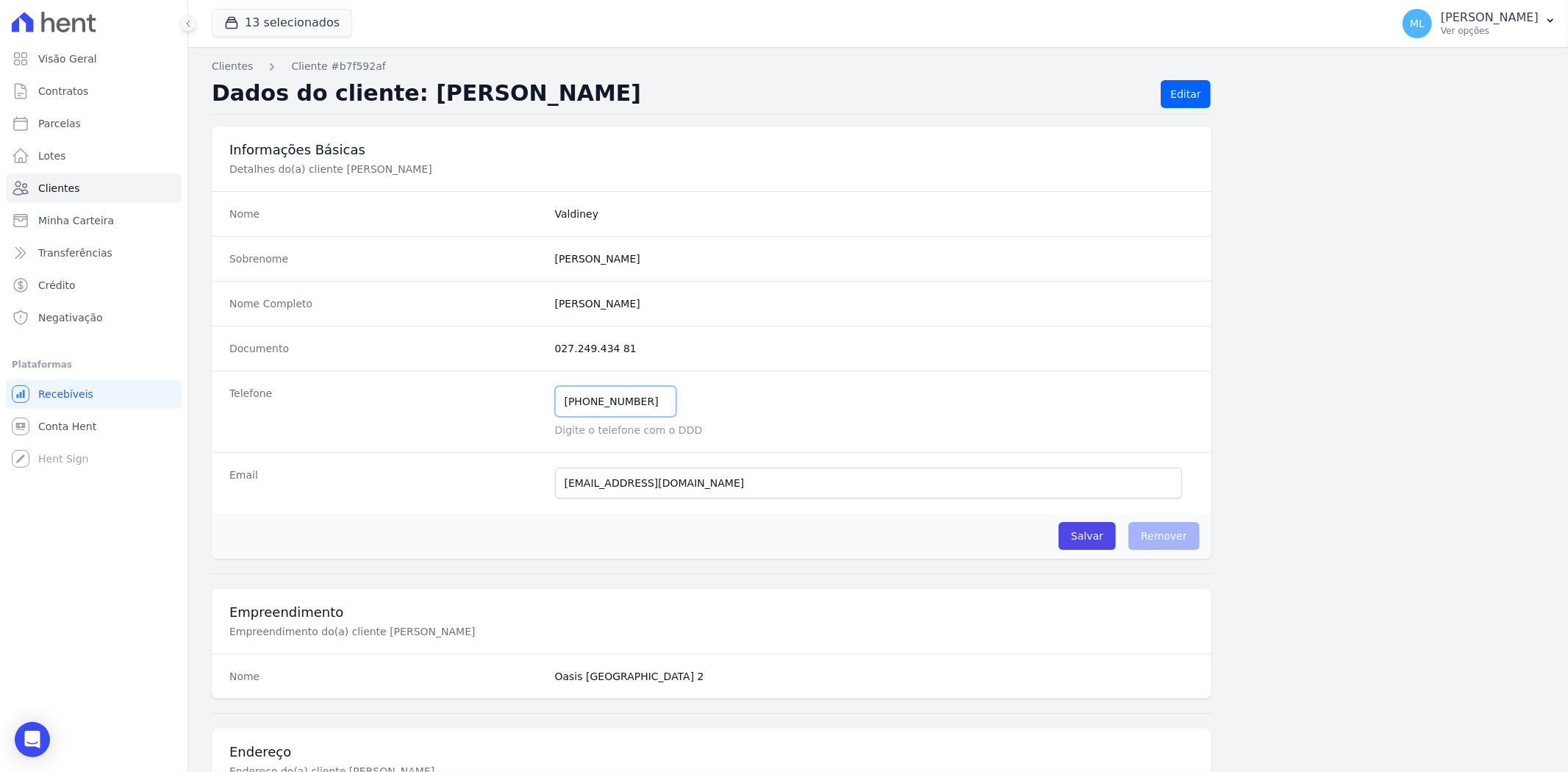
drag, startPoint x: 642, startPoint y: 397, endPoint x: 456, endPoint y: 402, distance: 186.1
click at [456, 402] on div "Telefone [PHONE_NUMBER] Mensagem de SMS ainda não enviada.. Mensagem de [PERSON…" at bounding box center [711, 411] width 999 height 81
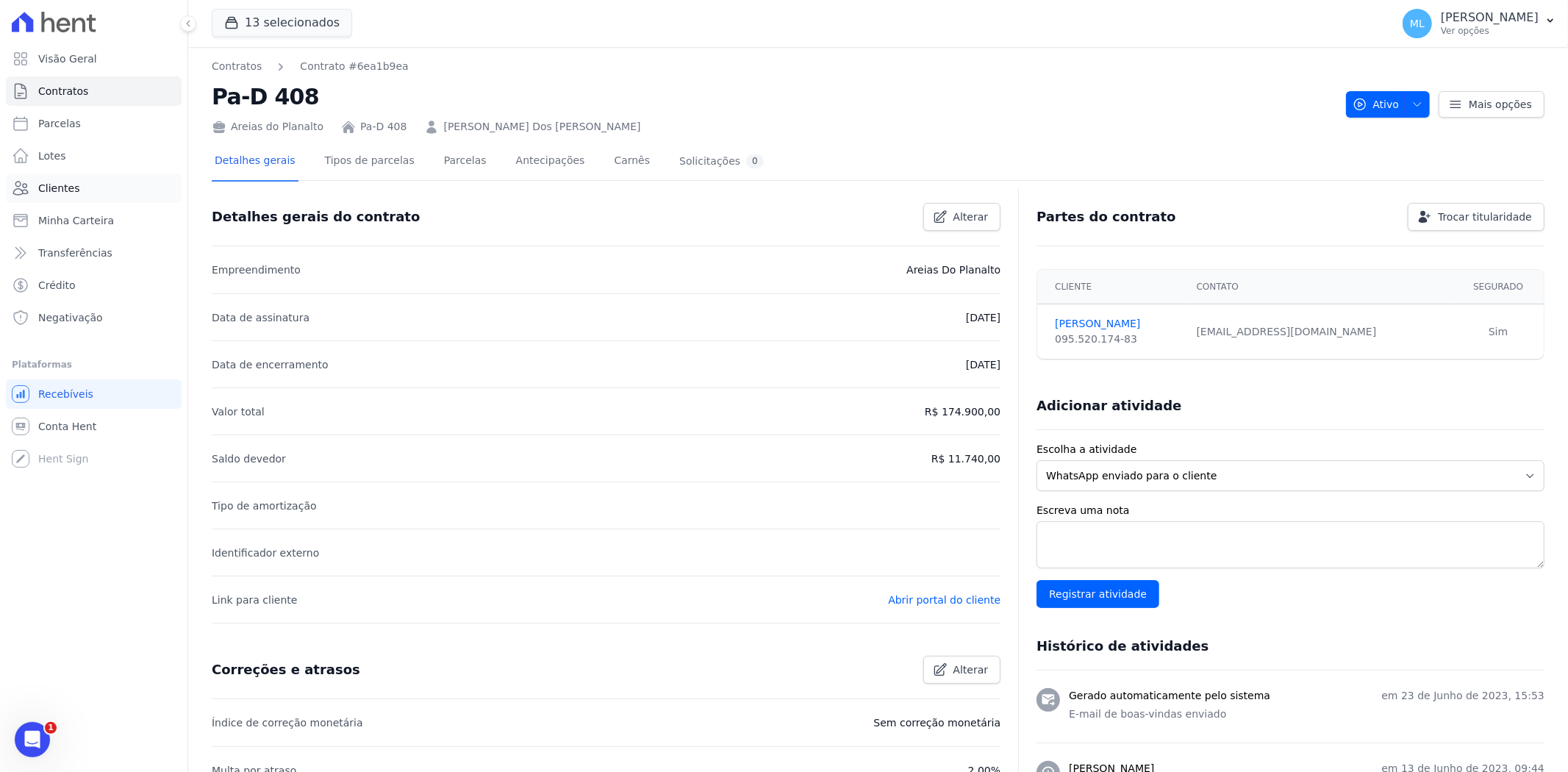
click at [109, 195] on link "Clientes" at bounding box center [94, 188] width 176 height 30
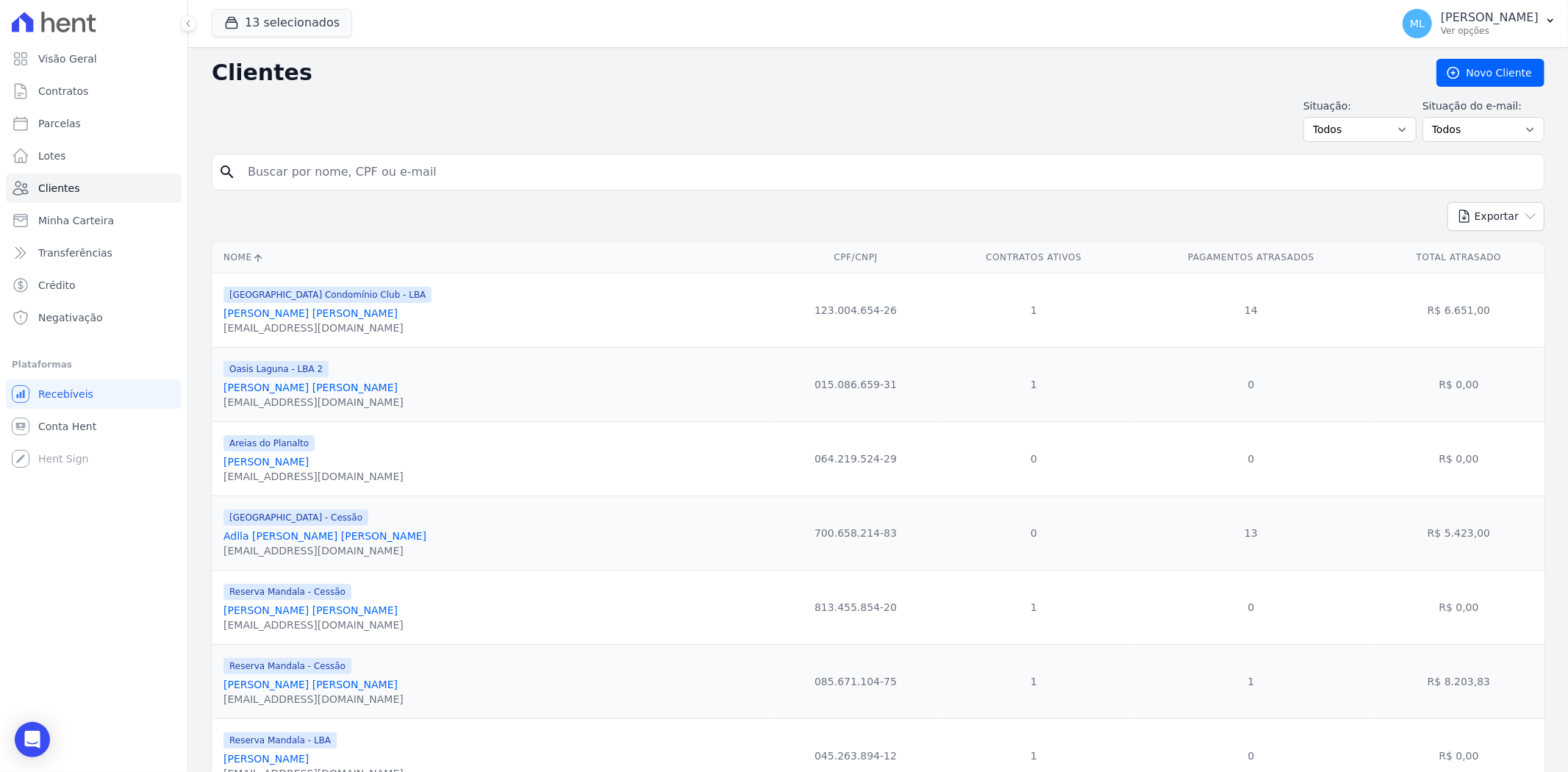
click at [376, 167] on input "search" at bounding box center [888, 172] width 1298 height 30
type input "[PERSON_NAME]"
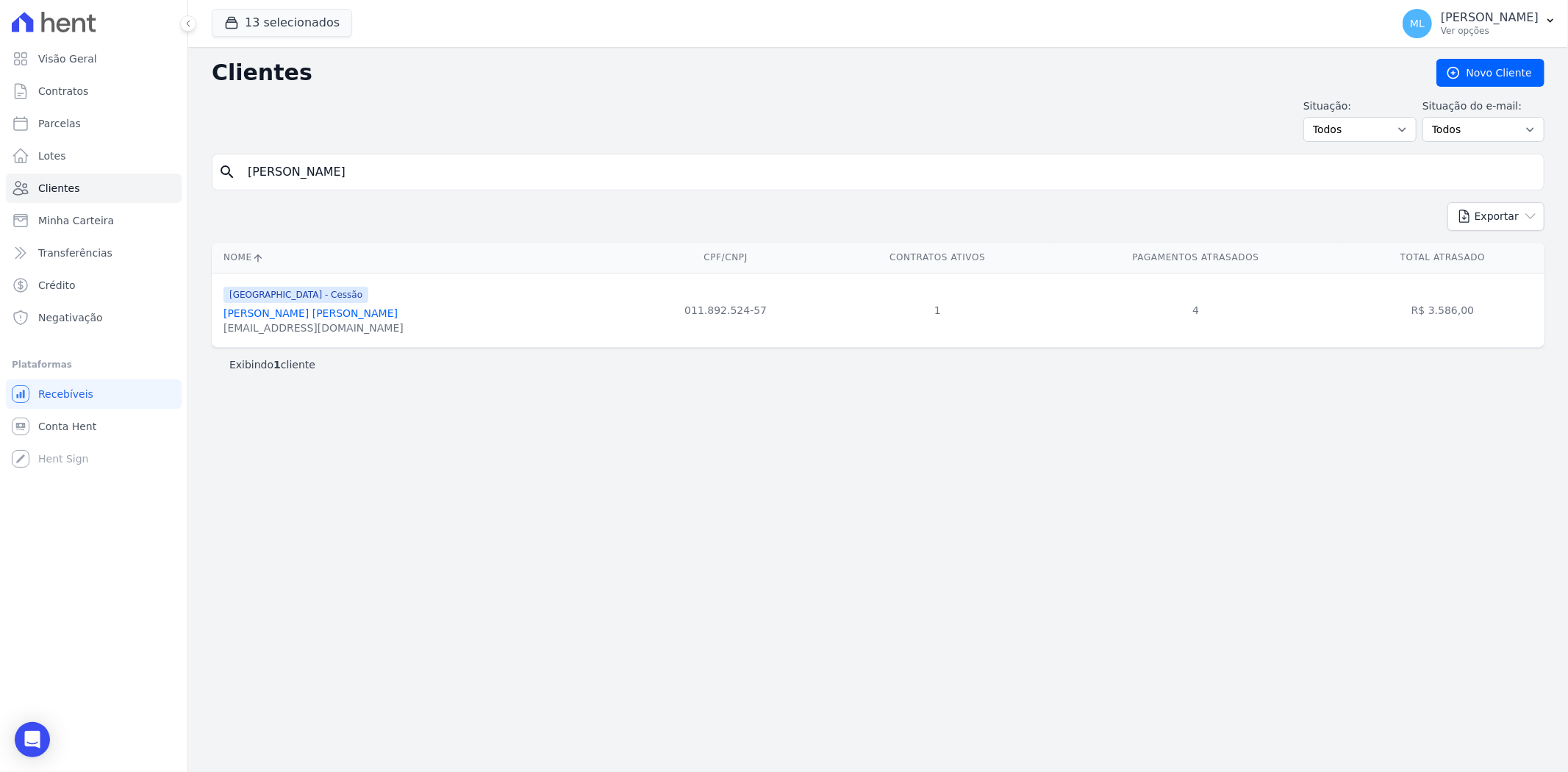
click at [320, 315] on link "[PERSON_NAME] [PERSON_NAME]" at bounding box center [310, 313] width 174 height 12
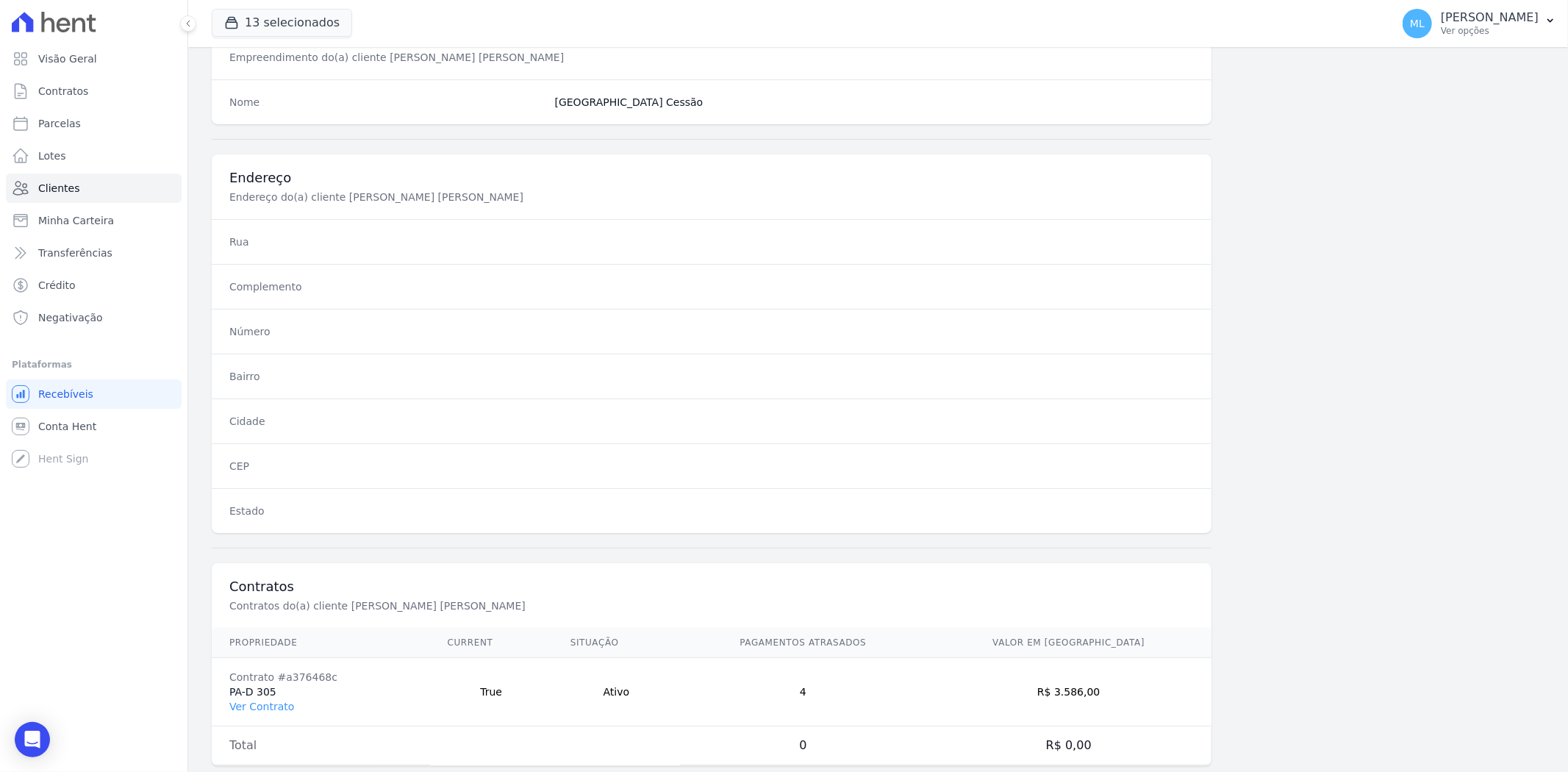
scroll to position [606, 0]
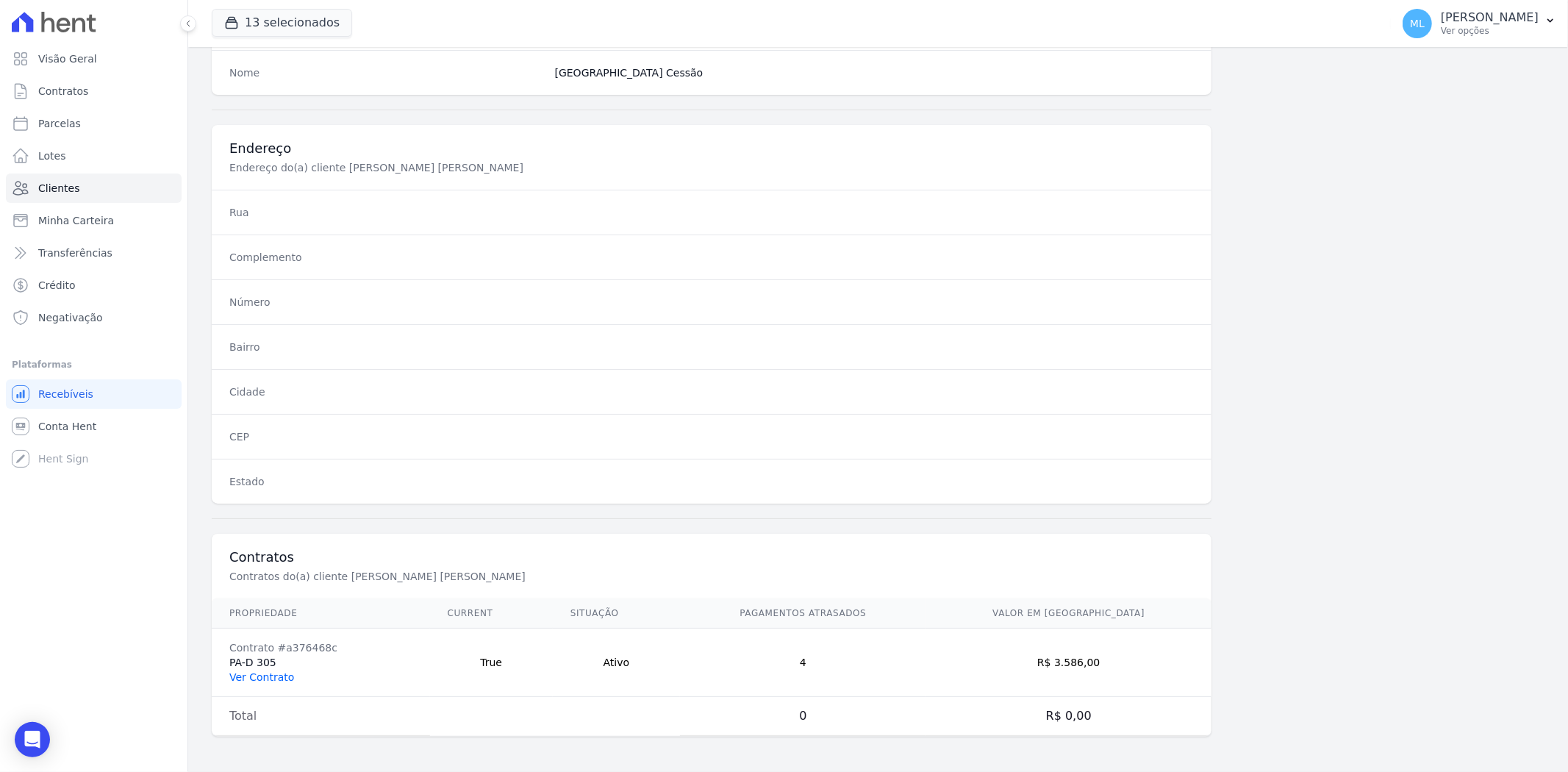
click at [288, 671] on link "Ver Contrato" at bounding box center [262, 677] width 65 height 12
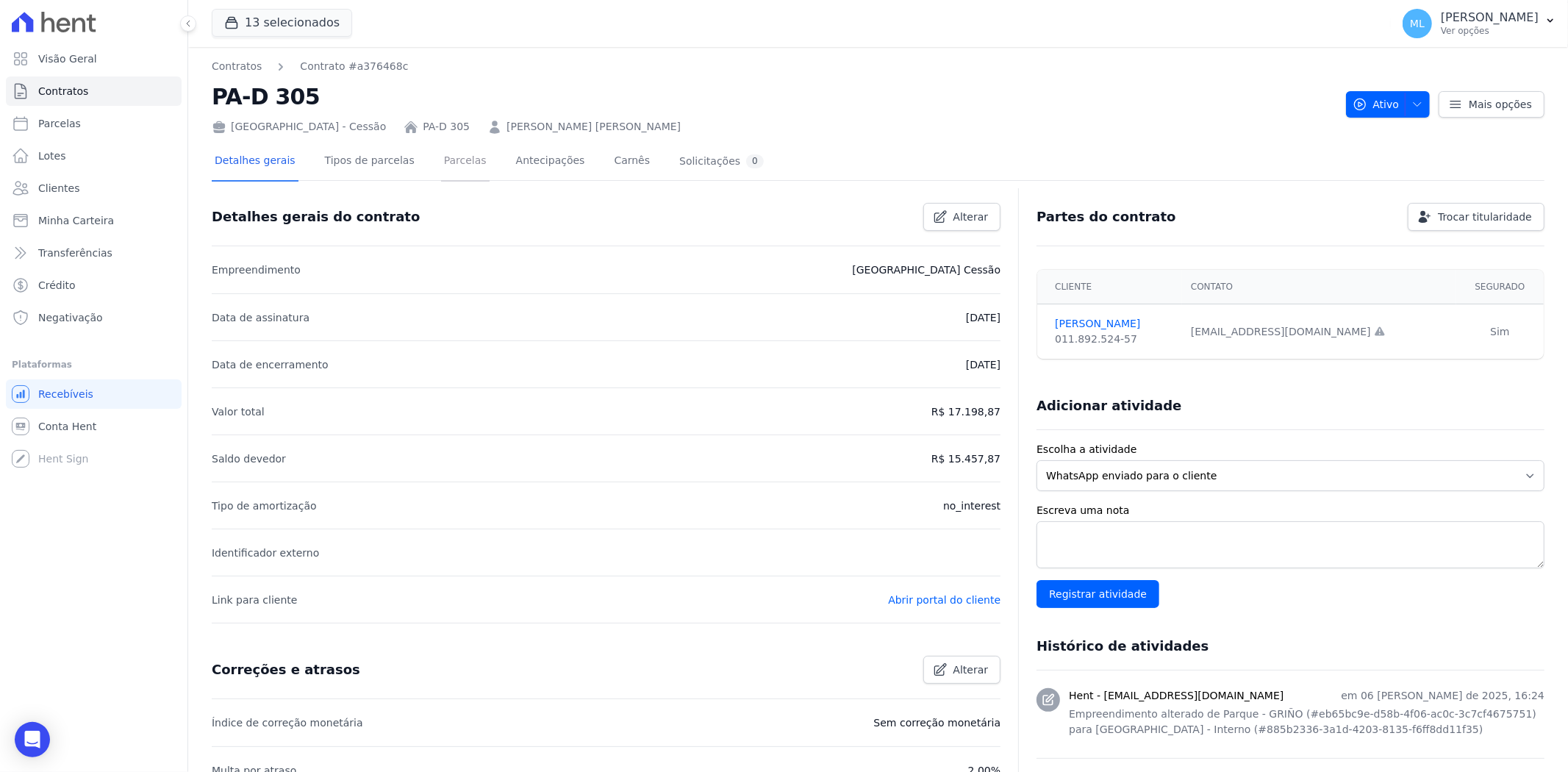
click at [441, 166] on link "Parcelas" at bounding box center [465, 163] width 48 height 39
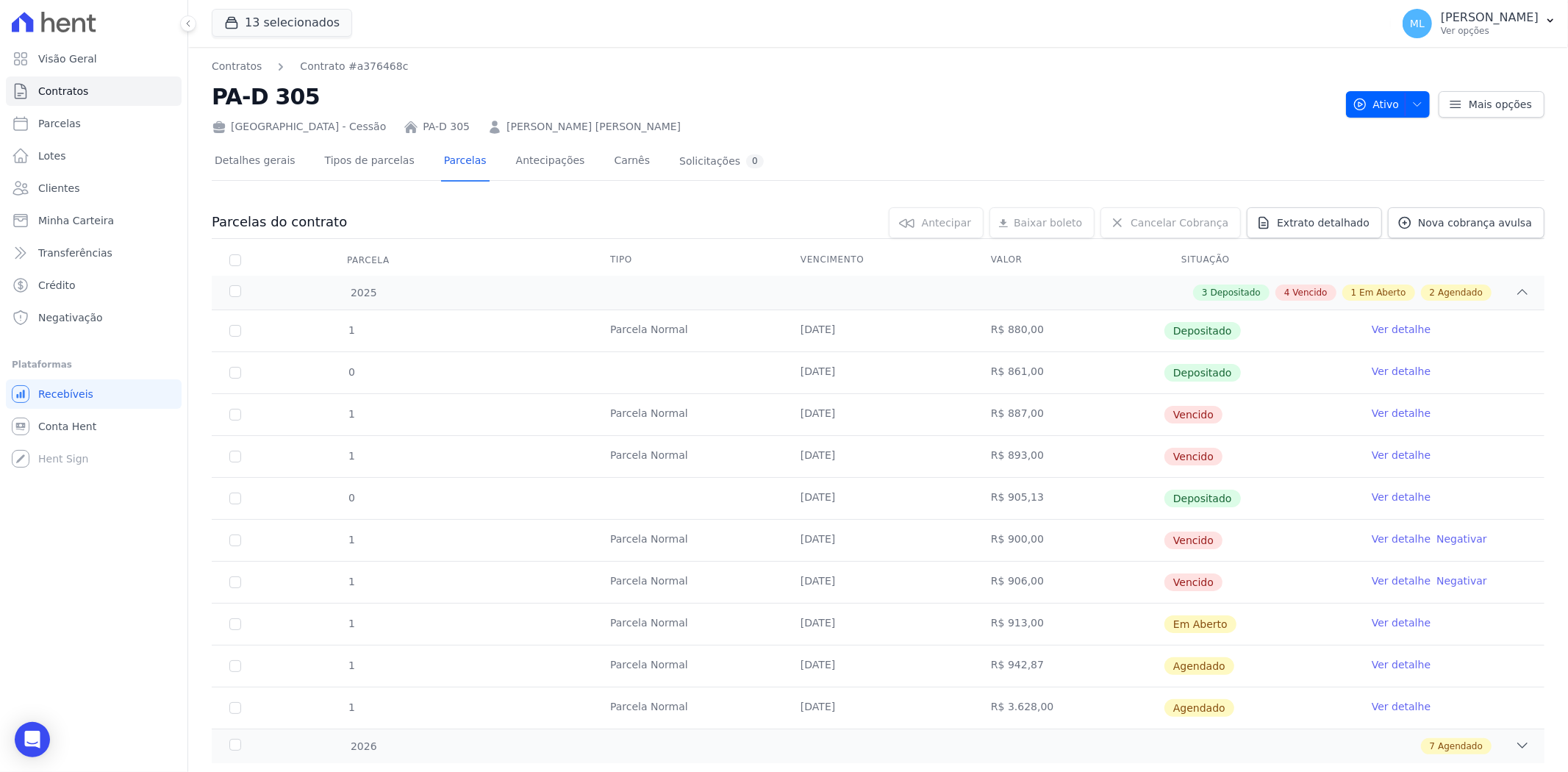
click at [1391, 409] on link "Ver detalhe" at bounding box center [1400, 413] width 59 height 15
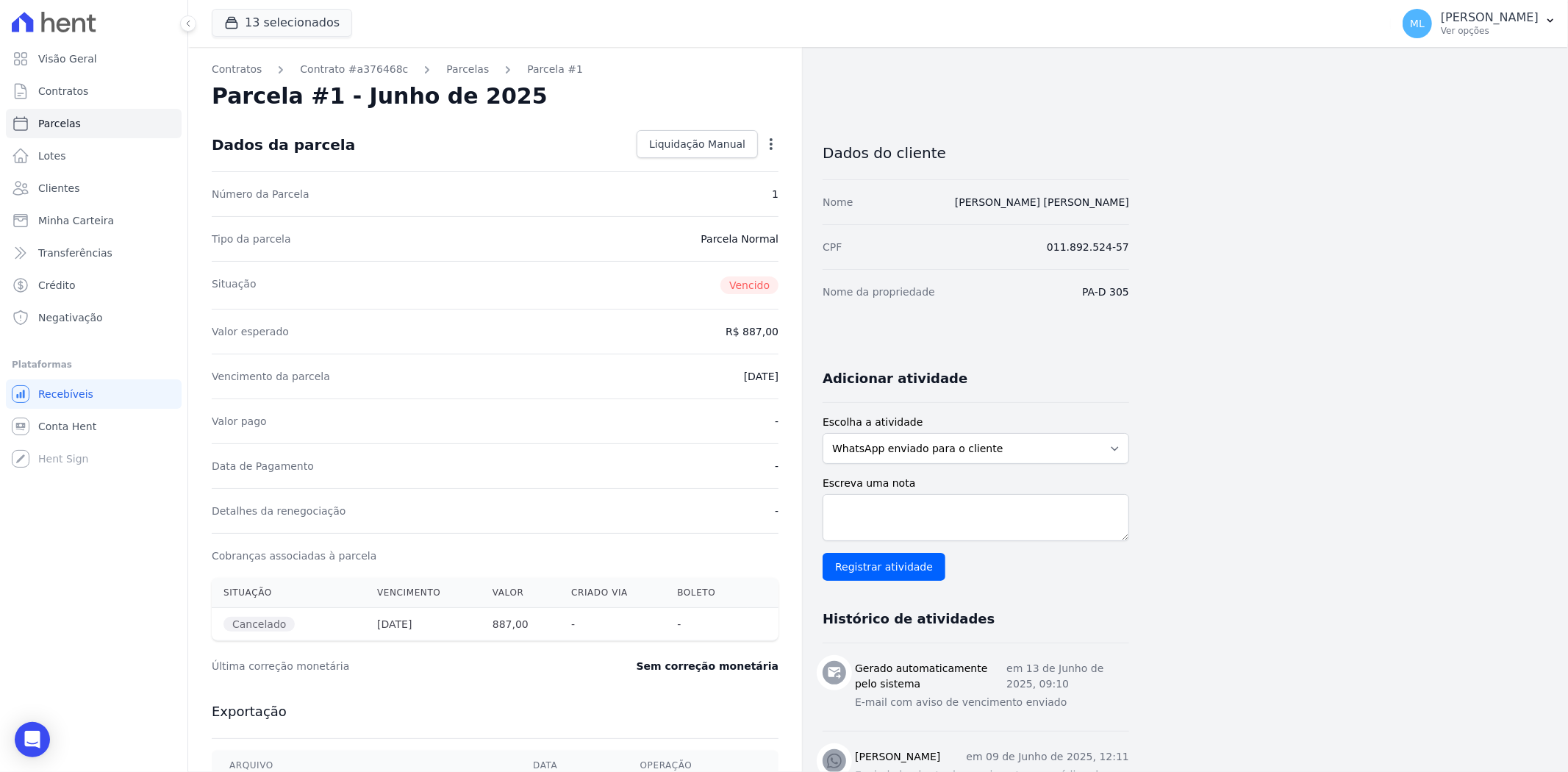
click at [773, 148] on icon "button" at bounding box center [770, 144] width 15 height 15
click at [719, 195] on link "Renegociar" at bounding box center [708, 191] width 130 height 27
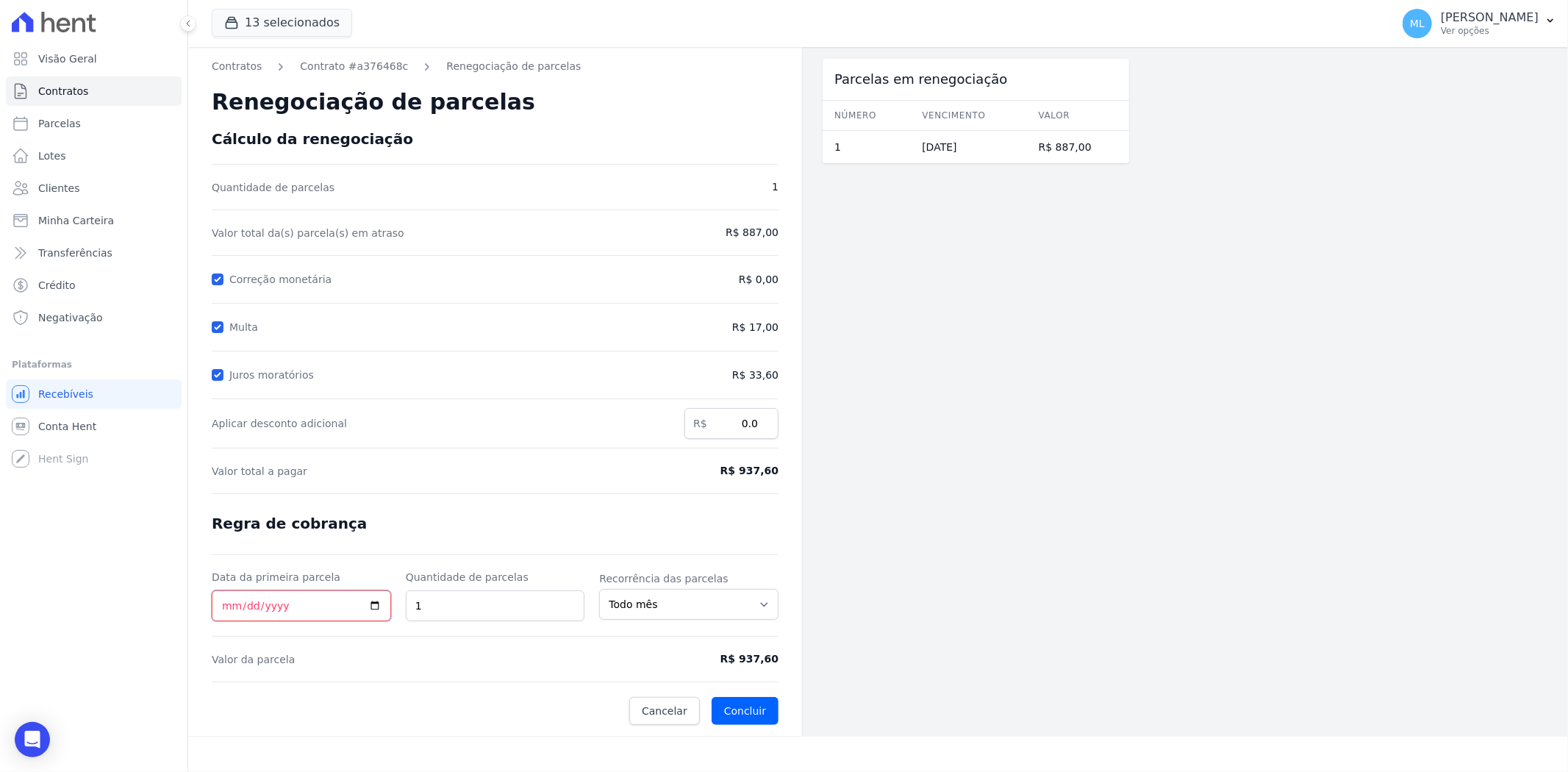
click at [225, 602] on input "Data da primeira parcela" at bounding box center [302, 606] width 180 height 31
click at [234, 608] on input "Data da primeira parcela" at bounding box center [302, 606] width 180 height 31
type input "2025-10-01"
click at [761, 716] on button "Concluir" at bounding box center [745, 711] width 67 height 28
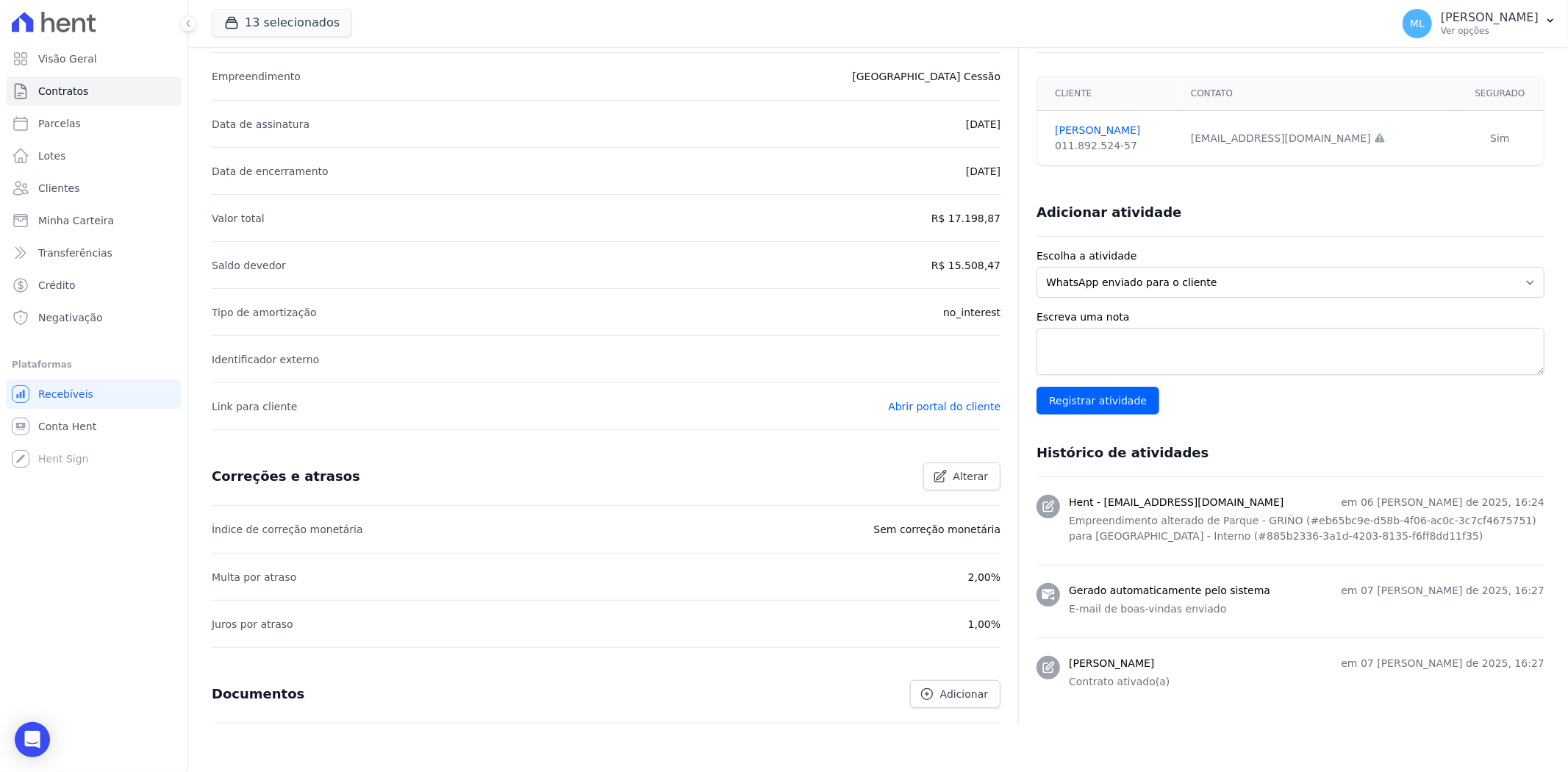
scroll to position [245, 0]
click at [1098, 346] on textarea "Escreva uma nota" at bounding box center [1290, 350] width 508 height 47
type textarea "Renegociada de junho."
click at [1098, 388] on input "Registrar atividade" at bounding box center [1097, 399] width 123 height 28
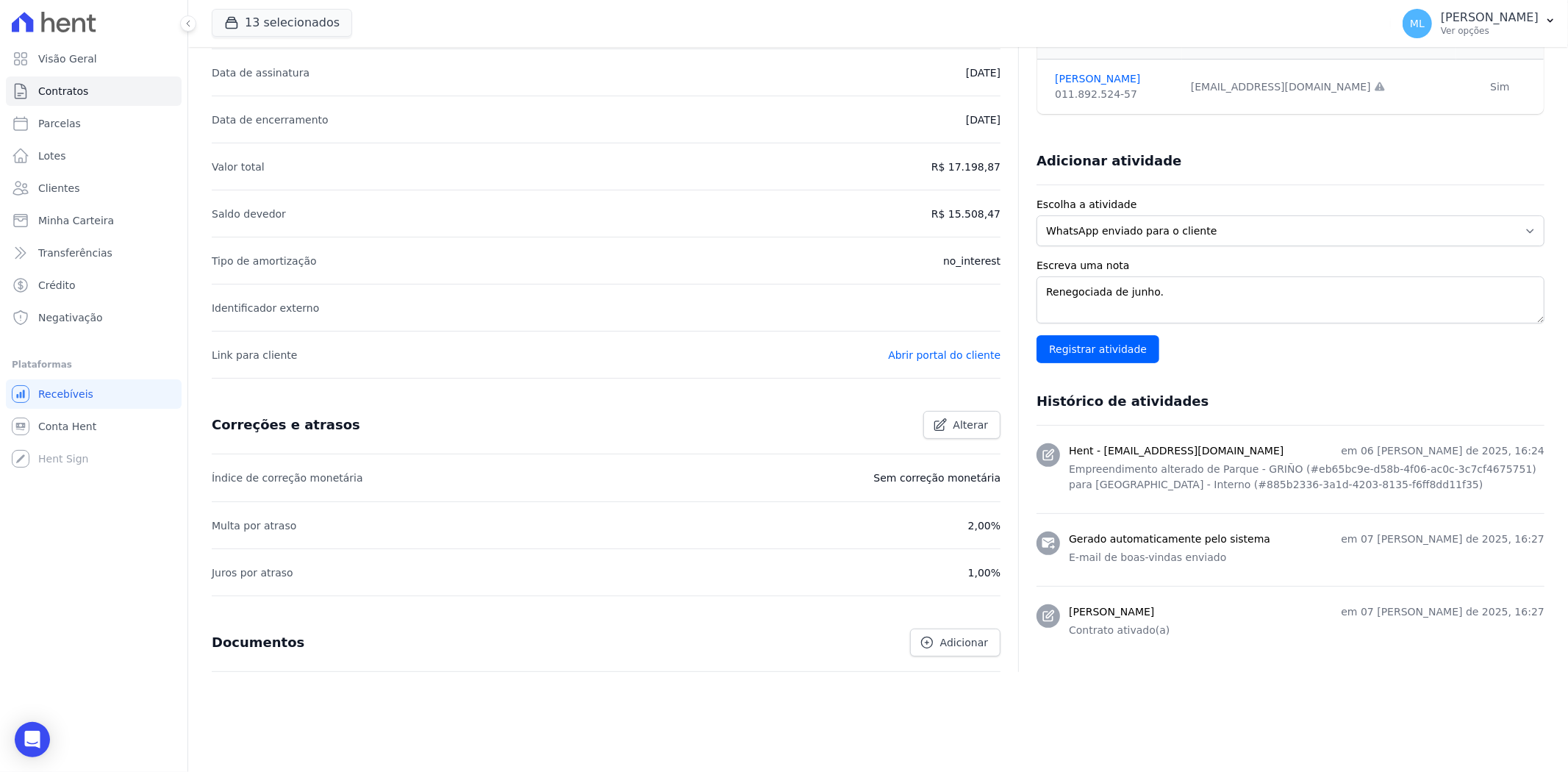
scroll to position [195, 0]
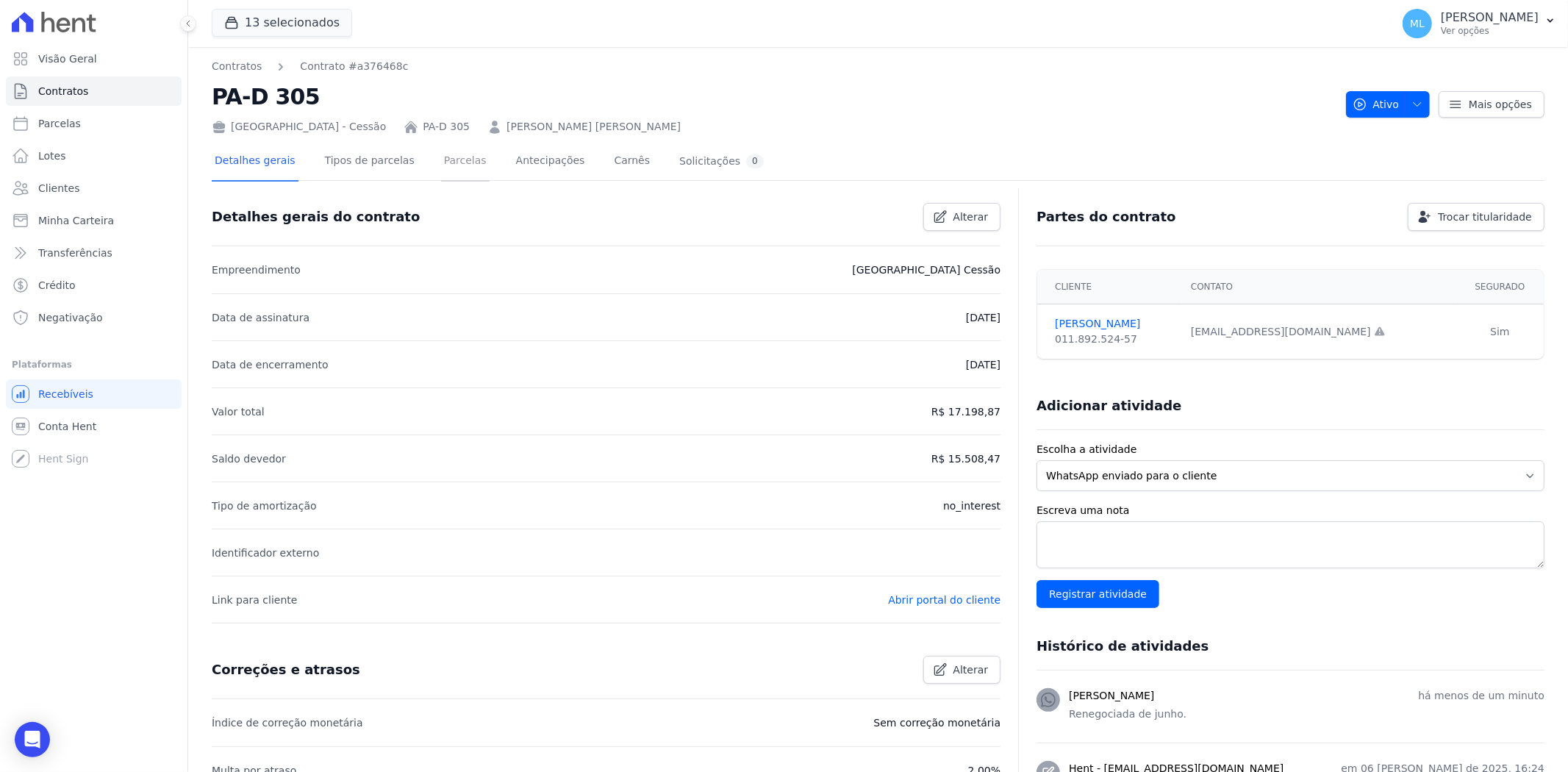
click at [455, 162] on link "Parcelas" at bounding box center [465, 163] width 48 height 39
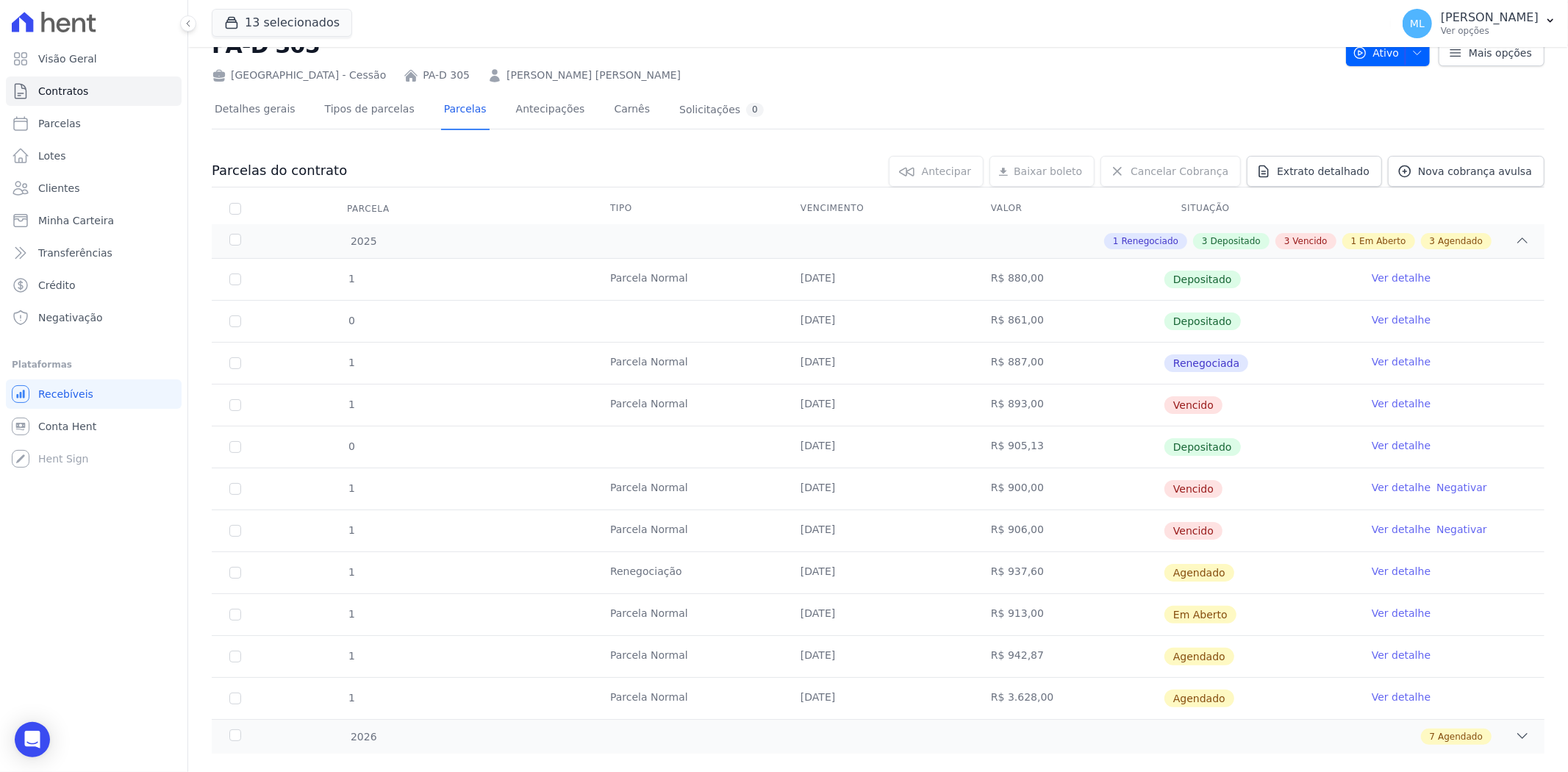
scroll to position [77, 0]
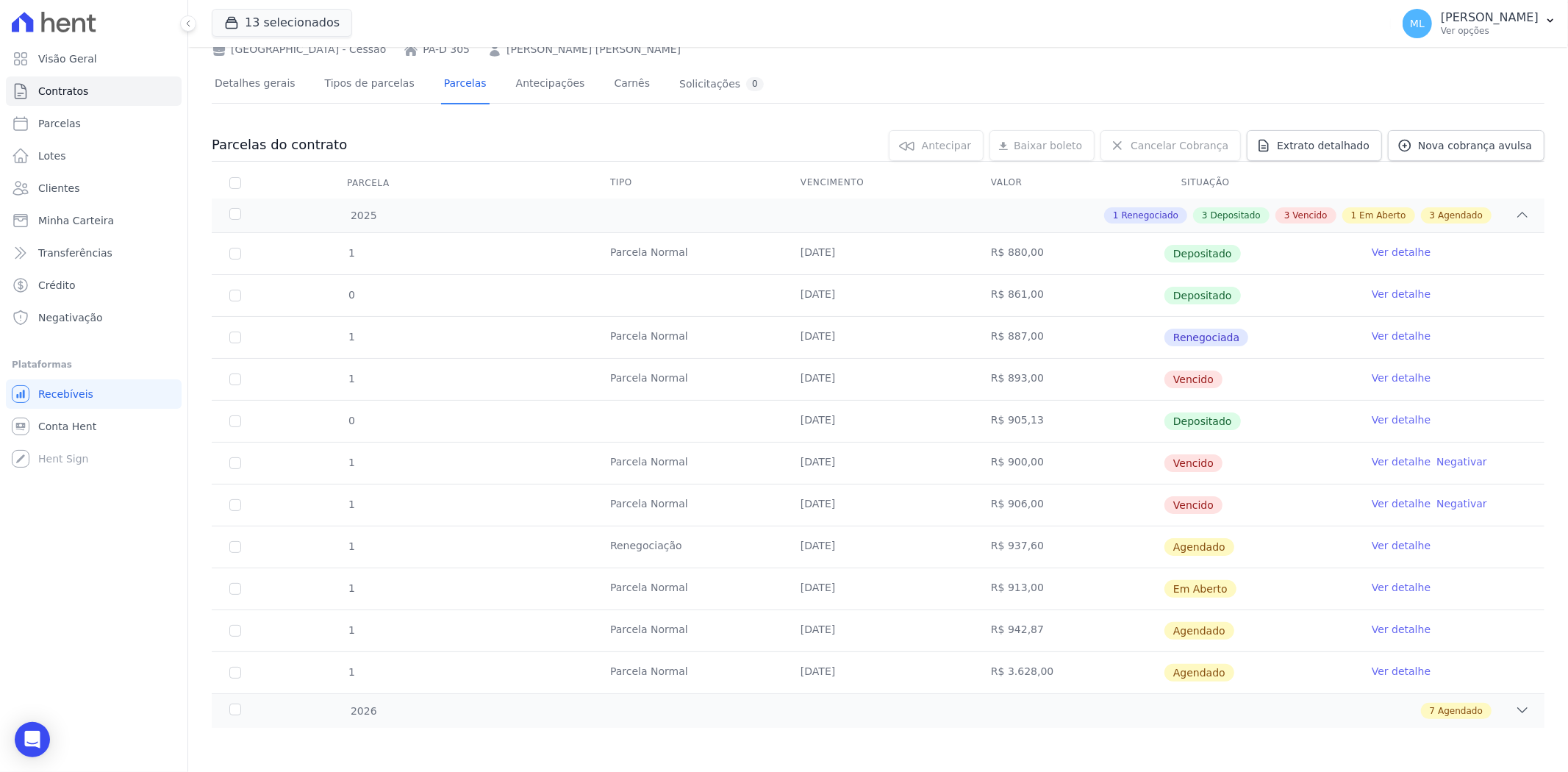
click at [1405, 548] on link "Ver detalhe" at bounding box center [1400, 545] width 59 height 15
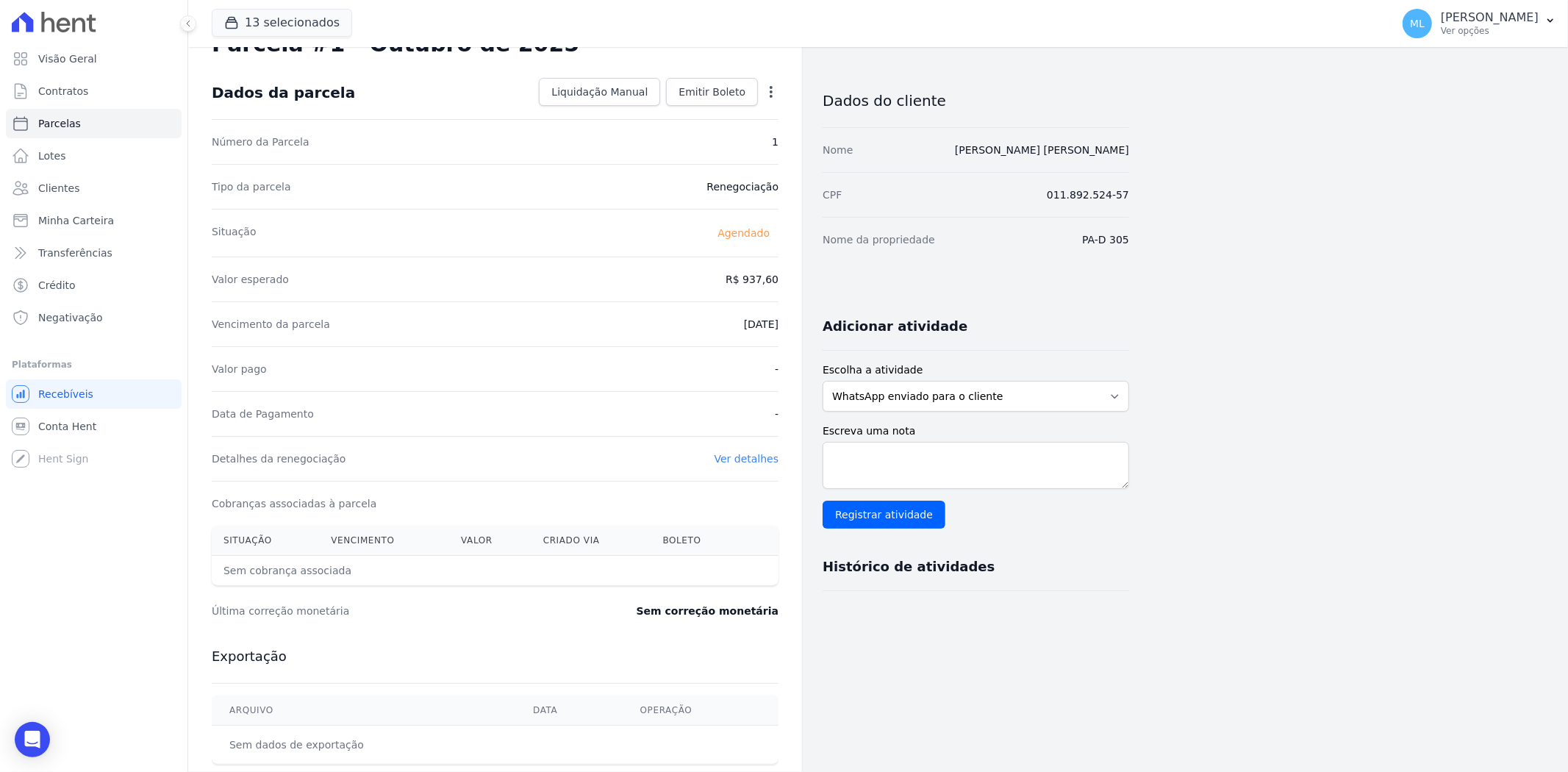
scroll to position [81, 0]
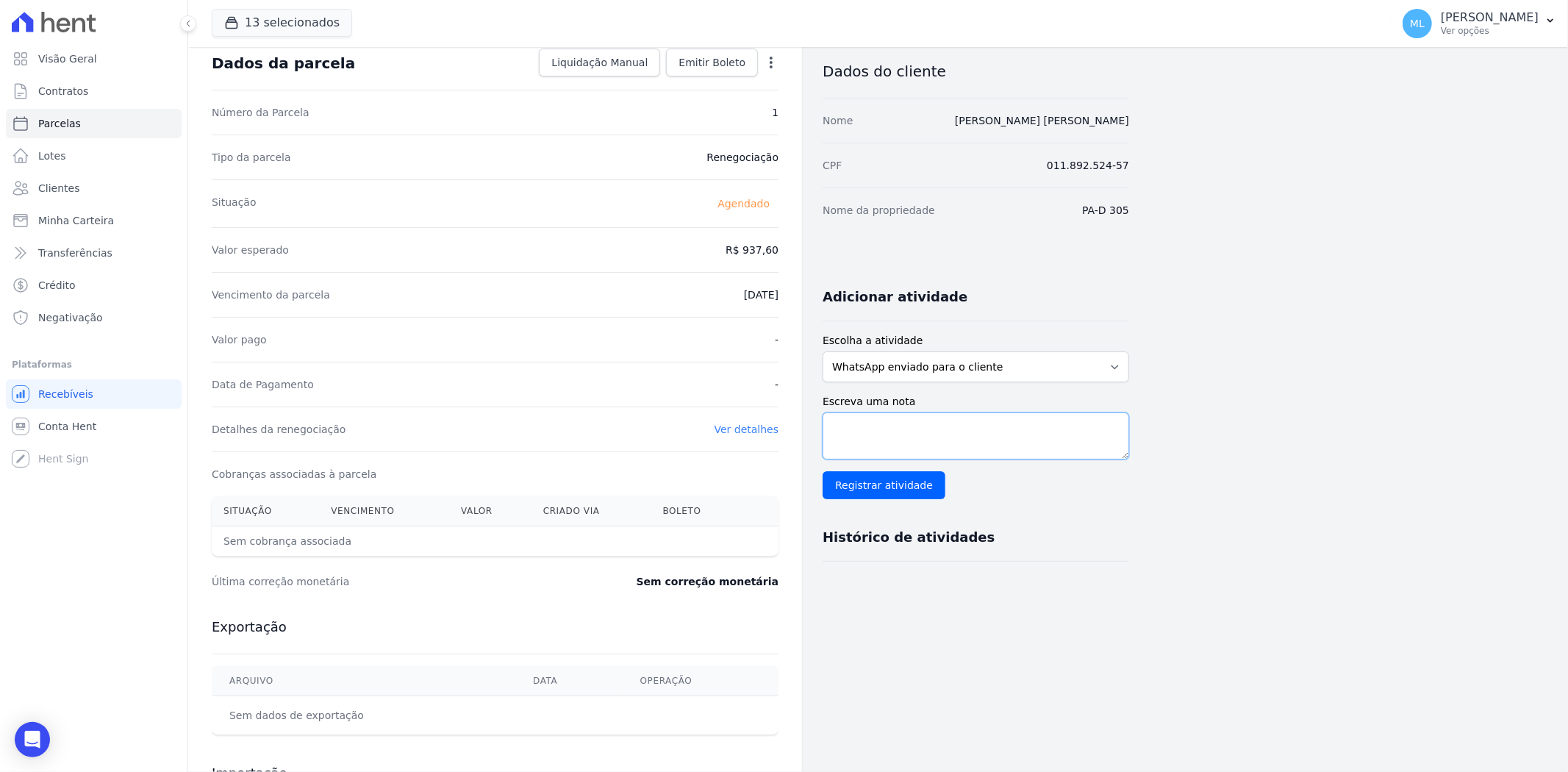
click at [897, 439] on textarea "Escreva uma nota" at bounding box center [976, 436] width 306 height 47
type textarea "renegociada de junho"
click at [894, 490] on input "Registrar atividade" at bounding box center [884, 485] width 123 height 28
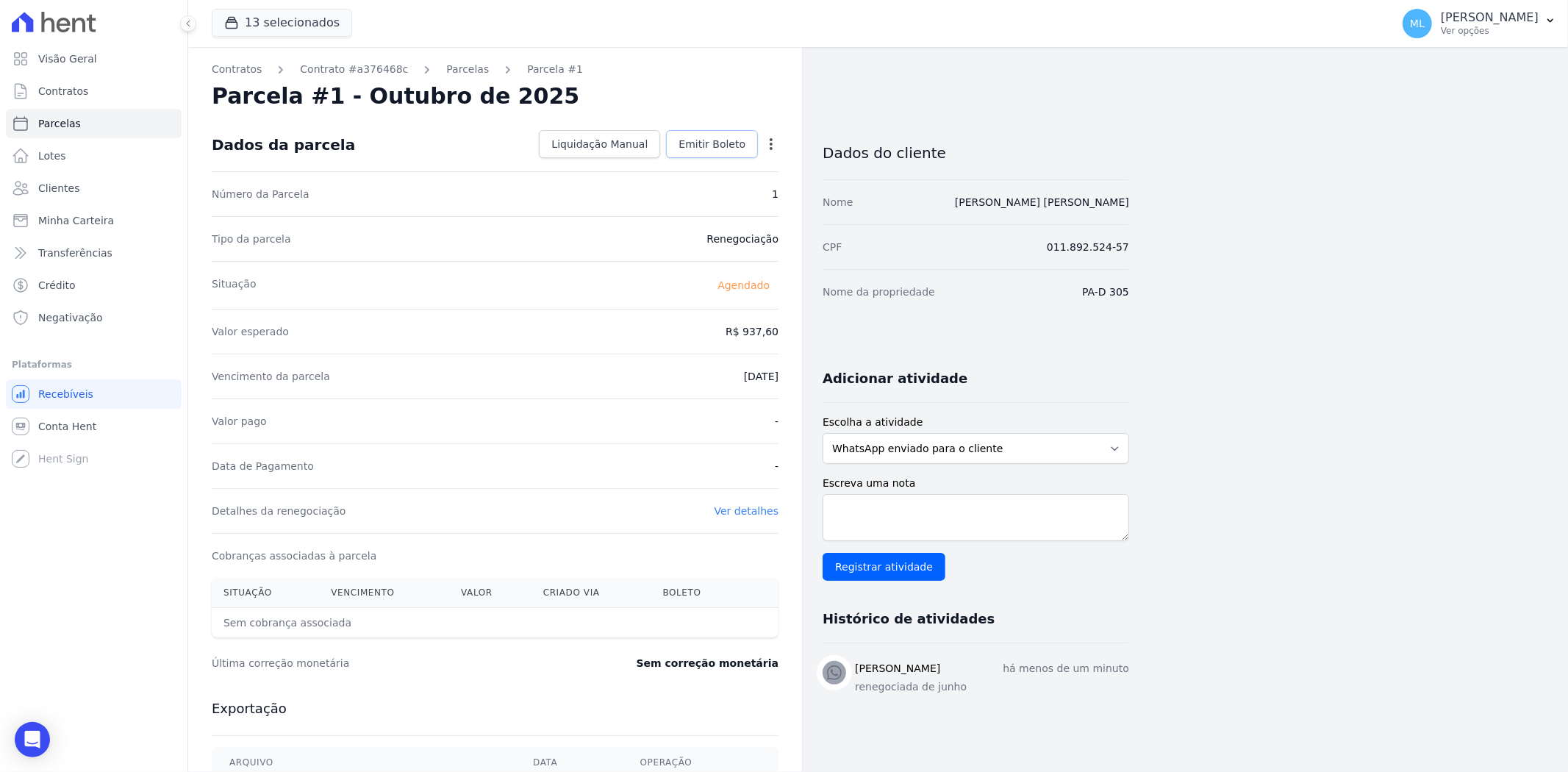
click at [715, 147] on span "Emitir Boleto" at bounding box center [712, 144] width 67 height 15
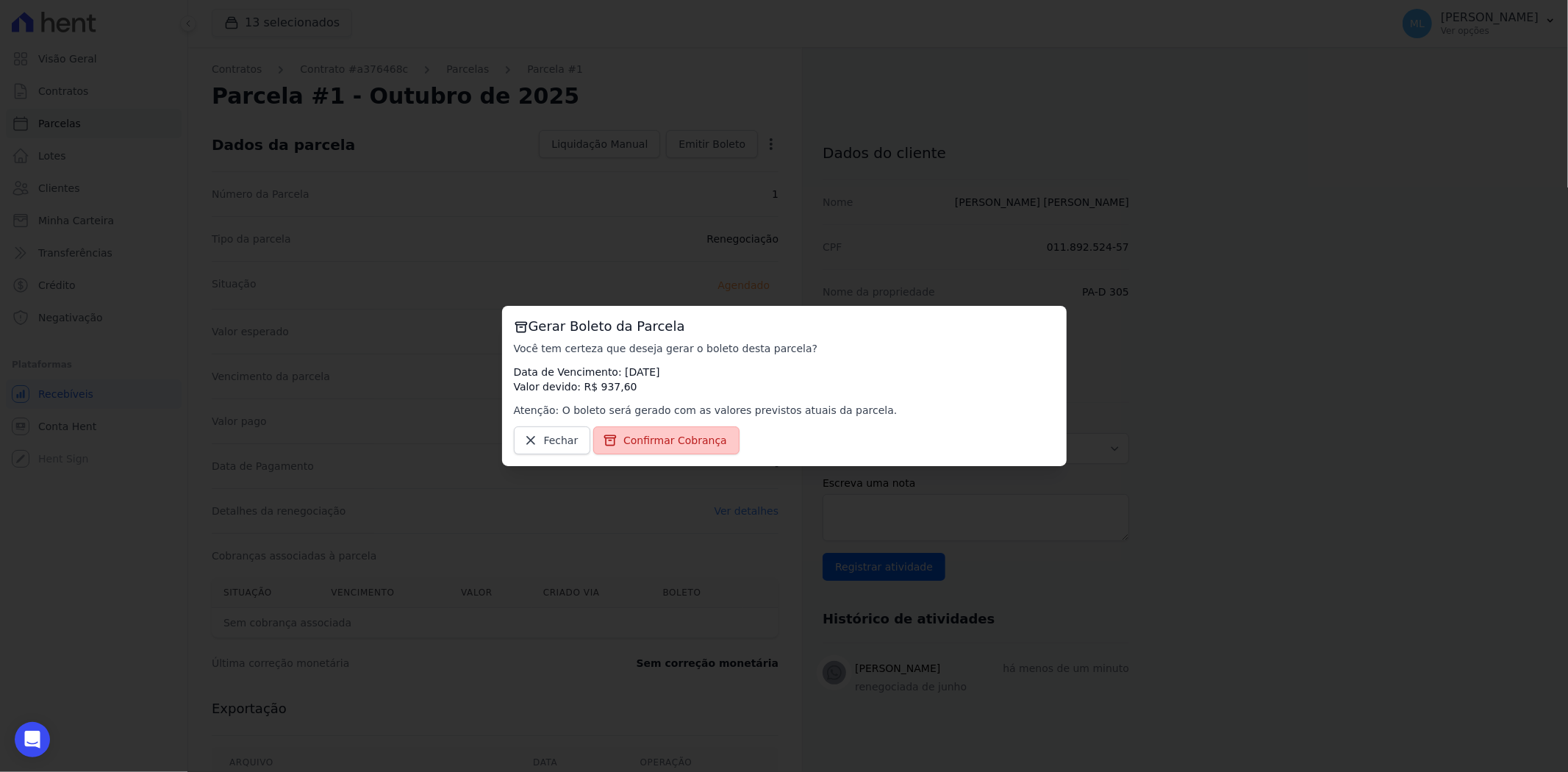
click at [692, 438] on span "Confirmar Cobrança" at bounding box center [675, 440] width 104 height 15
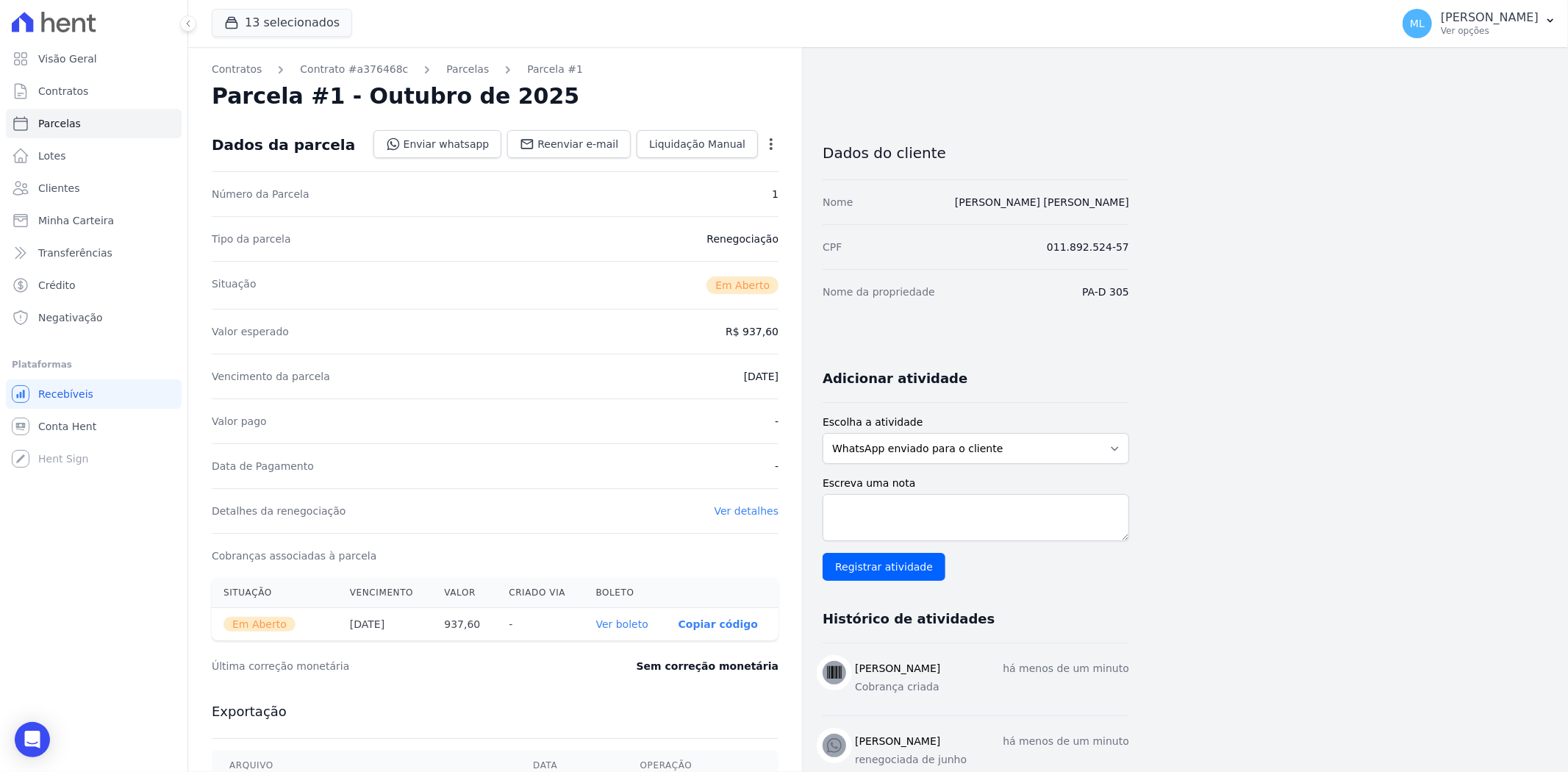
click at [634, 620] on link "Ver boleto" at bounding box center [622, 624] width 52 height 12
